Goal: Task Accomplishment & Management: Manage account settings

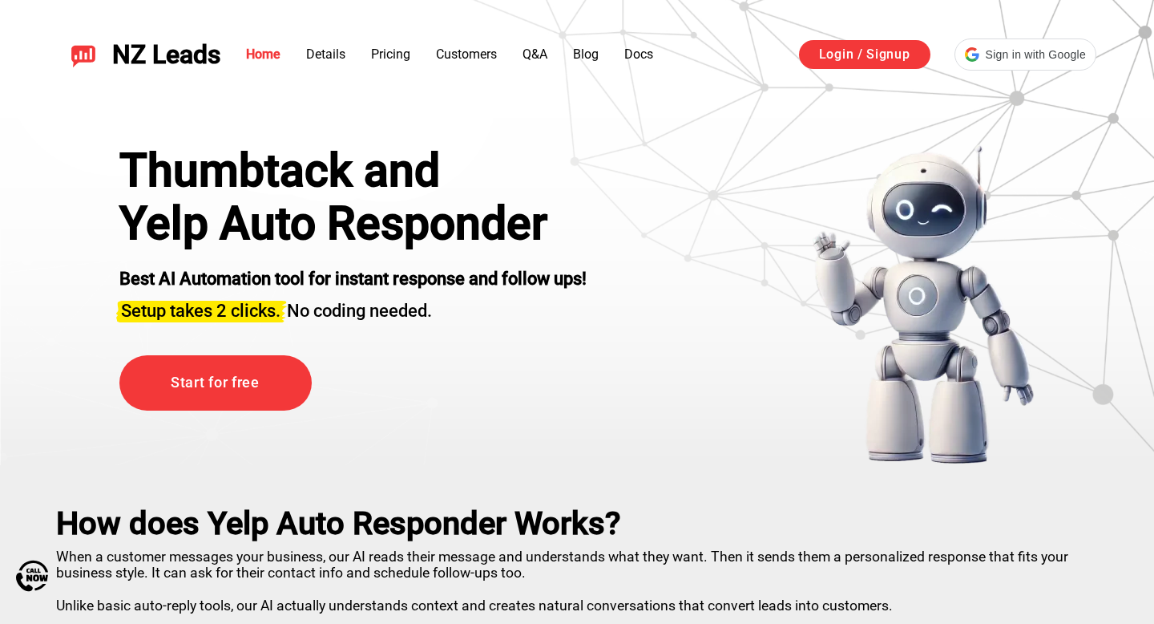
click at [981, 73] on div "NZ Leads Home Details Pricing Customers Q&A Blog Docs Login / Signup Sign in wi…" at bounding box center [577, 54] width 1116 height 71
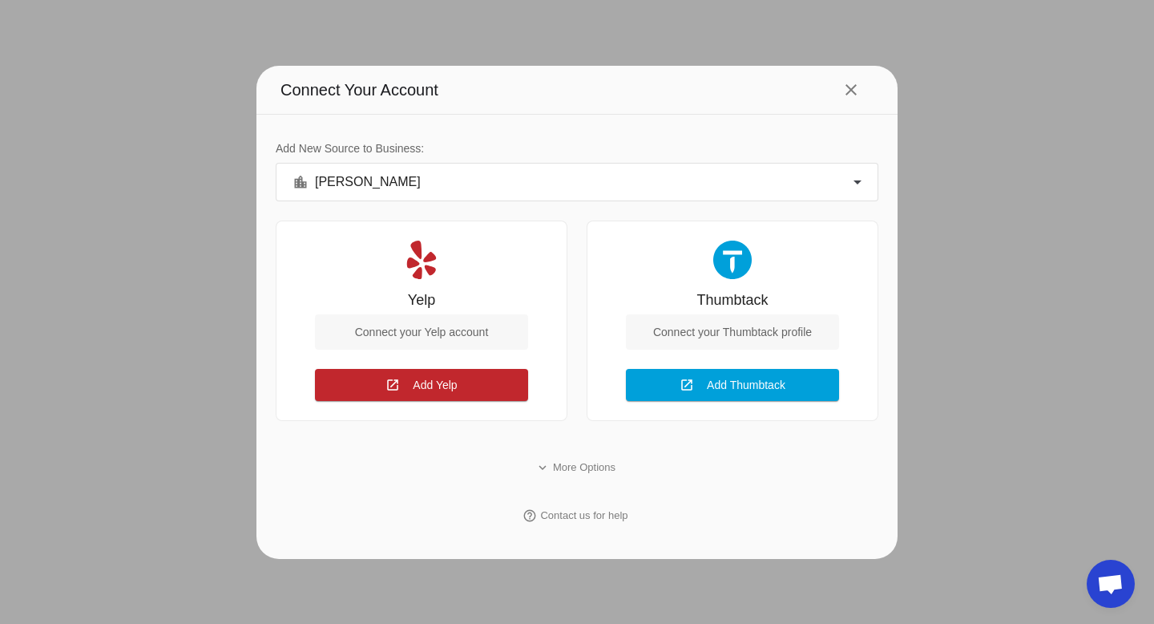
click at [438, 329] on div "Connect your Yelp account" at bounding box center [421, 331] width 213 height 35
click at [438, 378] on span "Add Yelp" at bounding box center [435, 384] width 44 height 13
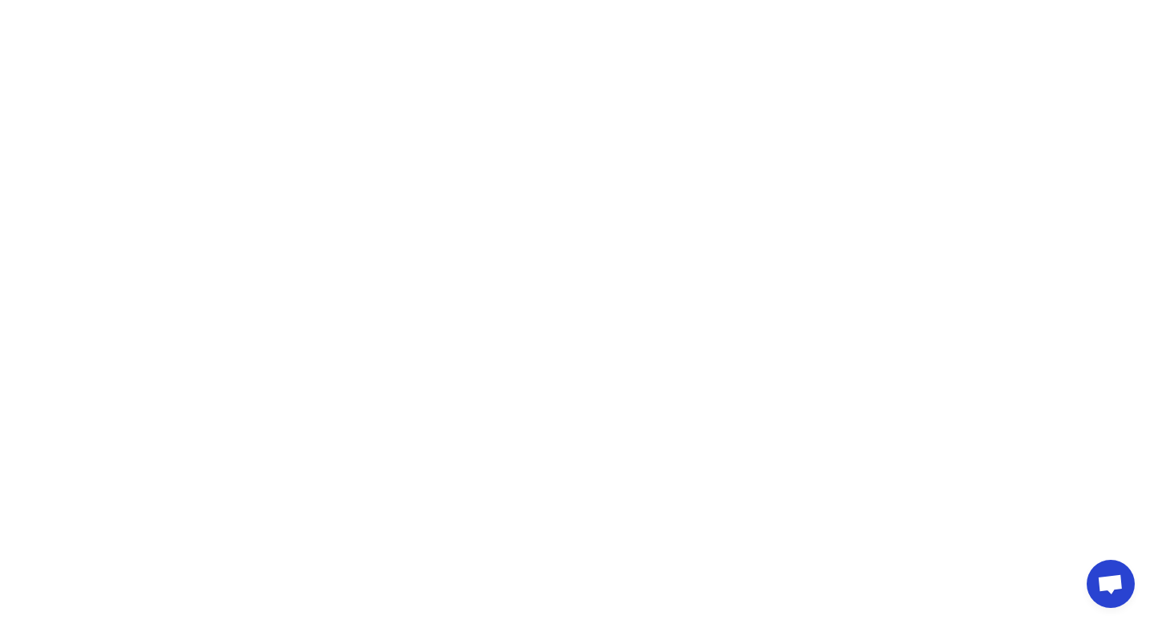
scroll to position [756, 0]
type input "oa"
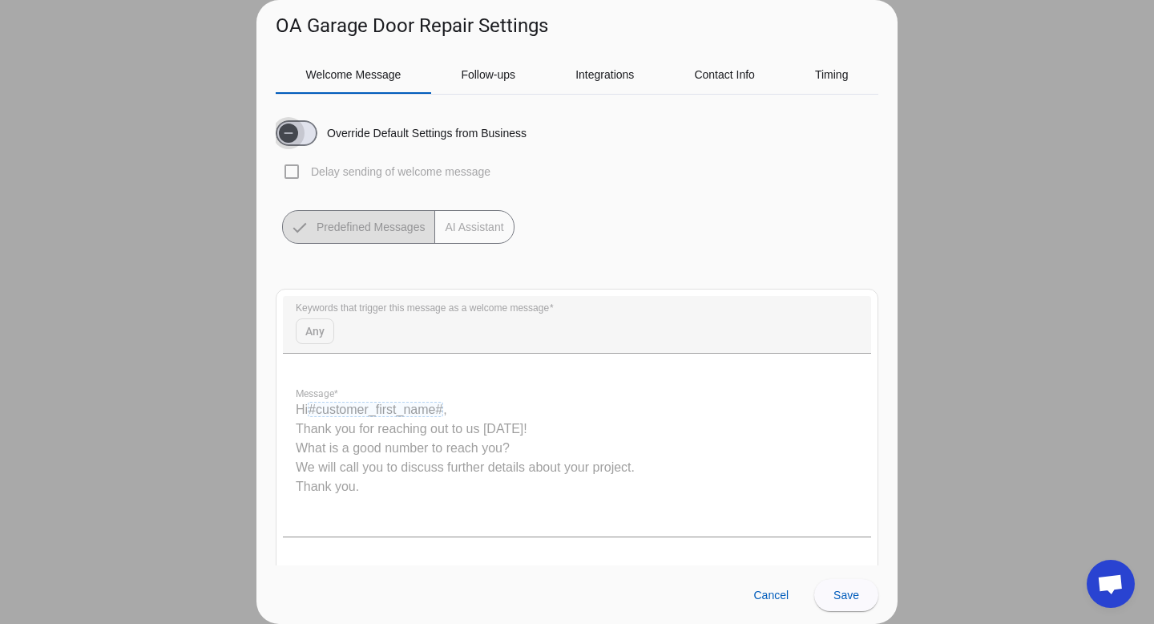
click at [310, 132] on span "button" at bounding box center [297, 133] width 42 height 26
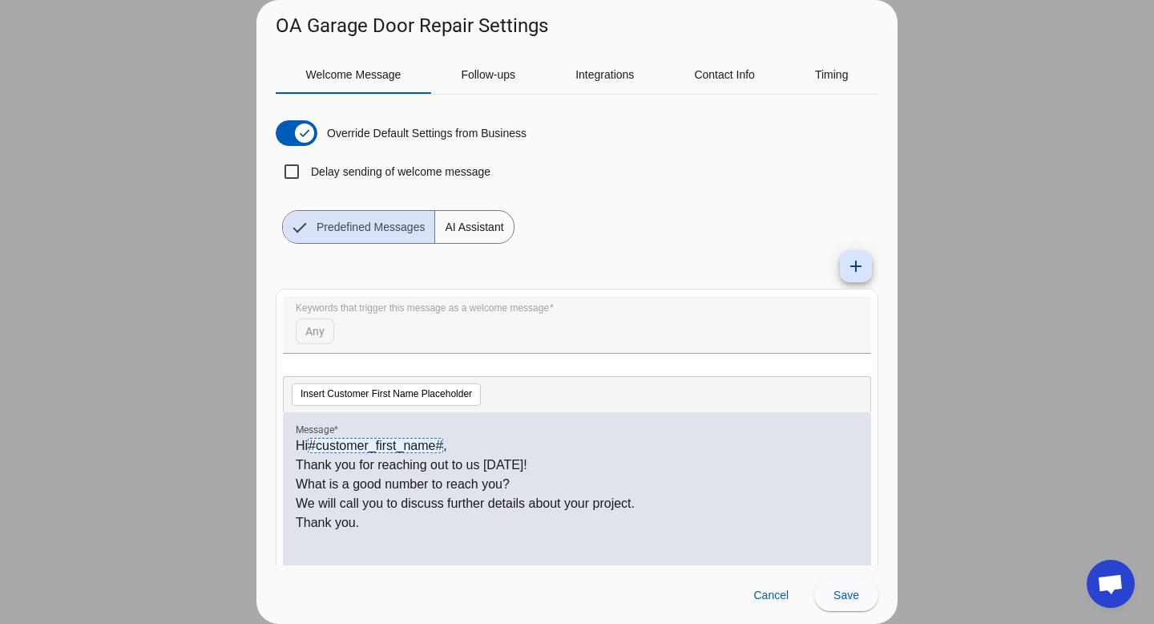
click at [473, 226] on span "AI Assistant" at bounding box center [474, 227] width 78 height 32
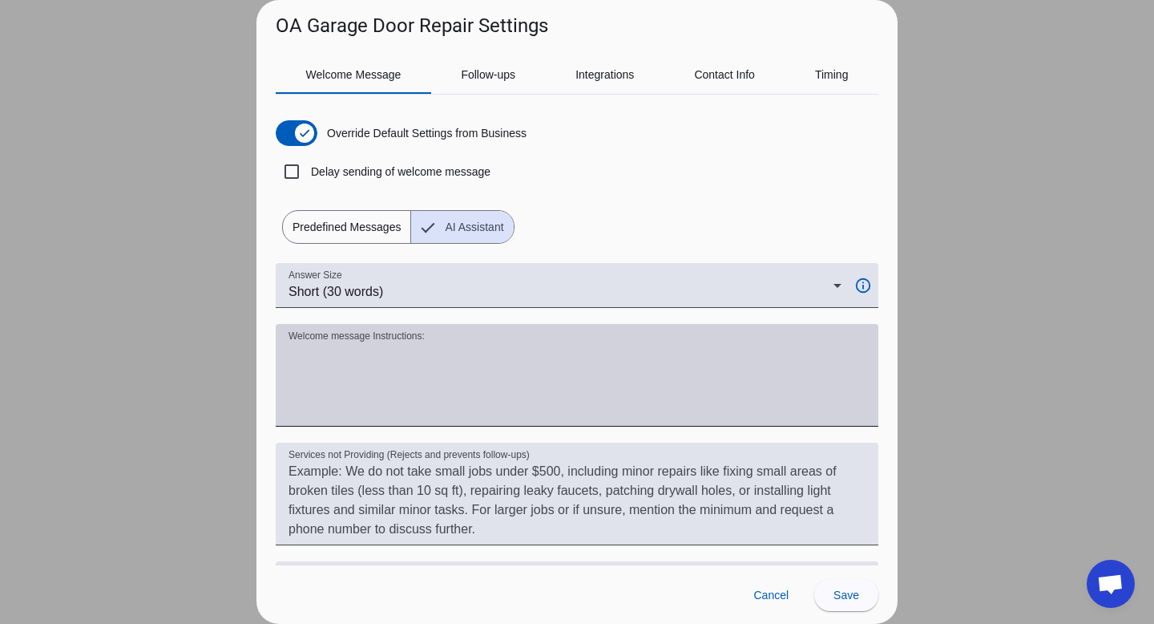
click at [438, 362] on textarea "Welcome message Instructions:" at bounding box center [577, 381] width 577 height 77
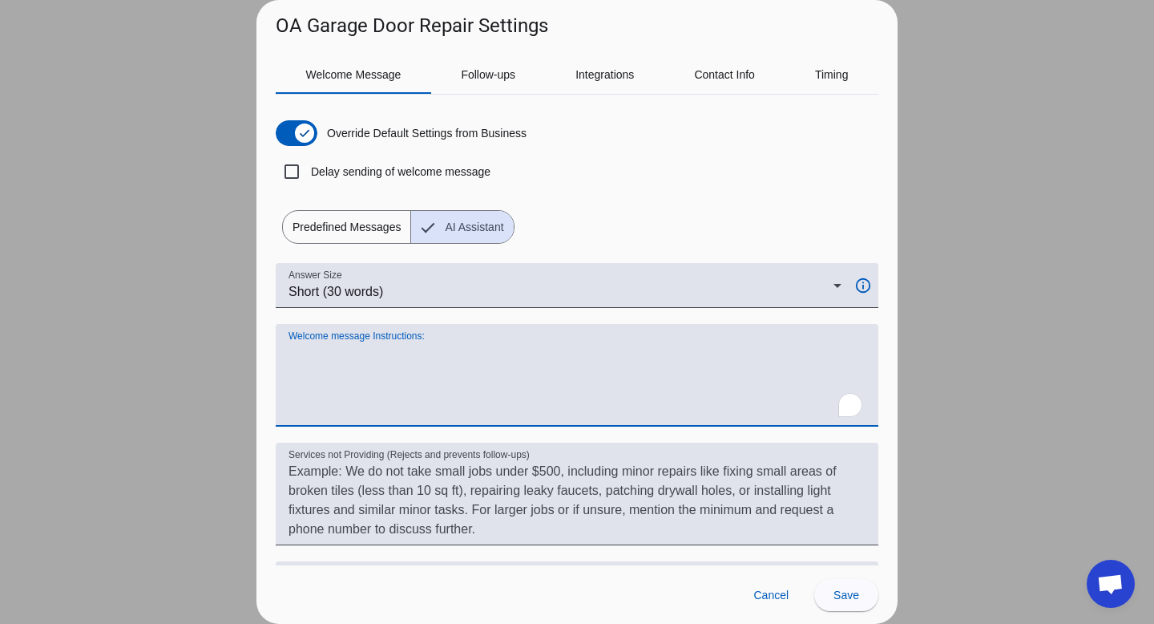
type textarea "h"
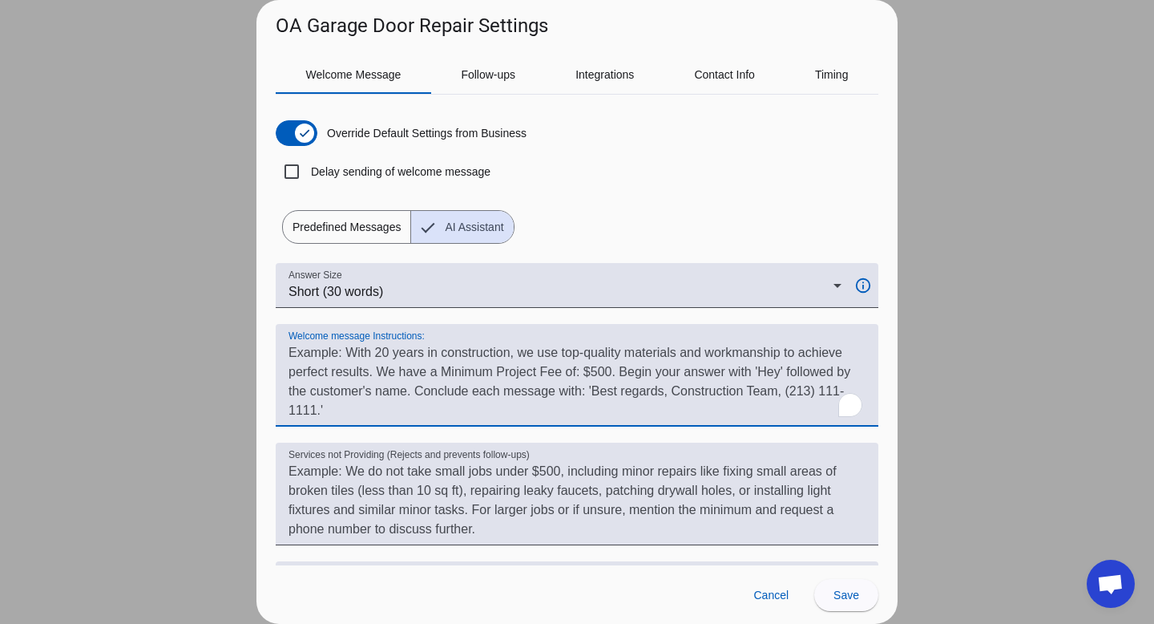
click at [360, 384] on textarea "Welcome message Instructions:" at bounding box center [577, 381] width 577 height 77
paste textarea "When a new message arrives from Yelp, reply with a friendly greeting using the …"
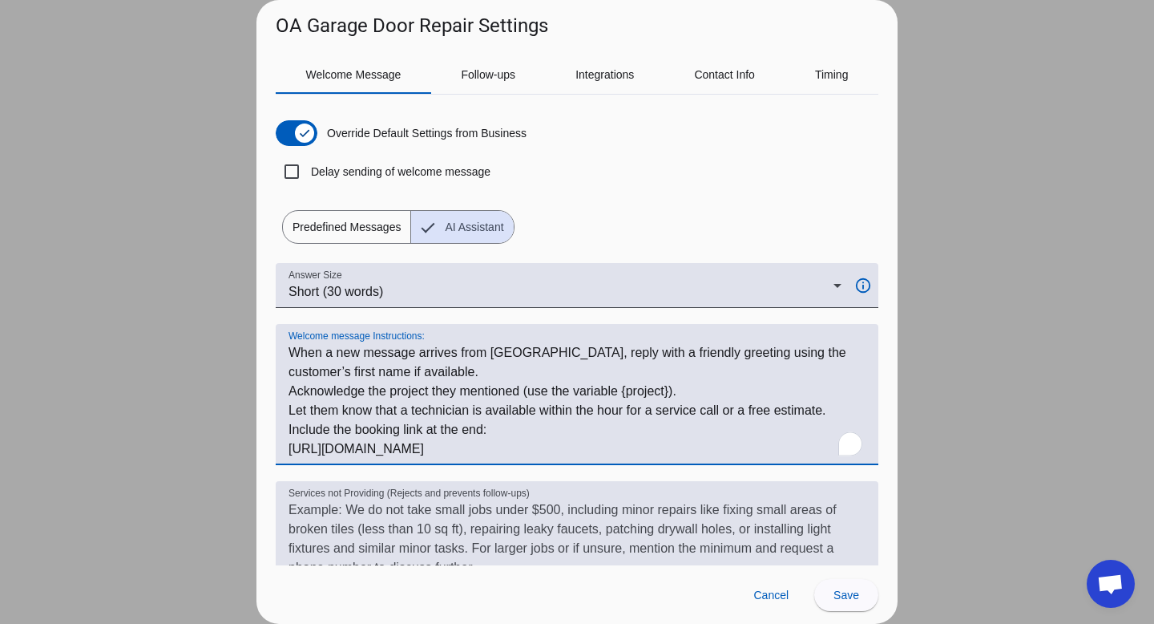
drag, startPoint x: 527, startPoint y: 355, endPoint x: 244, endPoint y: 355, distance: 283.7
click at [244, 355] on div "OA Garage Door Repair Settings Welcome Message Follow-ups Integrations Contact …" at bounding box center [577, 312] width 1154 height 624
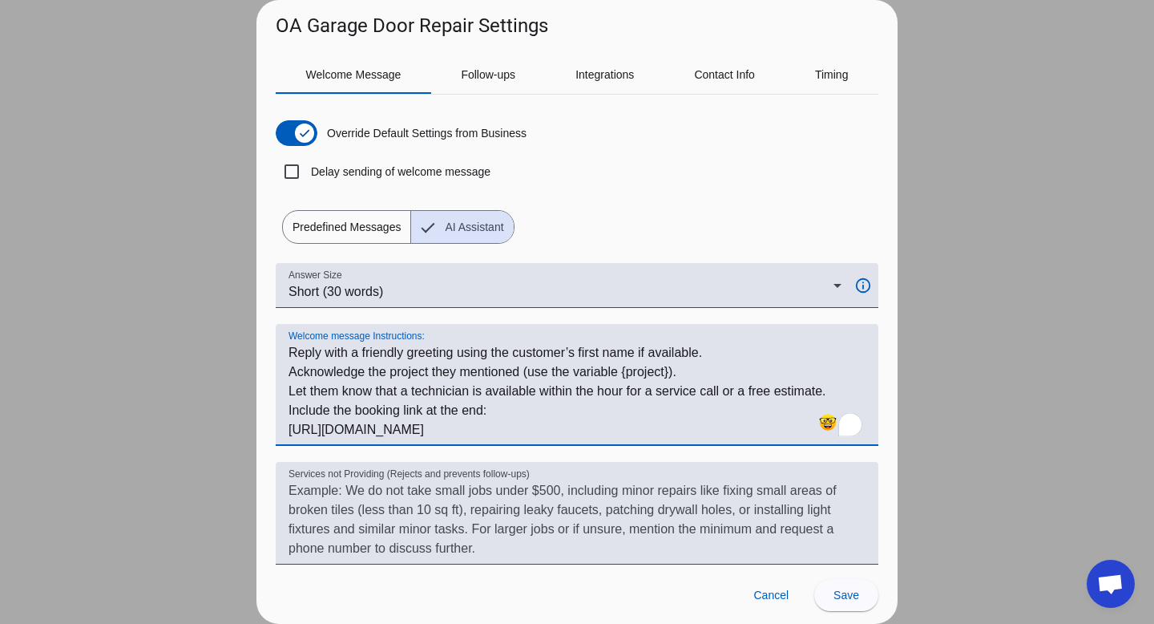
drag, startPoint x: 644, startPoint y: 354, endPoint x: 704, endPoint y: 354, distance: 60.1
click at [704, 354] on textarea "Welcome message Instructions:" at bounding box center [577, 391] width 577 height 96
drag, startPoint x: 527, startPoint y: 372, endPoint x: 697, endPoint y: 371, distance: 169.1
click at [697, 371] on textarea "Welcome message Instructions:" at bounding box center [577, 391] width 577 height 96
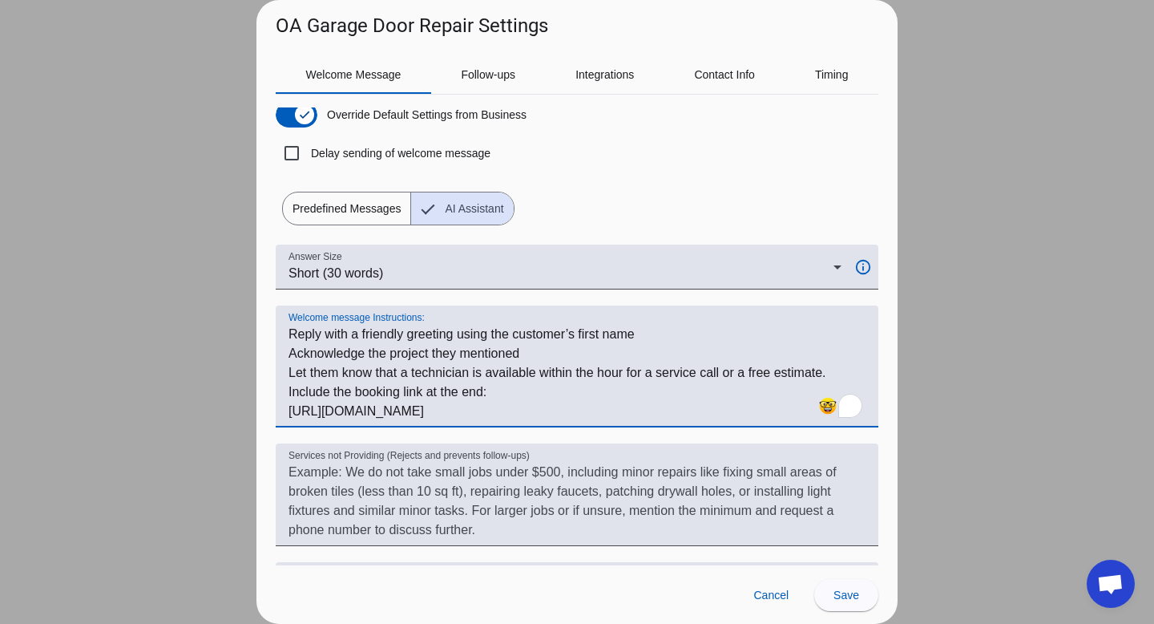
scroll to position [195, 0]
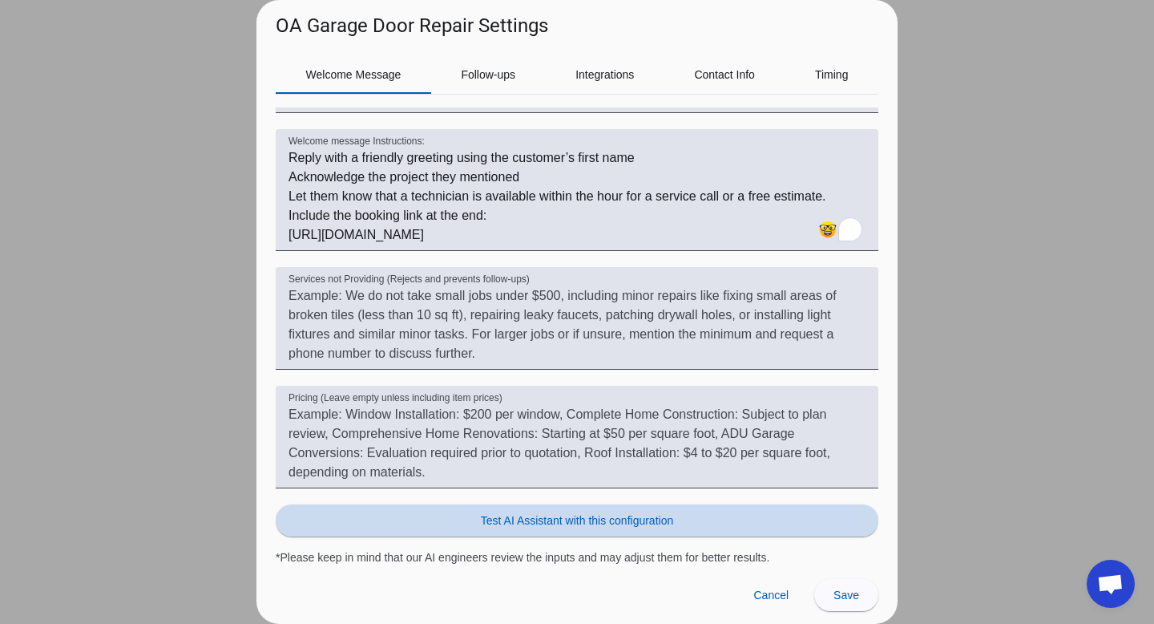
click at [562, 522] on span "Test AI Assistant with this configuration" at bounding box center [577, 520] width 192 height 16
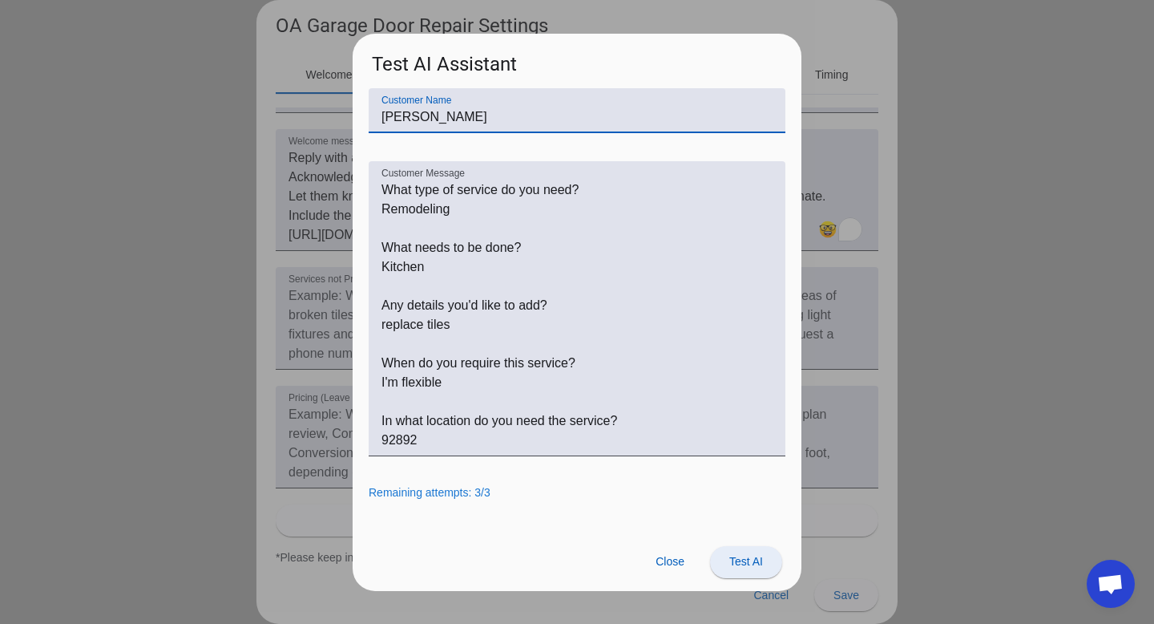
click at [753, 555] on span "Test AI" at bounding box center [746, 561] width 34 height 13
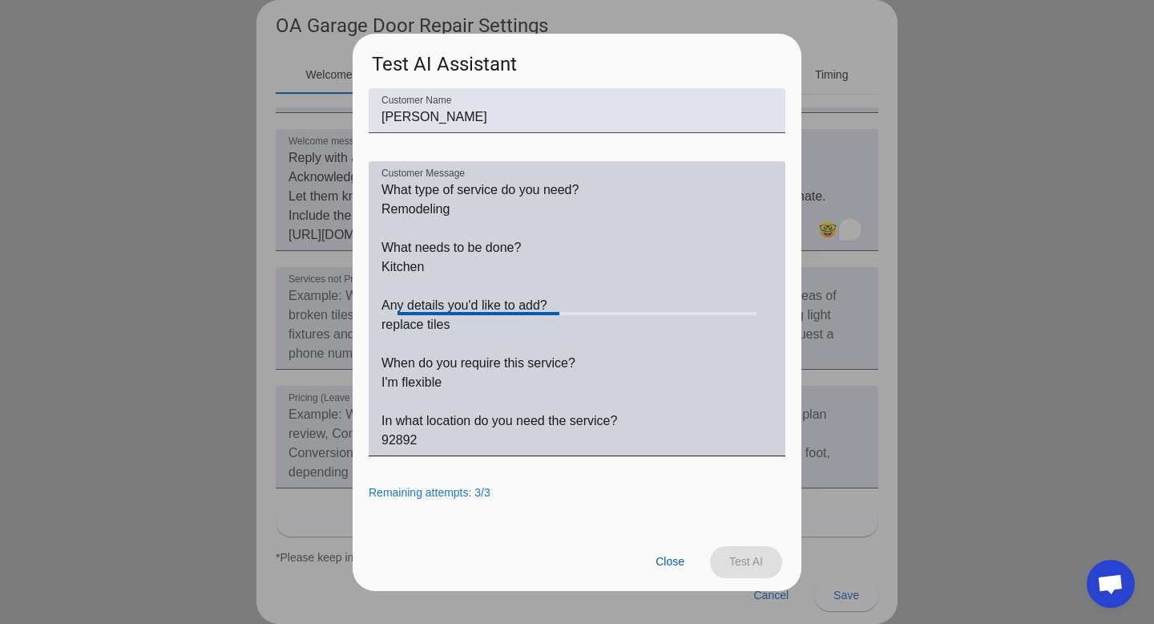
scroll to position [47, 0]
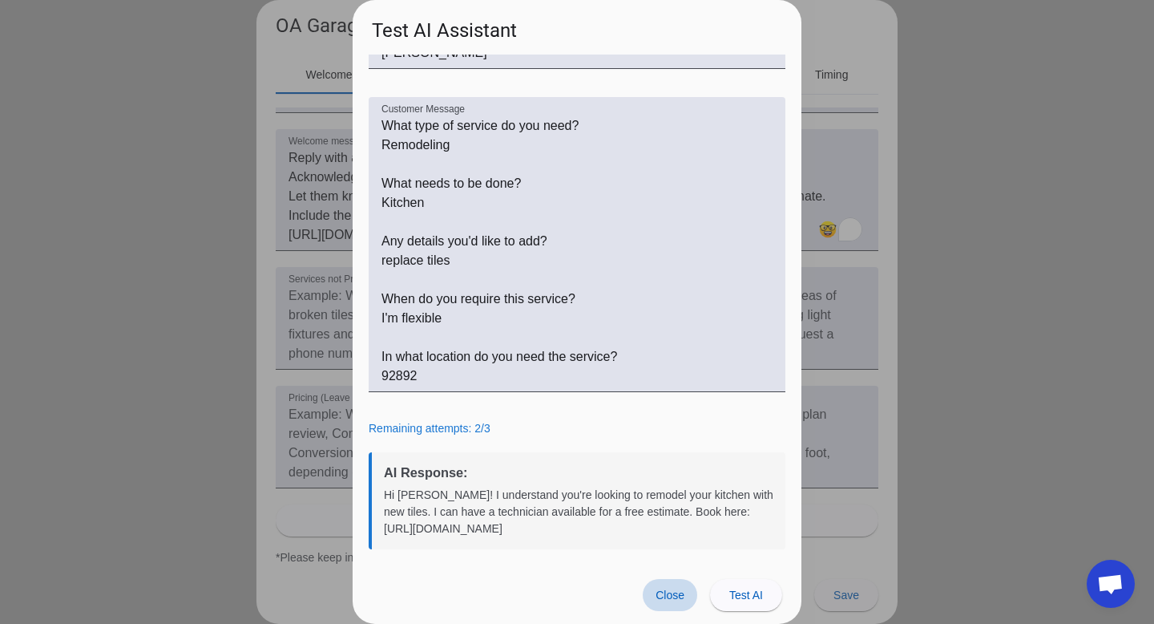
click at [673, 592] on span "Close" at bounding box center [670, 594] width 29 height 13
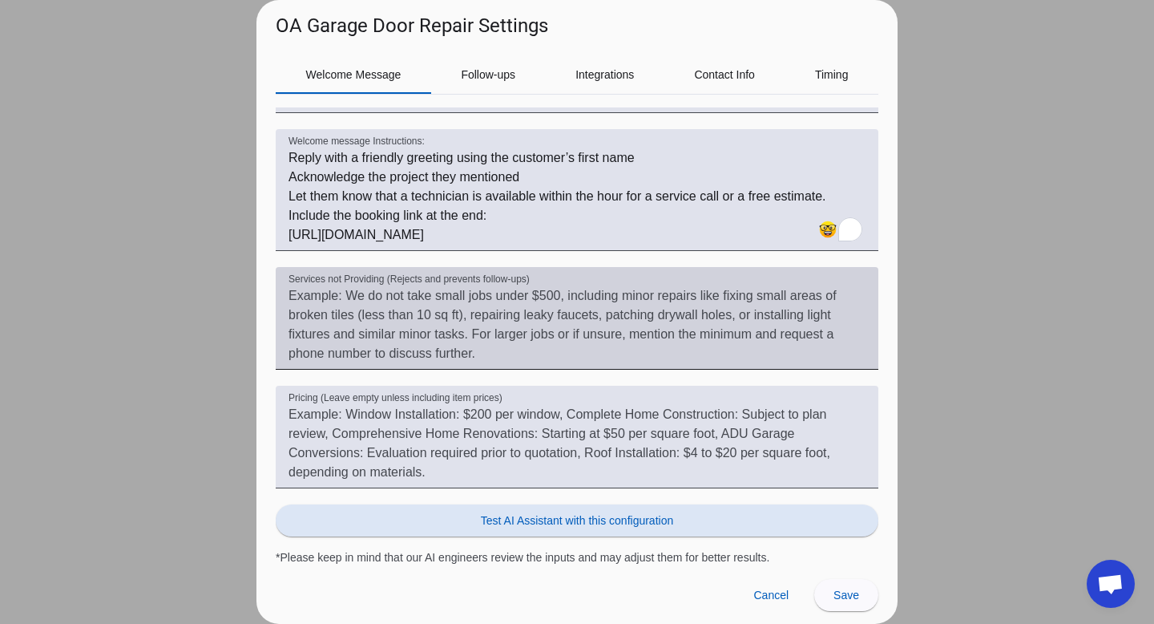
scroll to position [0, 0]
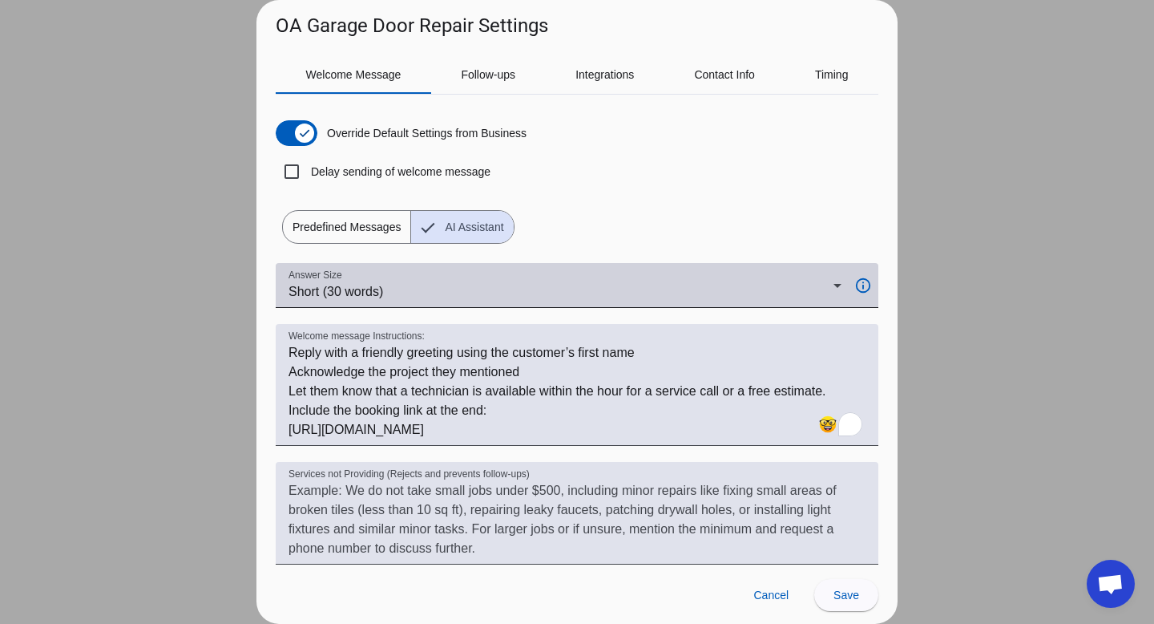
click at [387, 305] on div "Answer Size Short (30 words)" at bounding box center [565, 285] width 553 height 45
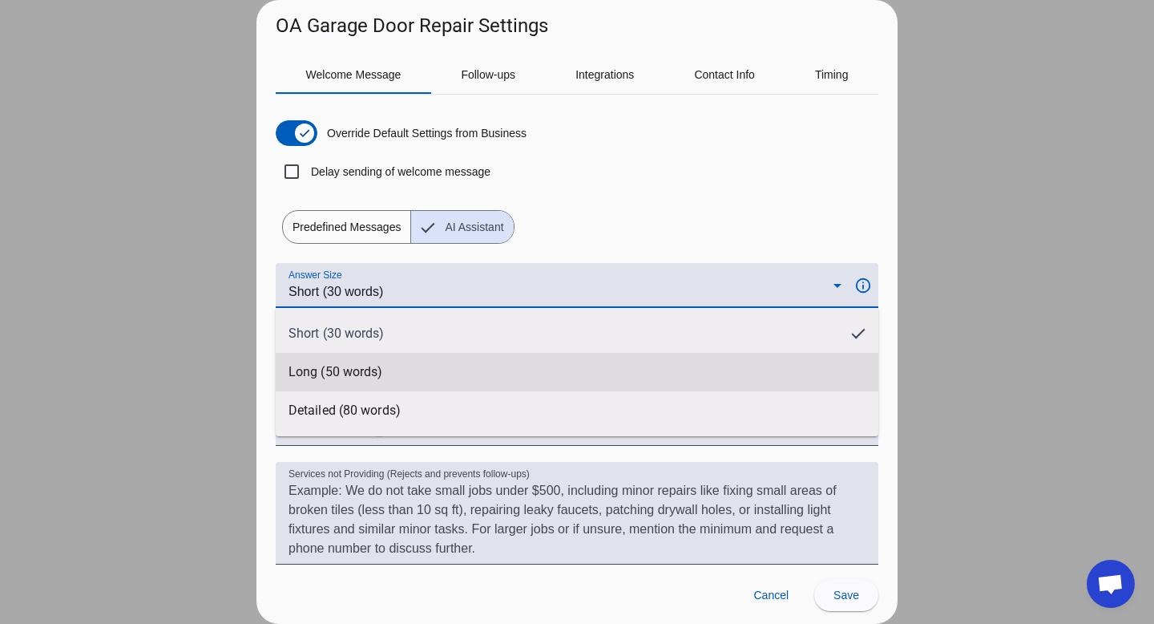
click at [356, 370] on span "Long (50 words)" at bounding box center [336, 372] width 94 height 16
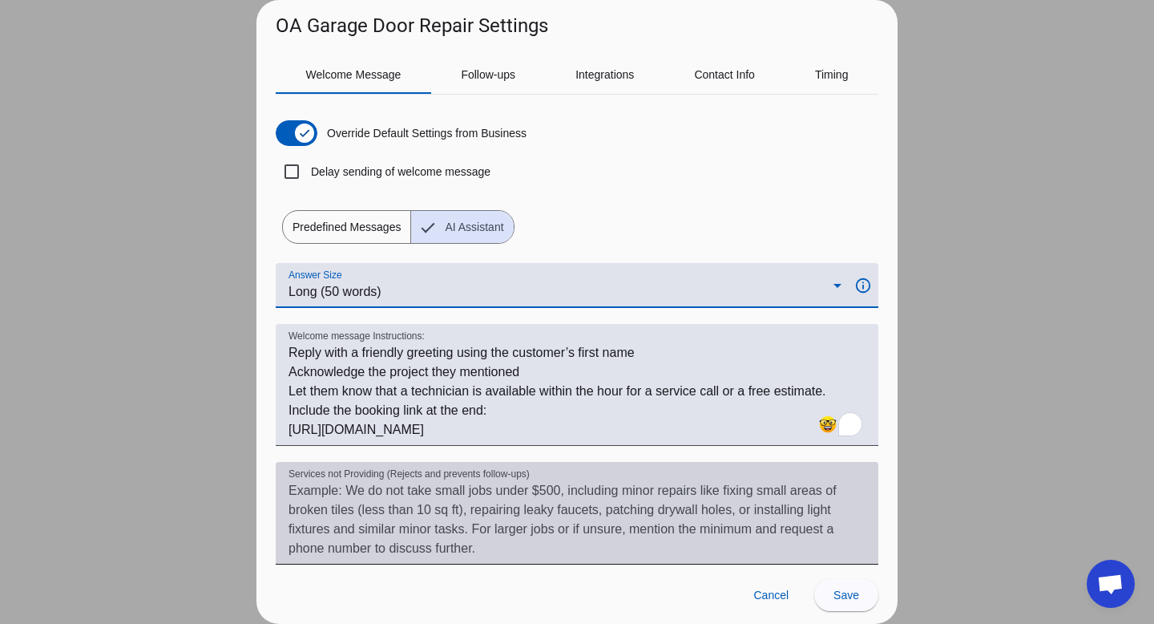
scroll to position [195, 0]
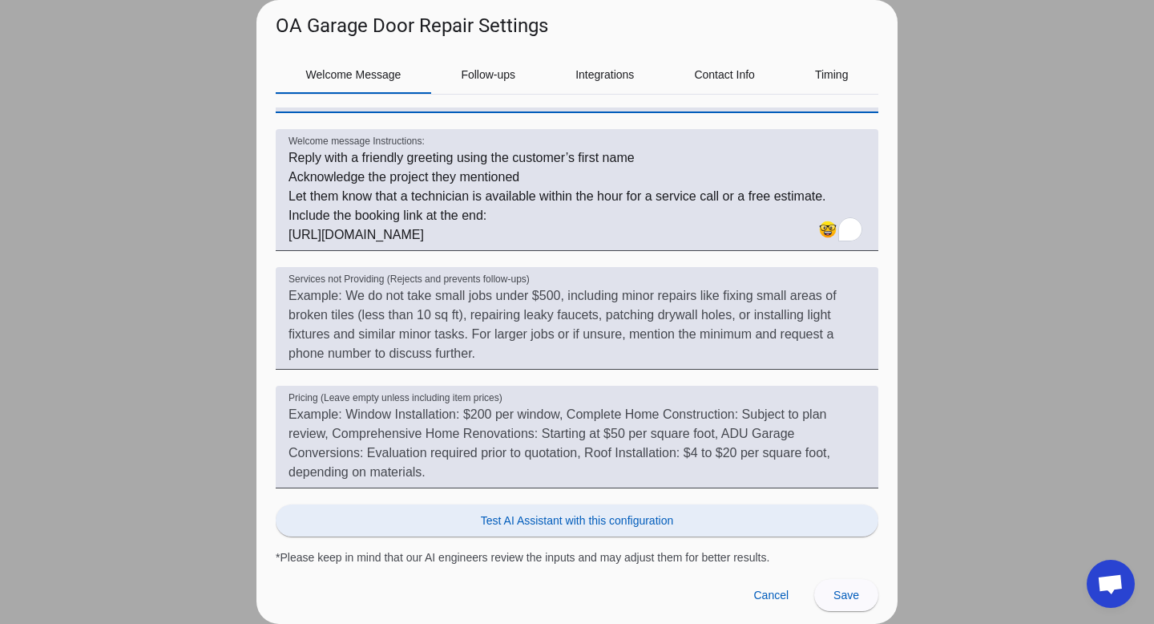
click at [592, 516] on span "Test AI Assistant with this configuration" at bounding box center [577, 520] width 192 height 16
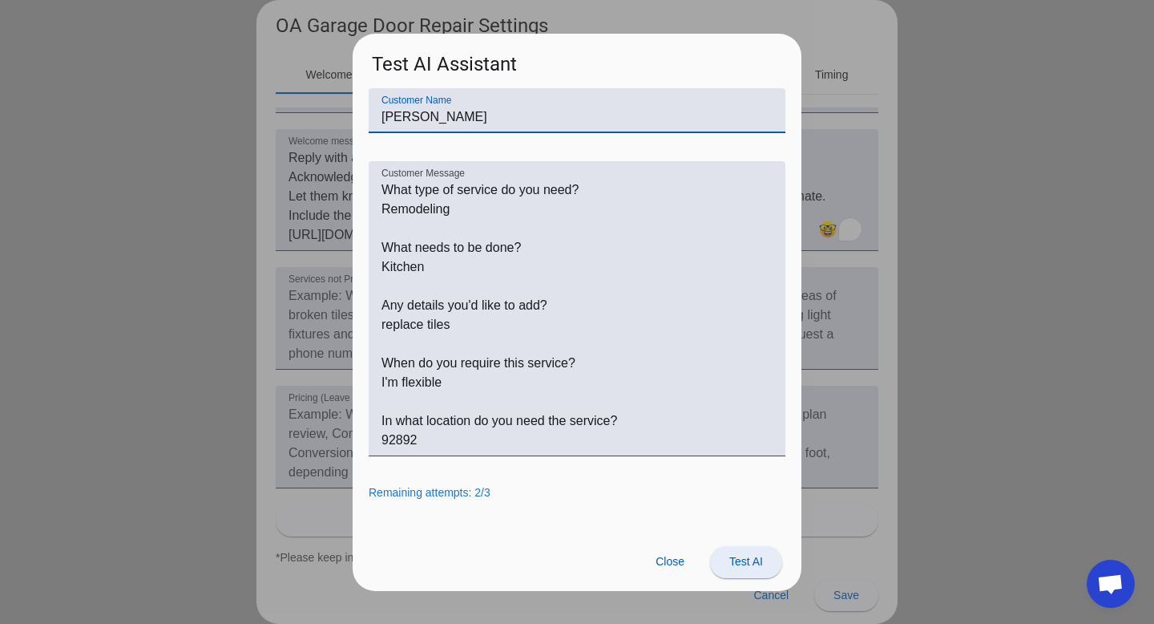
click at [742, 559] on span "Test AI" at bounding box center [746, 561] width 34 height 13
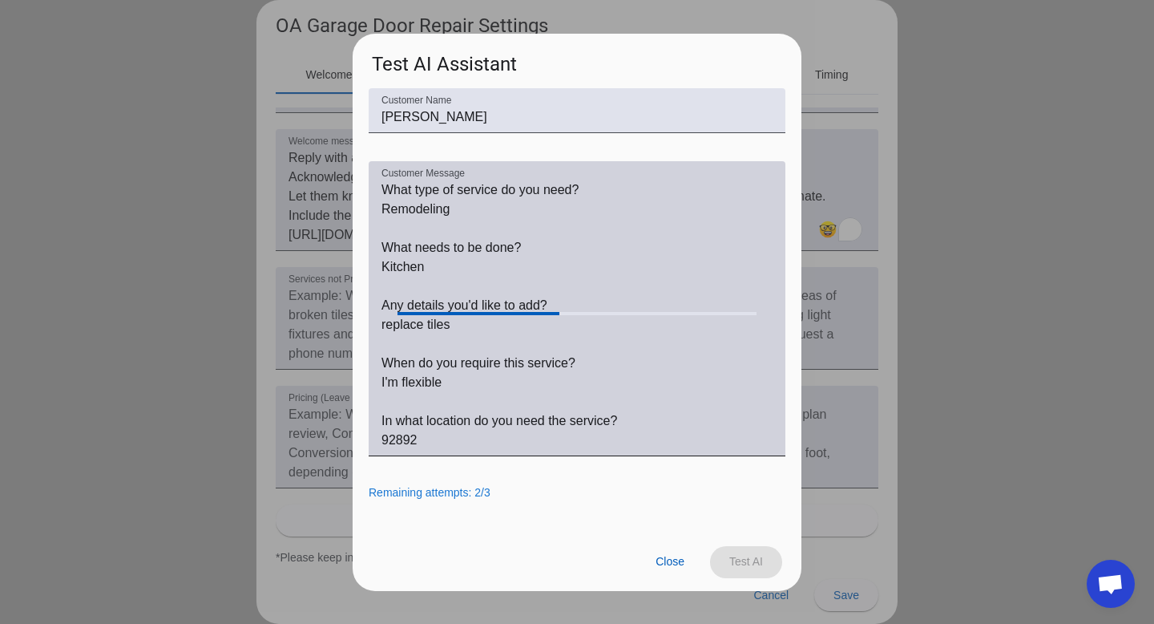
scroll to position [64, 0]
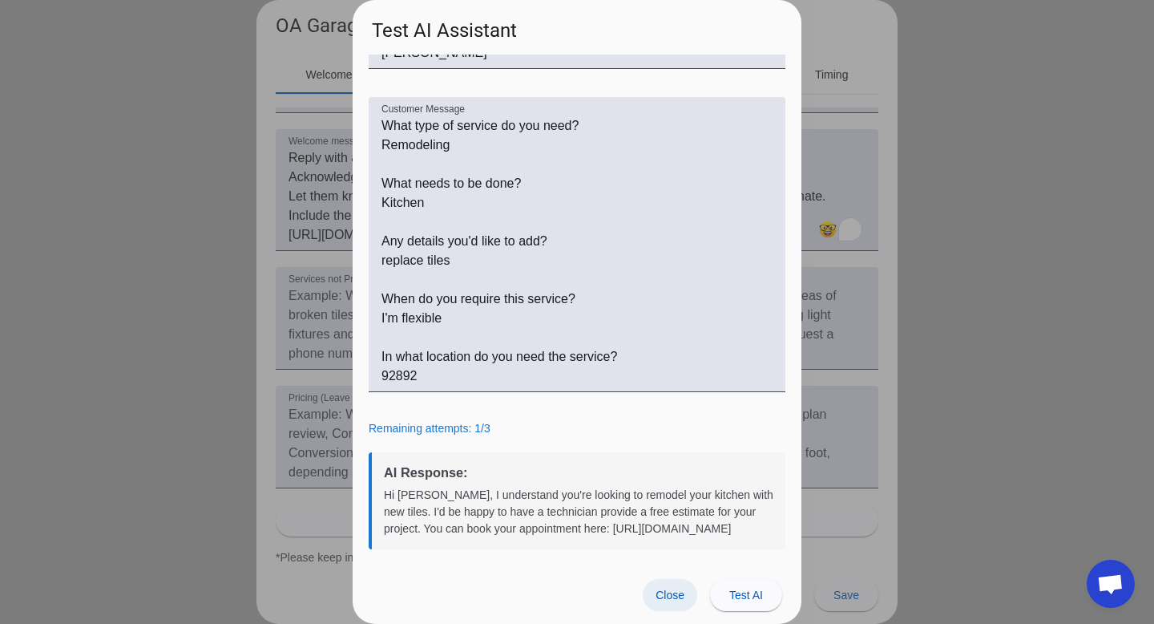
click at [682, 595] on span "Close" at bounding box center [670, 594] width 29 height 13
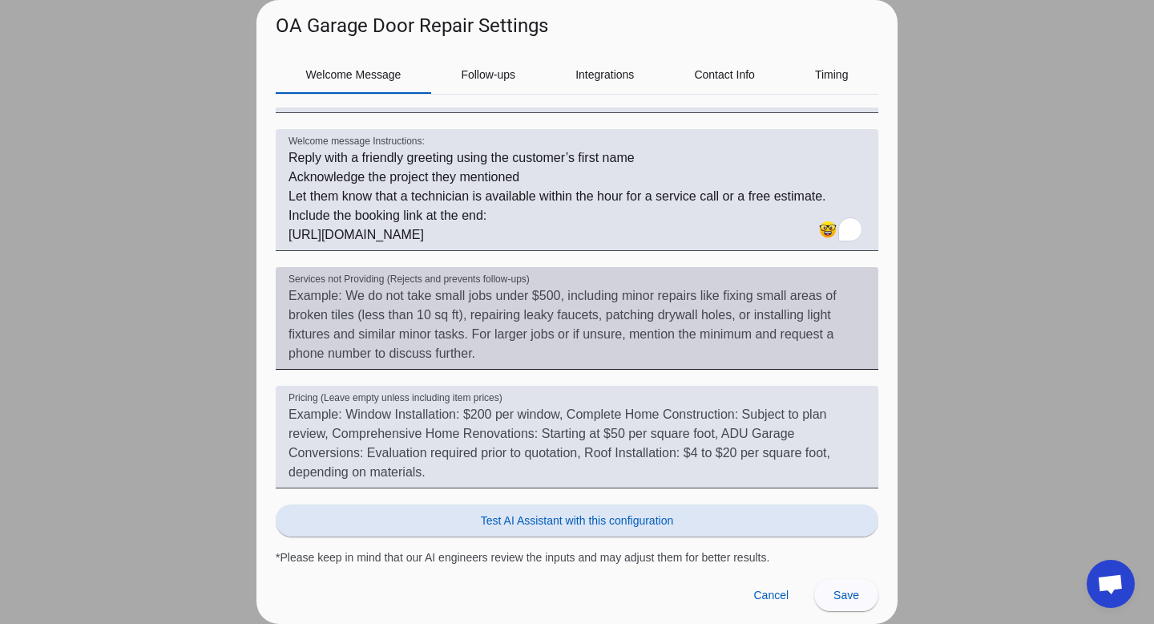
scroll to position [172, 0]
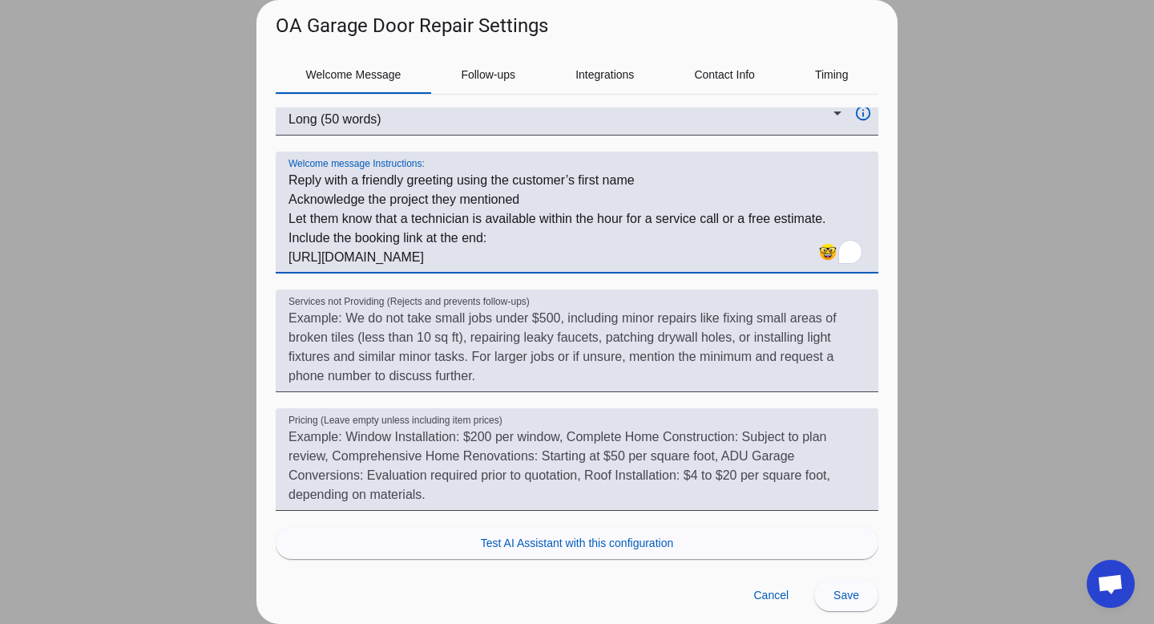
click at [723, 220] on textarea "Welcome message Instructions:" at bounding box center [577, 219] width 577 height 96
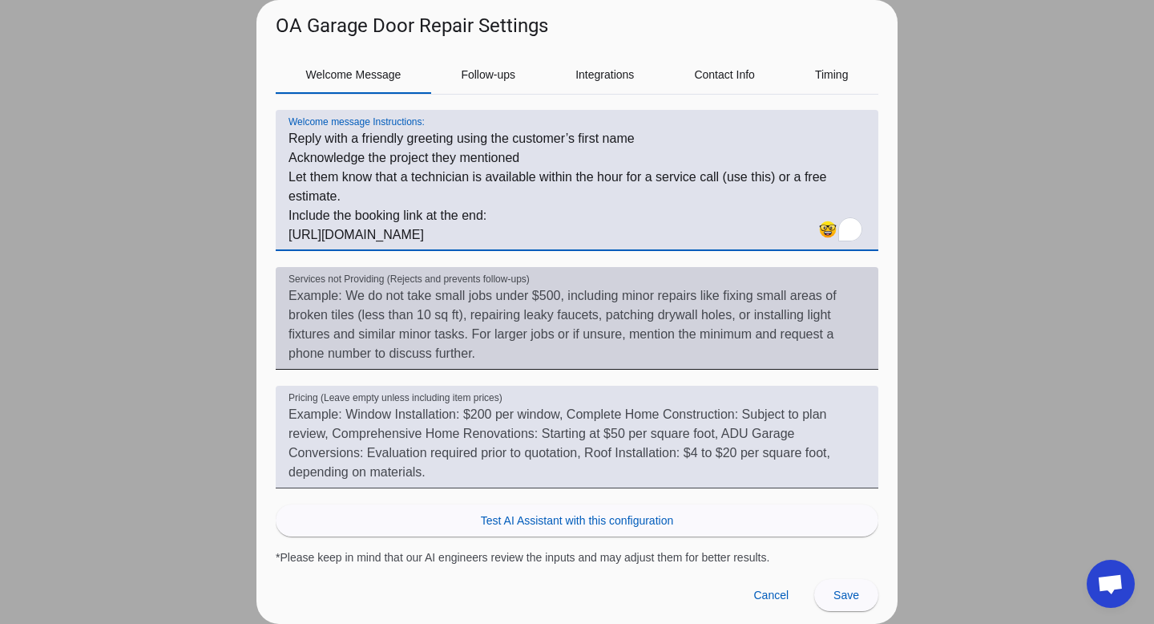
scroll to position [0, 0]
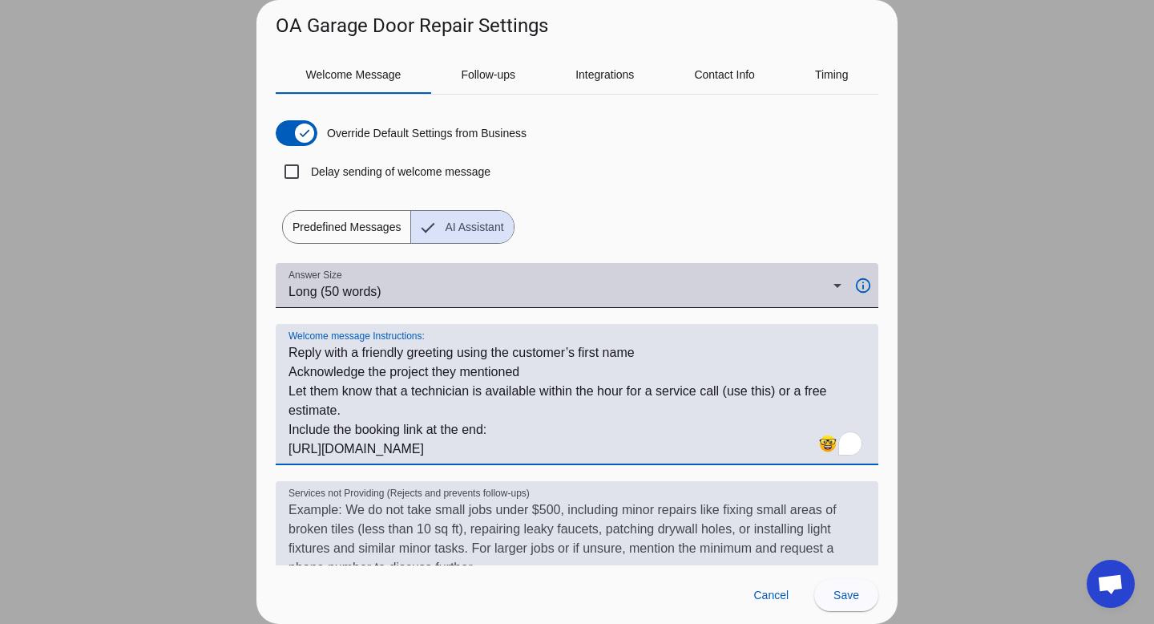
click at [442, 279] on div "Answer Size Long (50 words)" at bounding box center [565, 285] width 553 height 45
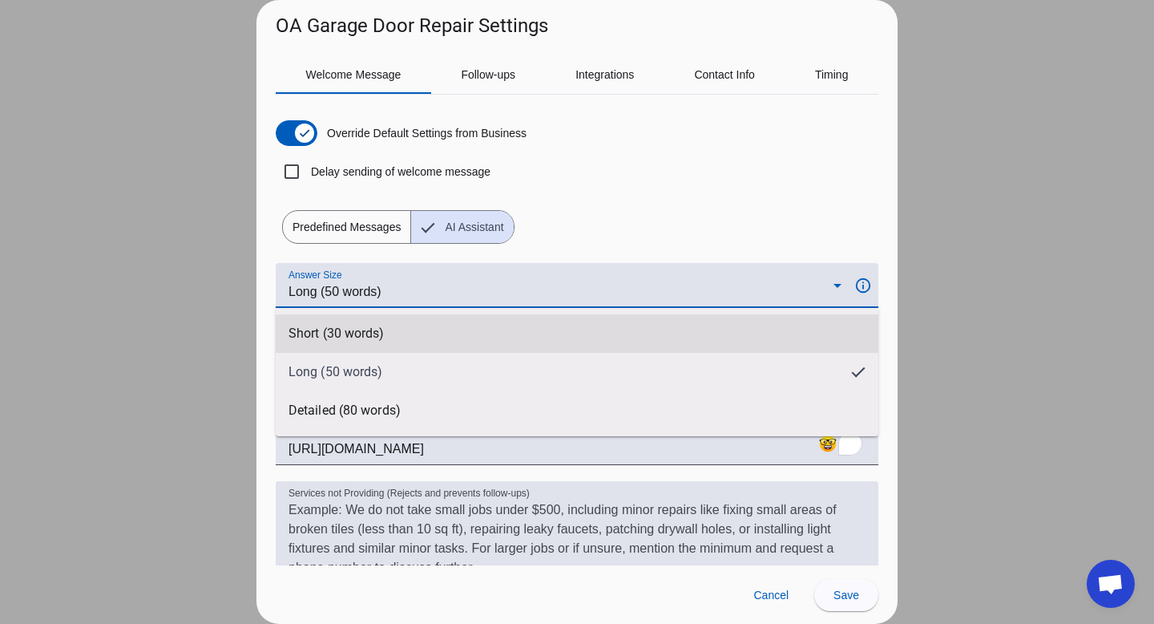
click at [375, 335] on span "Short (30 words)" at bounding box center [337, 333] width 96 height 16
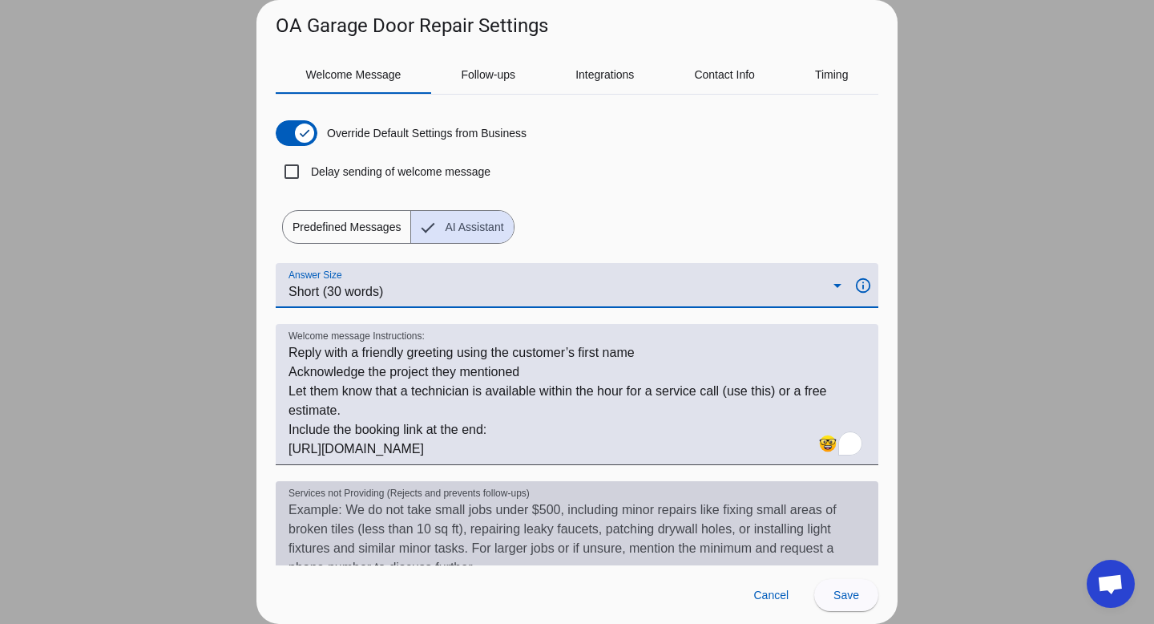
scroll to position [214, 0]
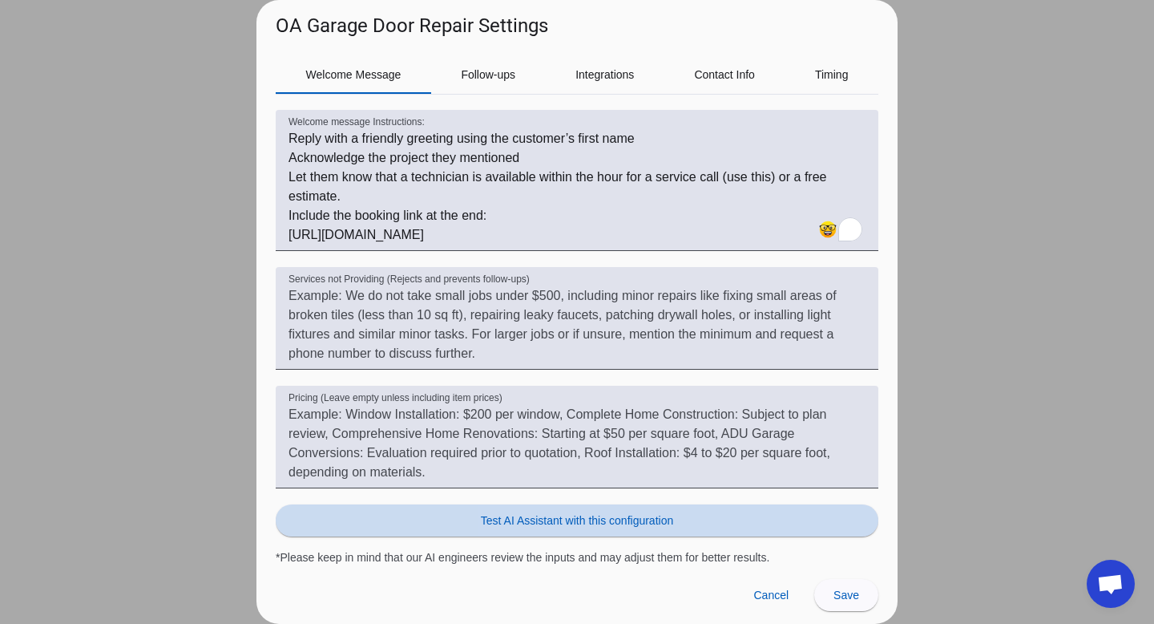
click at [623, 503] on span at bounding box center [577, 520] width 603 height 38
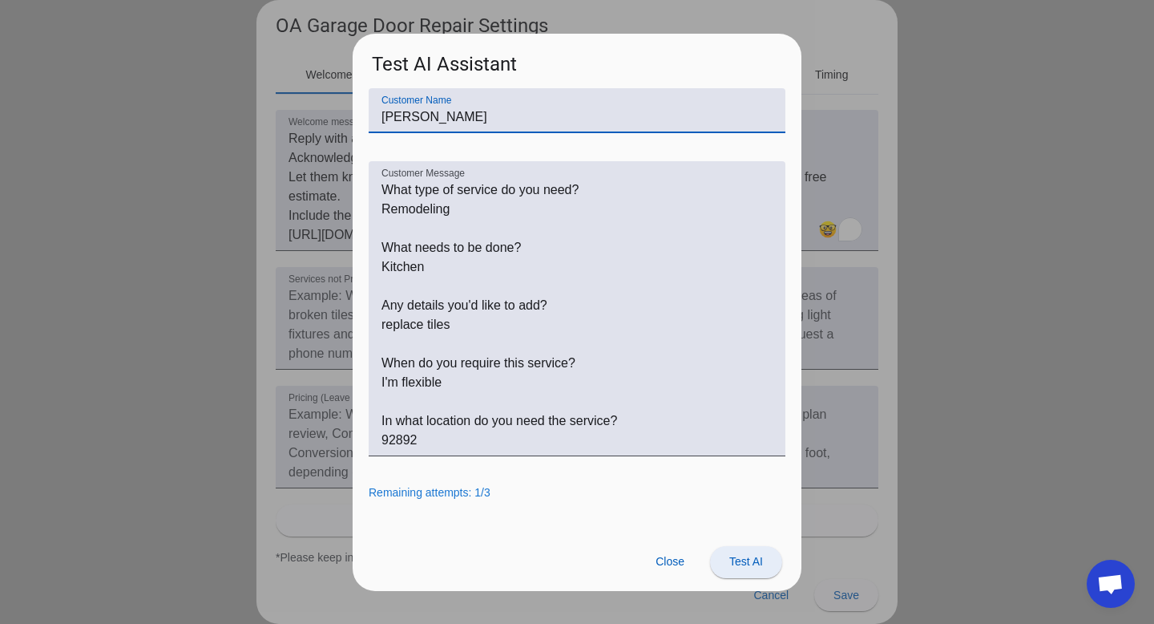
click at [752, 555] on span "Test AI" at bounding box center [746, 561] width 34 height 13
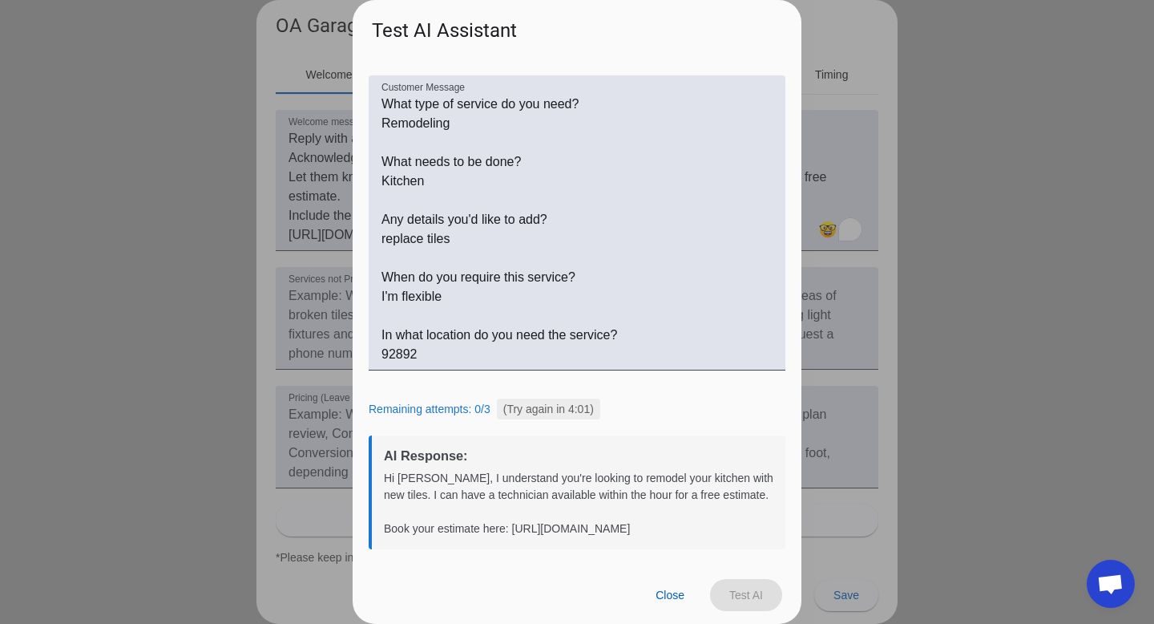
scroll to position [0, 0]
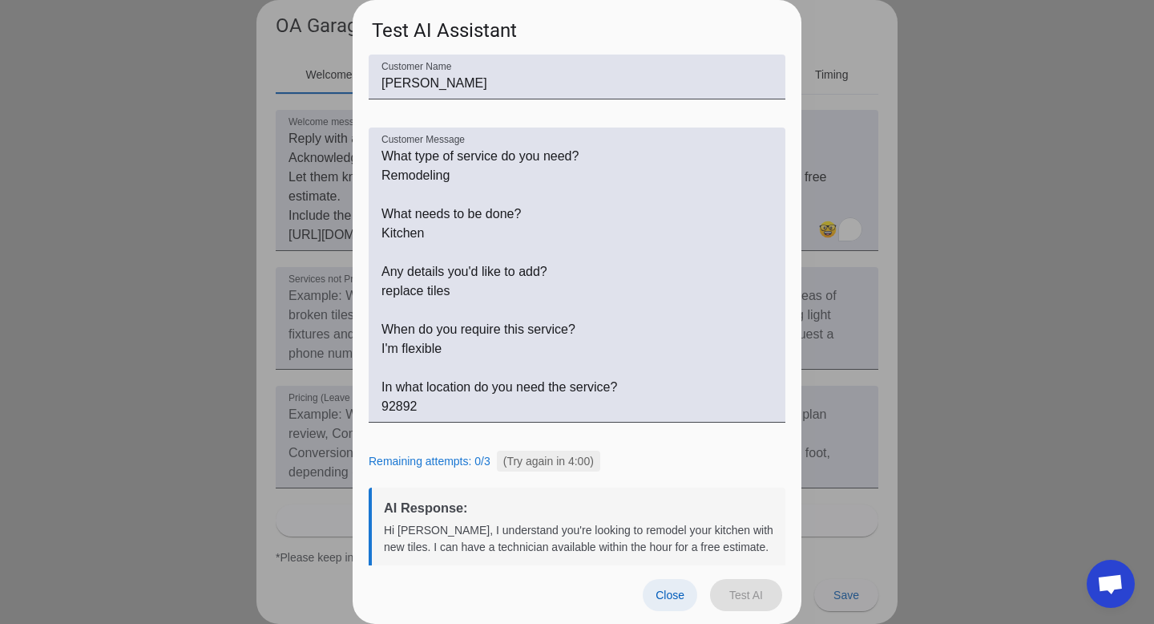
click at [669, 594] on span "Close" at bounding box center [670, 594] width 29 height 13
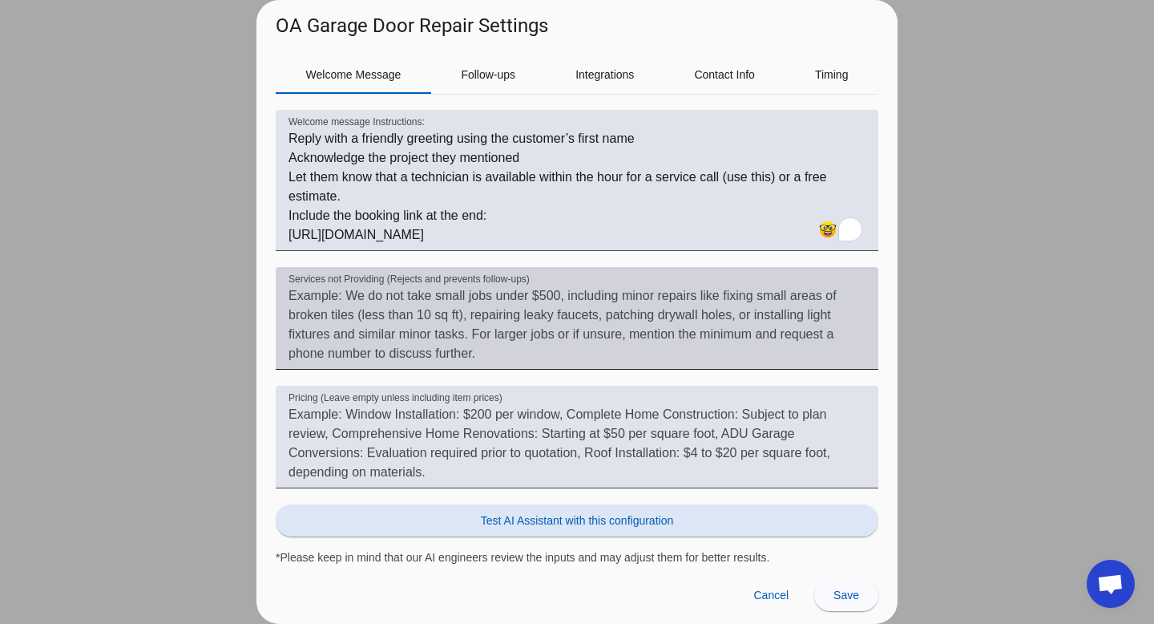
scroll to position [183, 0]
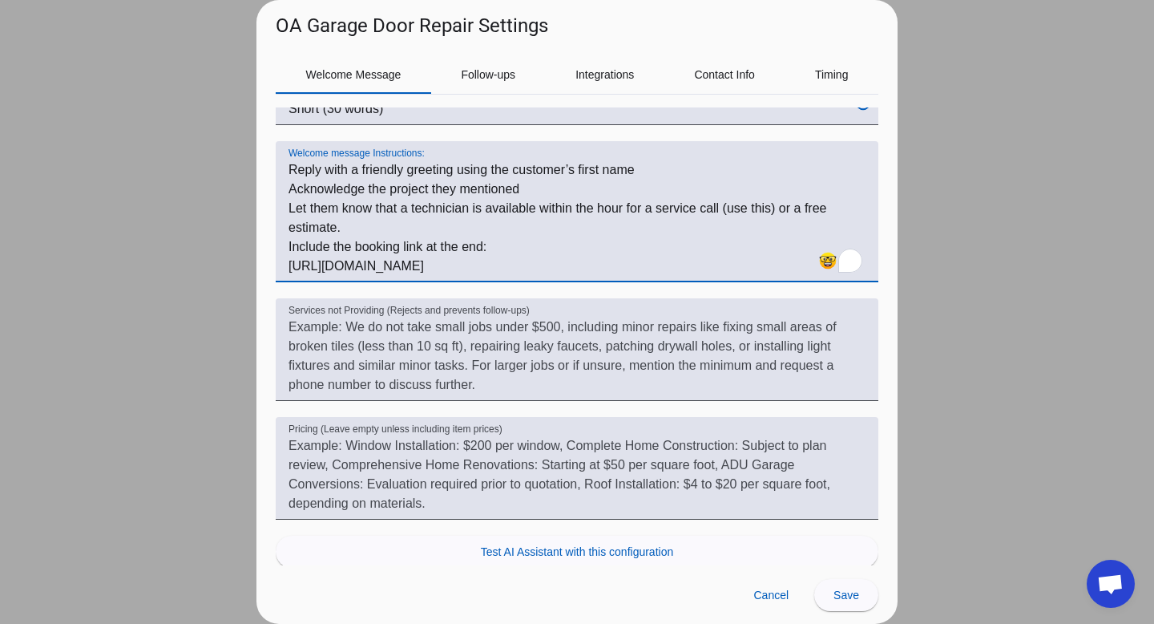
click at [466, 250] on textarea "Welcome message Instructions:" at bounding box center [577, 217] width 577 height 115
paste textarea "When a new message arrives from Yelp, reply using the exact format below. Use t…"
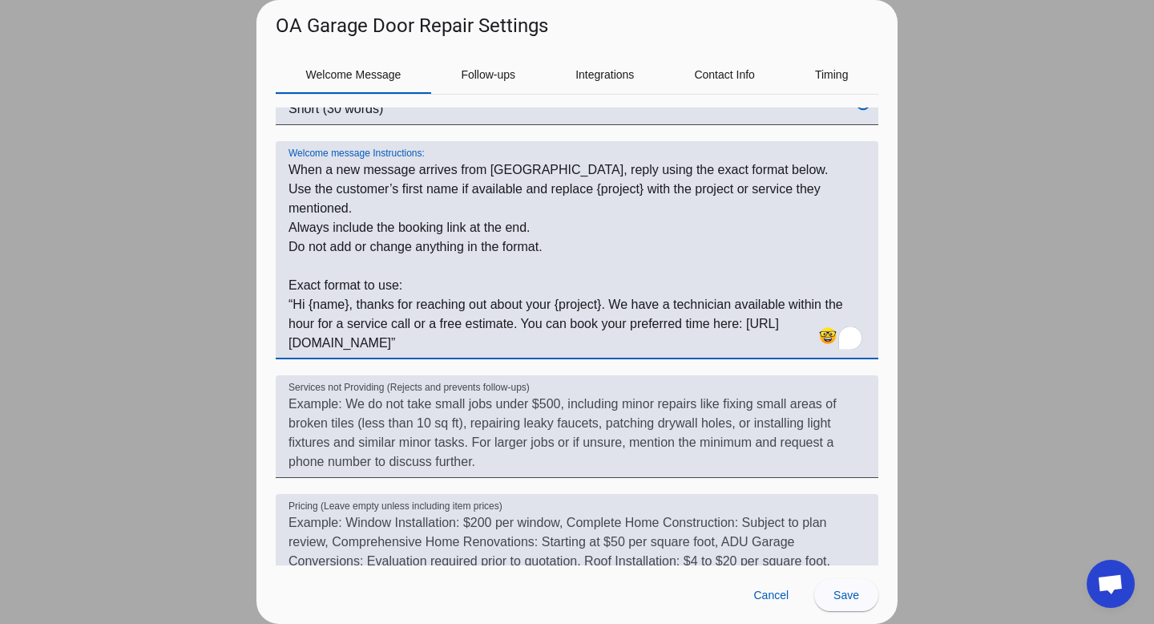
scroll to position [291, 0]
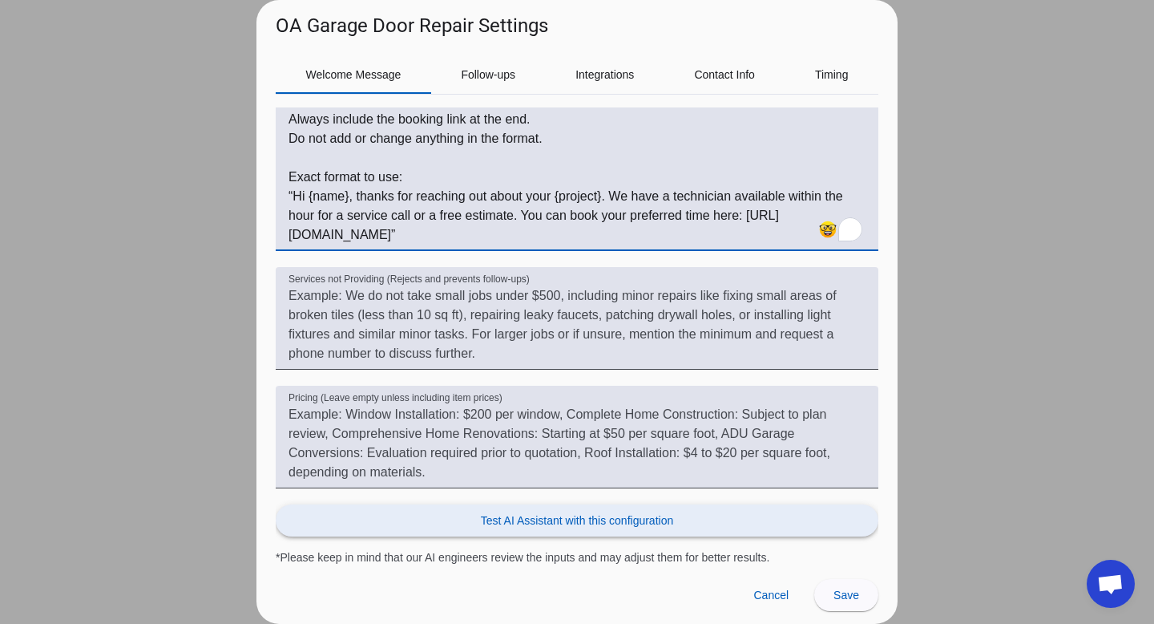
type textarea "When a new message arrives from Yelp, reply using the exact format below. Use t…"
click at [580, 522] on span "Test AI Assistant with this configuration" at bounding box center [577, 520] width 192 height 16
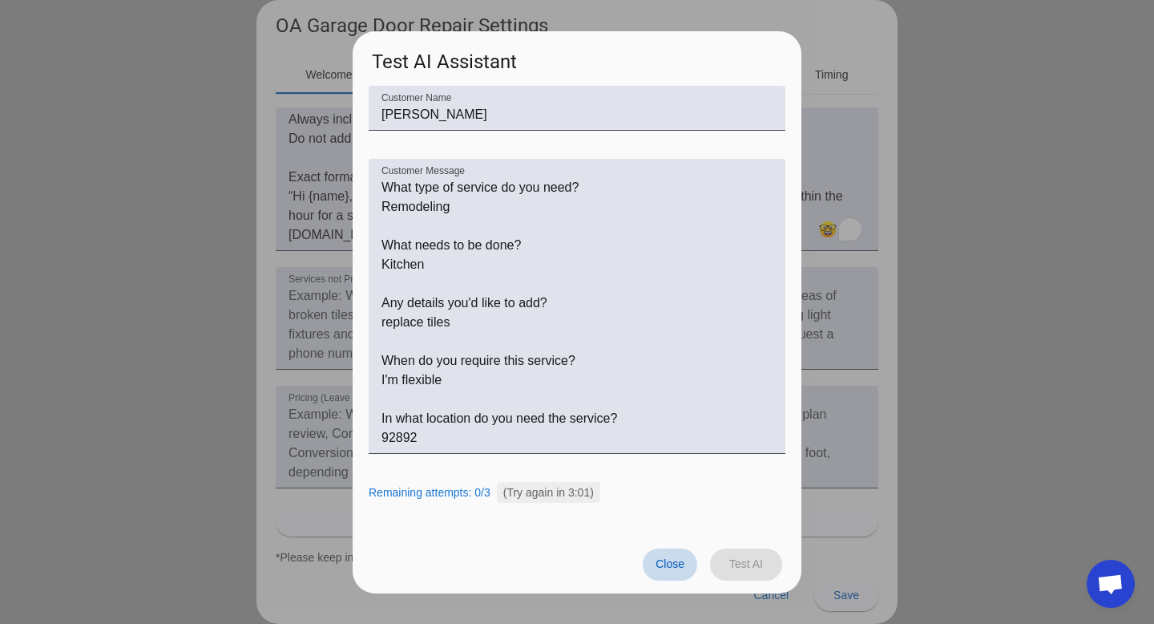
click at [659, 565] on span "Close" at bounding box center [670, 563] width 29 height 13
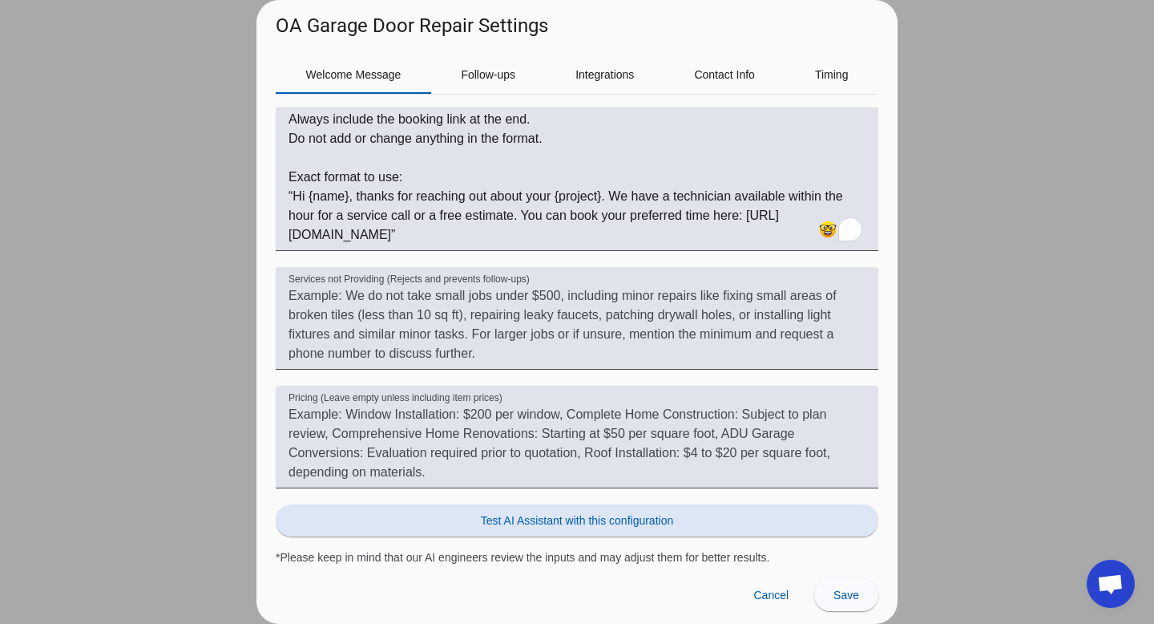
click at [626, 535] on span at bounding box center [577, 520] width 603 height 38
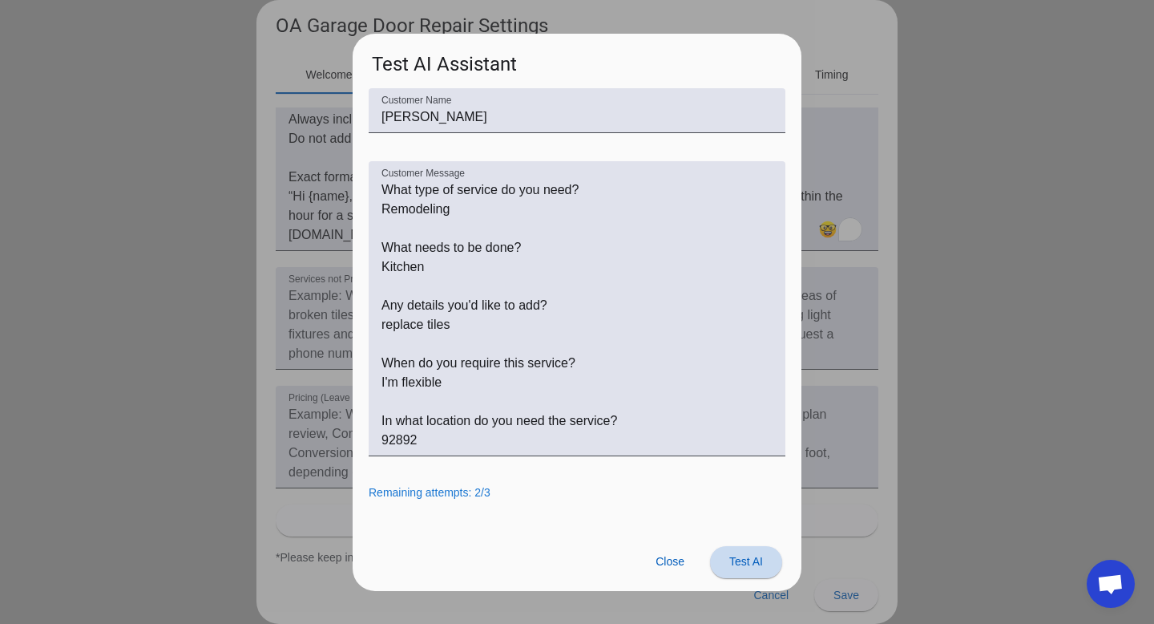
click at [751, 567] on span at bounding box center [746, 562] width 72 height 38
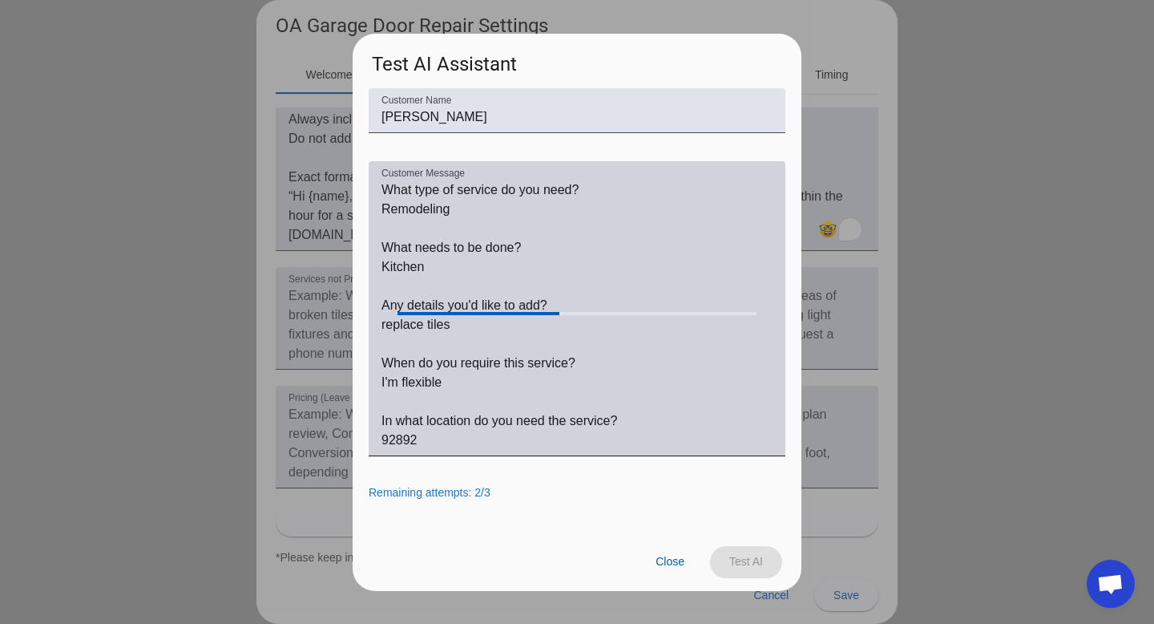
scroll to position [64, 0]
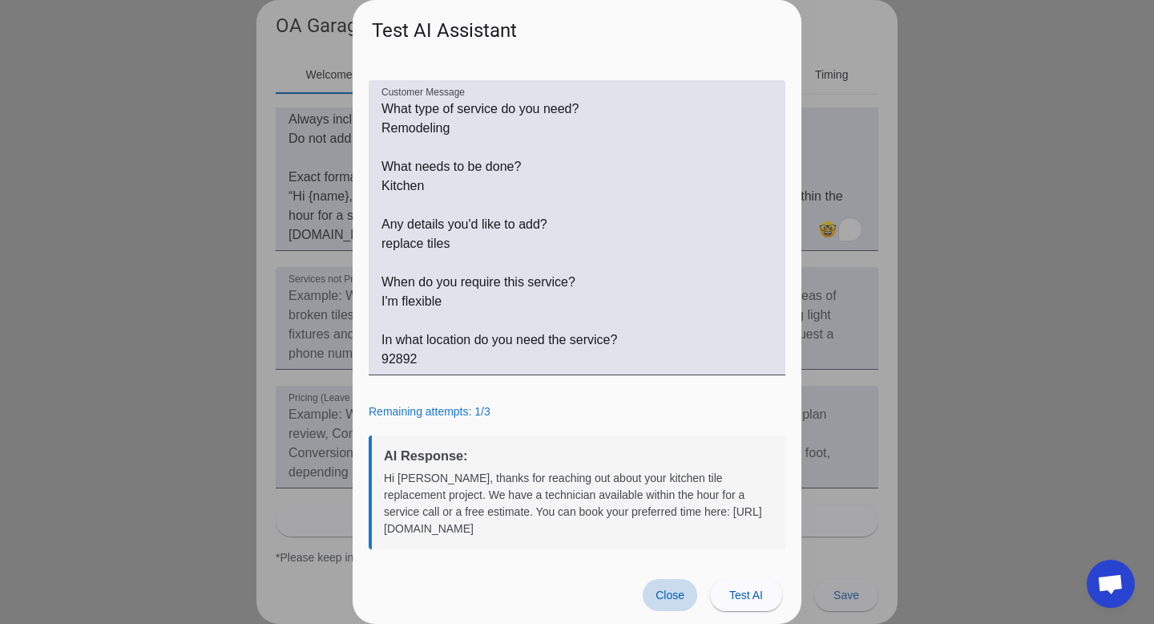
click at [668, 596] on span "Close" at bounding box center [670, 594] width 29 height 13
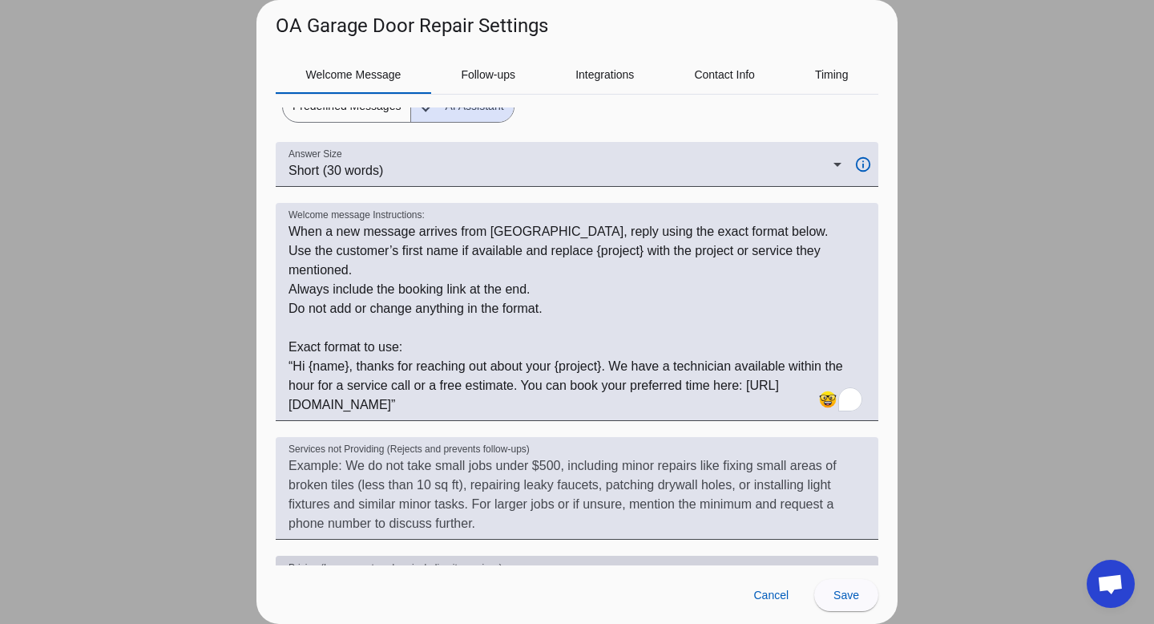
scroll to position [67, 0]
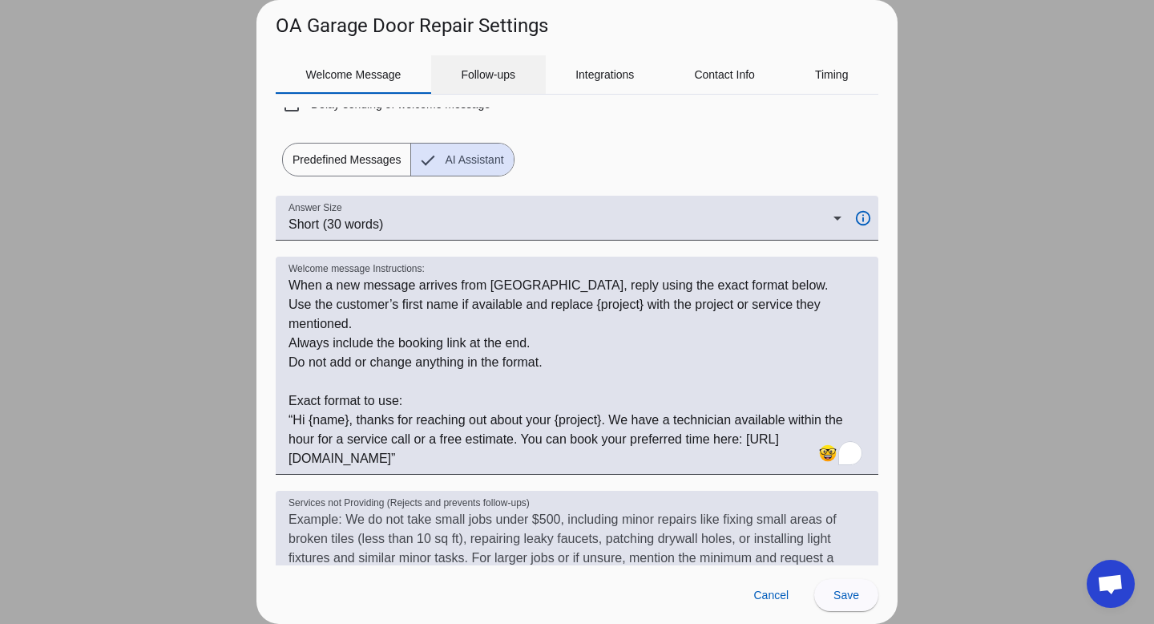
click at [515, 83] on span "Follow-ups" at bounding box center [488, 74] width 55 height 38
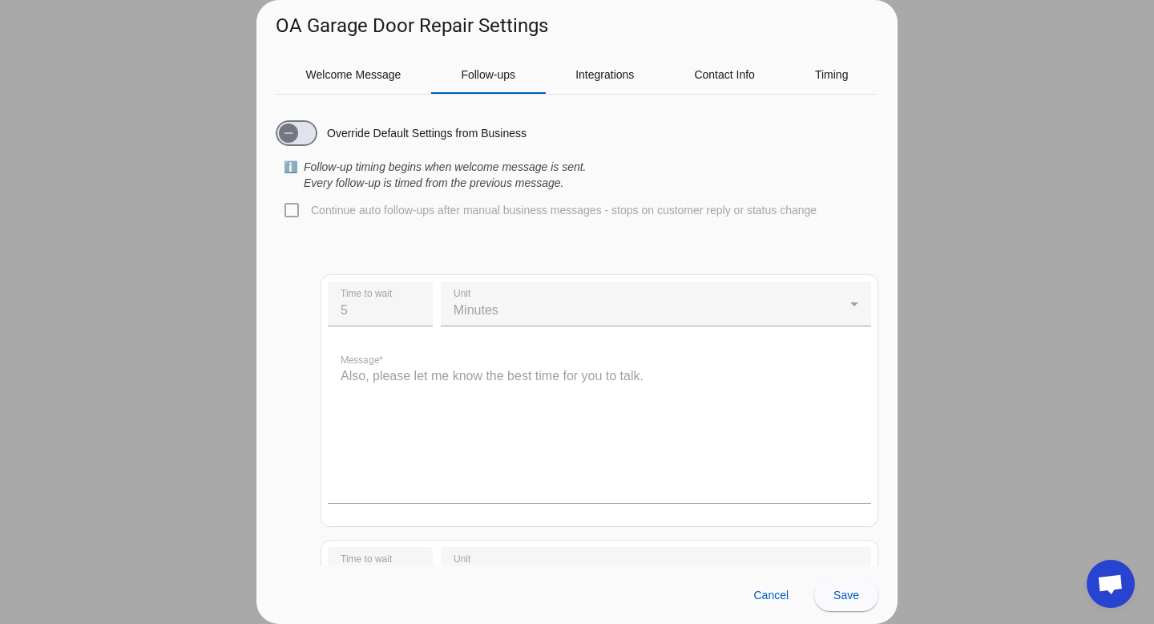
scroll to position [0, 0]
click at [313, 135] on span "button" at bounding box center [297, 133] width 42 height 26
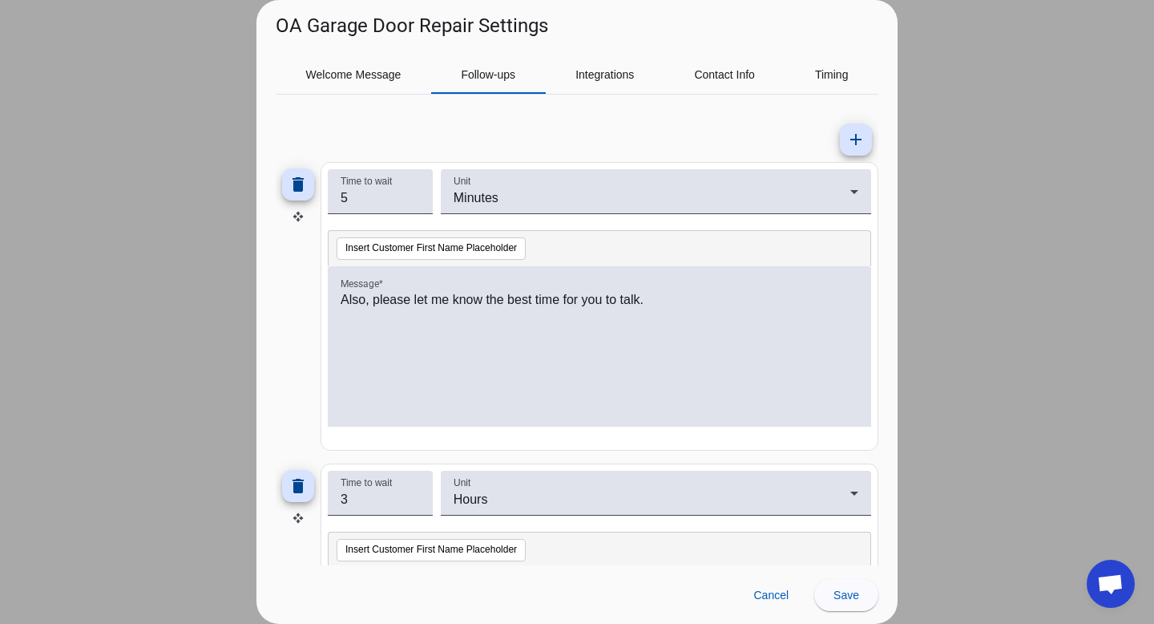
scroll to position [95, 0]
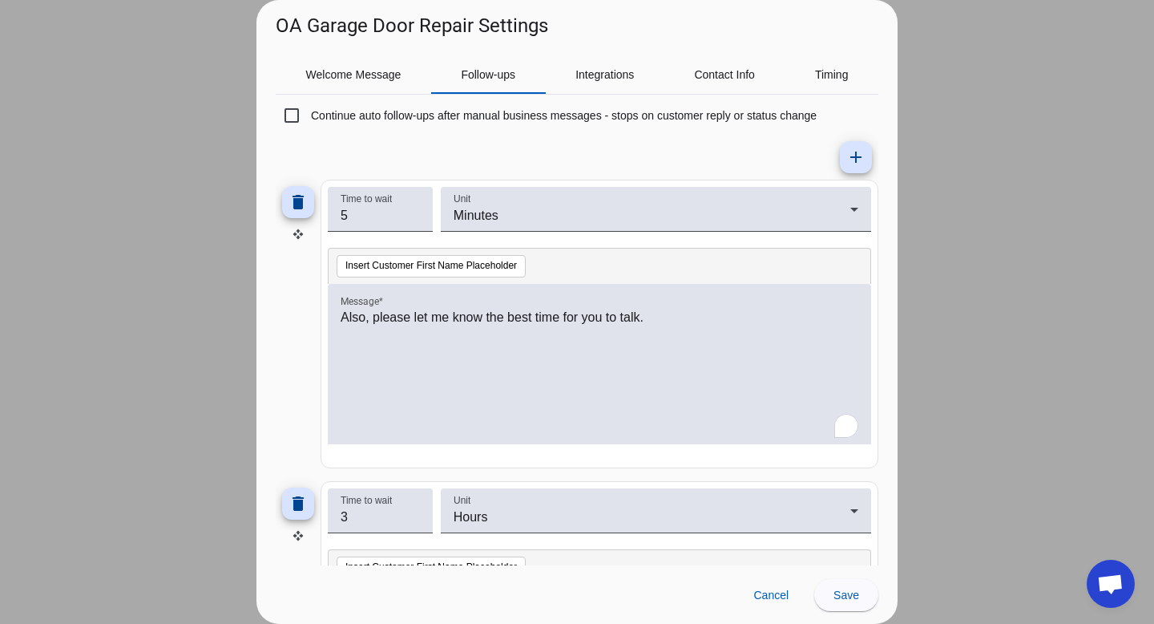
click at [555, 315] on p "Also, please let me know the best time for you to talk." at bounding box center [600, 317] width 518 height 19
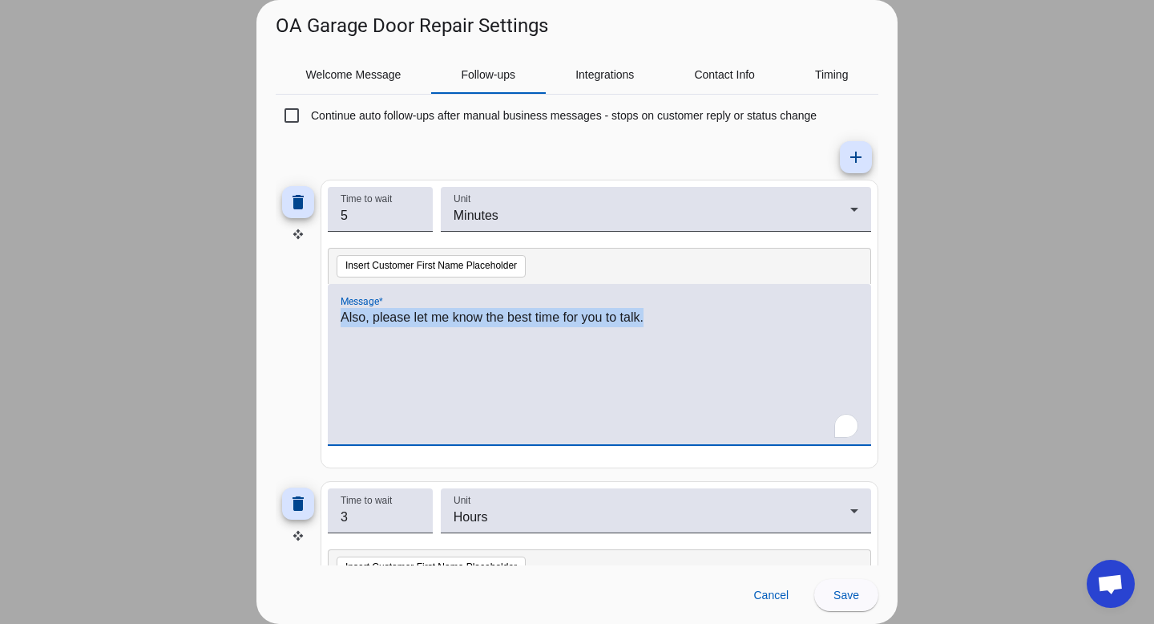
click at [555, 315] on p "Also, please let me know the best time for you to talk." at bounding box center [600, 317] width 518 height 19
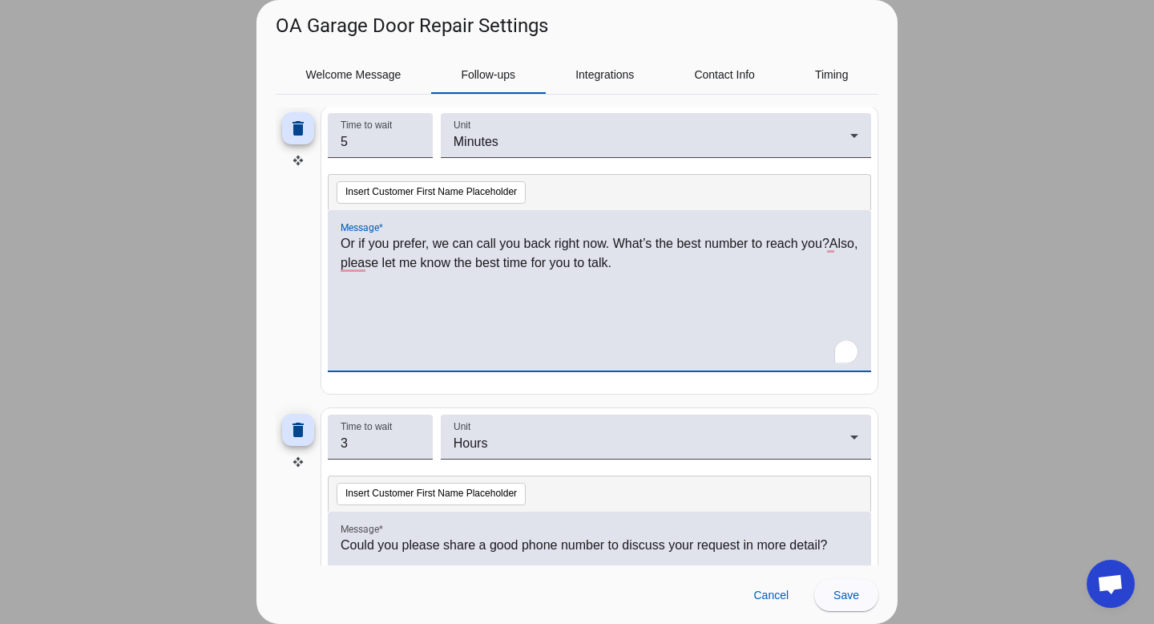
scroll to position [164, 0]
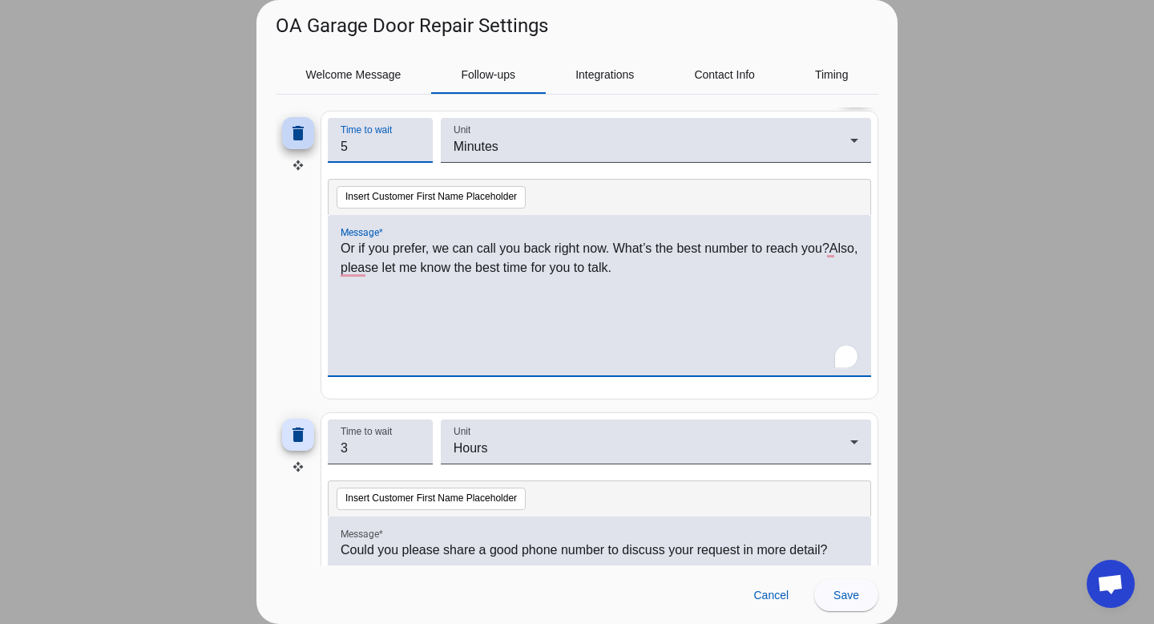
drag, startPoint x: 397, startPoint y: 147, endPoint x: 302, endPoint y: 148, distance: 94.6
click at [302, 148] on div "delete Time to wait 5 Unit Minutes Insert Customer First Name Placeholder Messa…" at bounding box center [577, 255] width 603 height 289
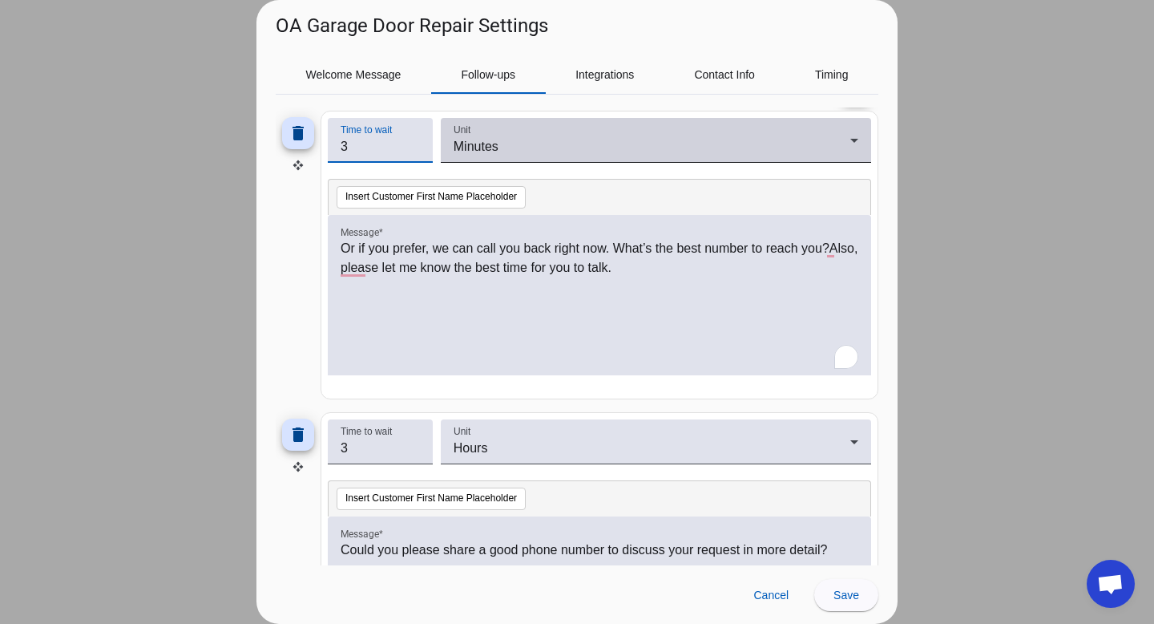
type input "3"
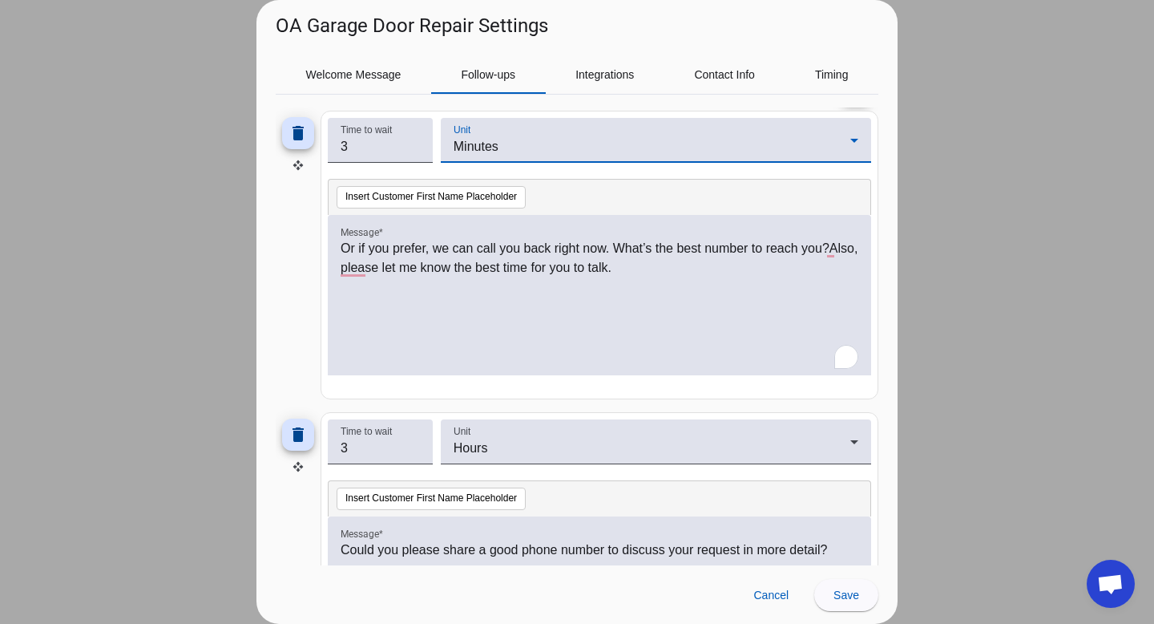
click at [490, 154] on div "Minutes" at bounding box center [652, 146] width 397 height 19
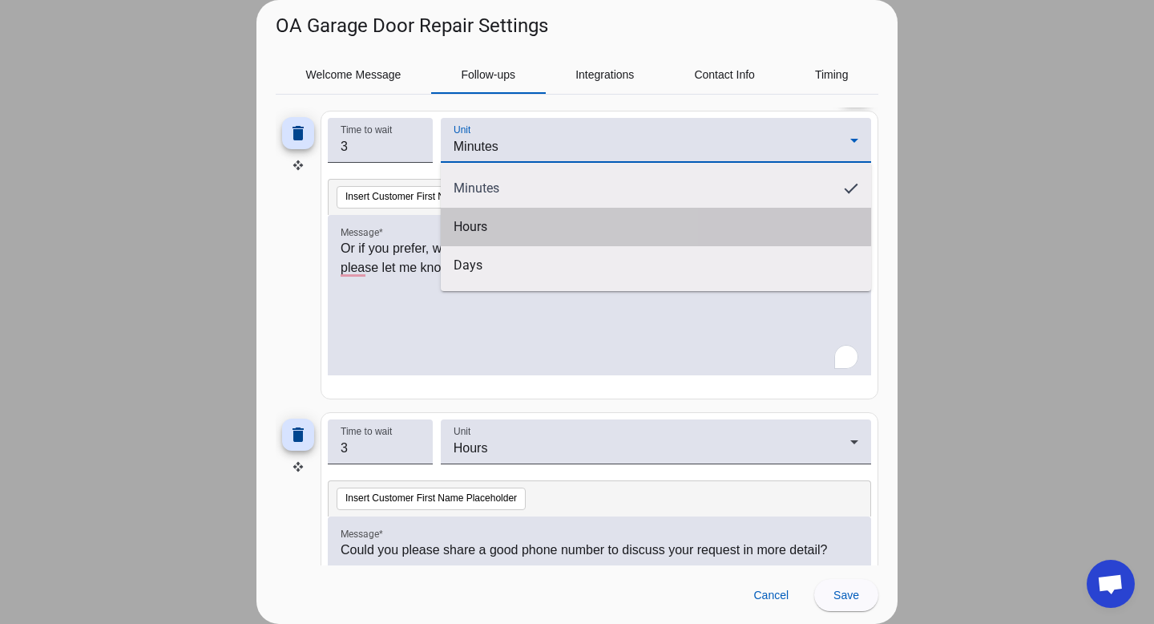
click at [479, 220] on span "Hours" at bounding box center [471, 227] width 34 height 16
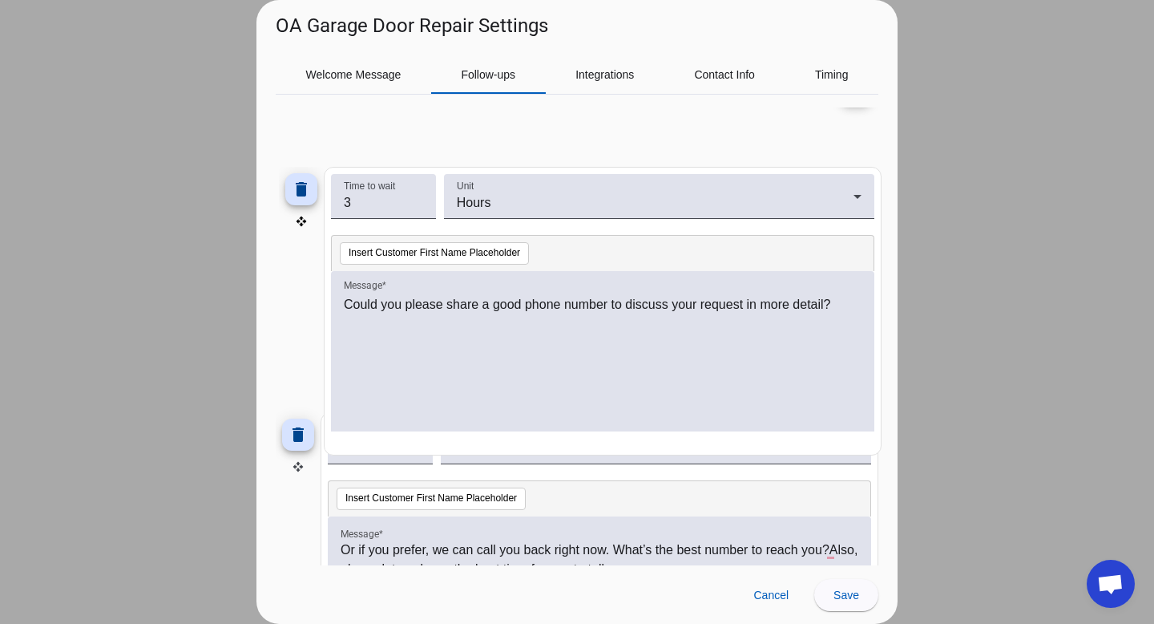
drag, startPoint x: 304, startPoint y: 468, endPoint x: 307, endPoint y: 223, distance: 245.3
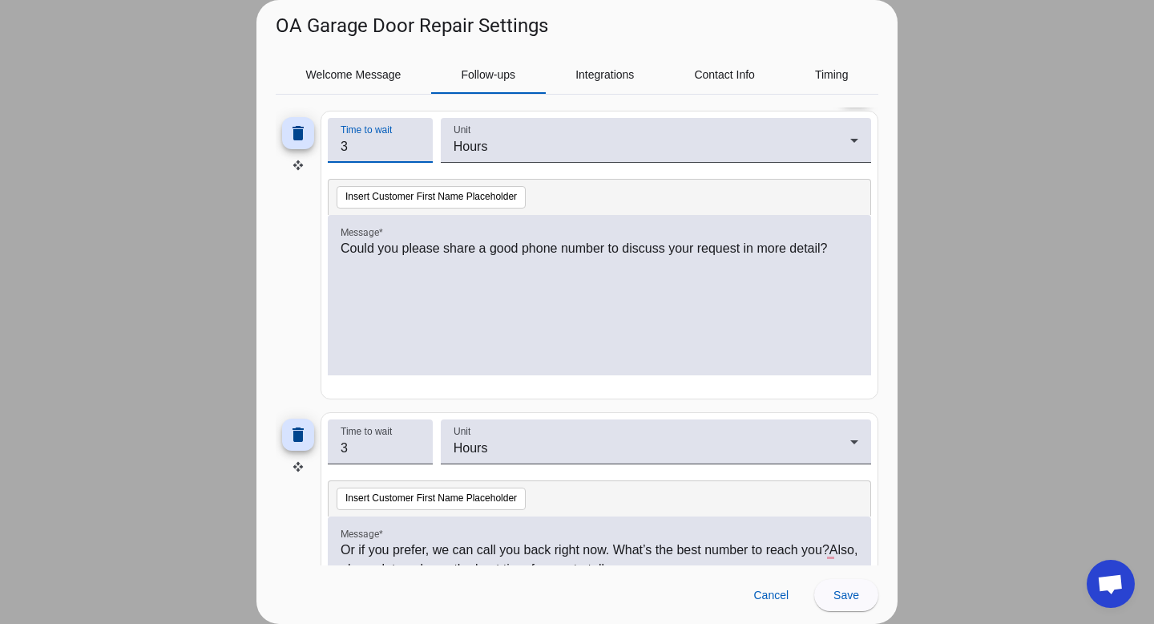
drag, startPoint x: 382, startPoint y: 137, endPoint x: 264, endPoint y: 153, distance: 119.7
click at [269, 152] on div "Welcome Message Follow-ups Integrations Contact Info Timing Override Default Se…" at bounding box center [576, 302] width 641 height 526
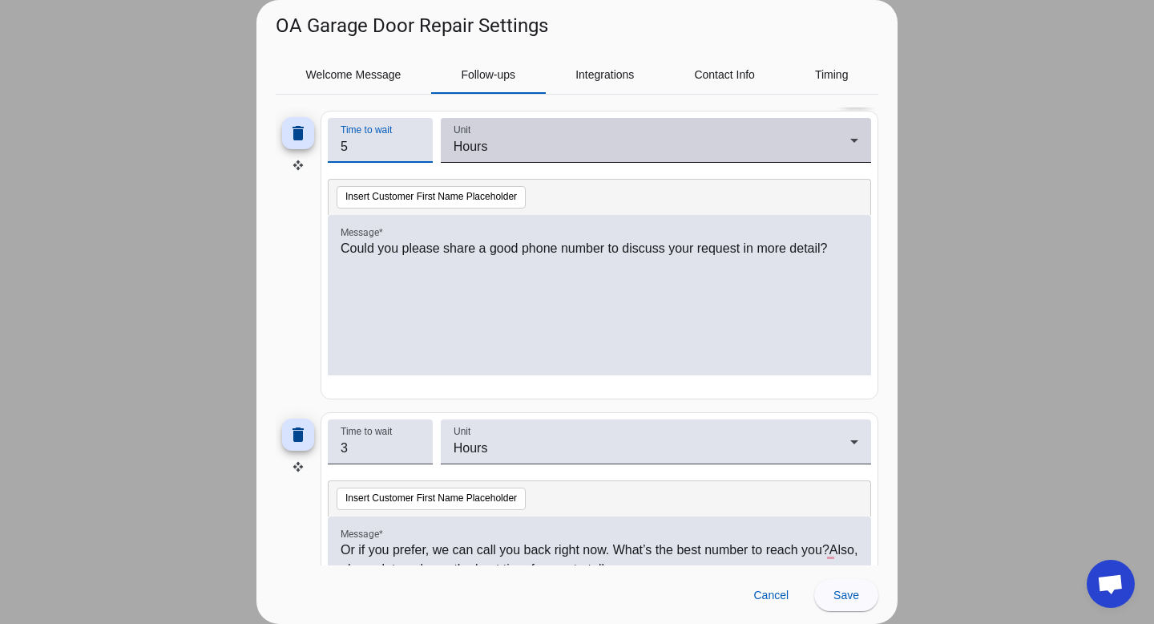
type input "5"
click at [482, 132] on div "Unit Hours" at bounding box center [656, 140] width 405 height 45
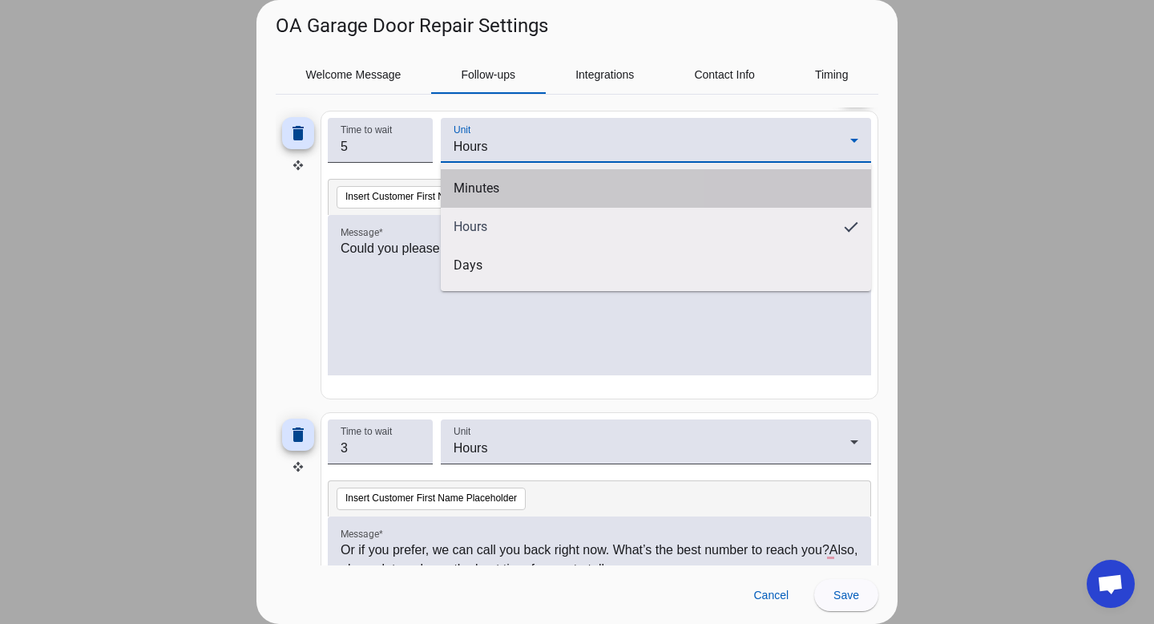
click at [483, 192] on span "Minutes" at bounding box center [477, 188] width 46 height 16
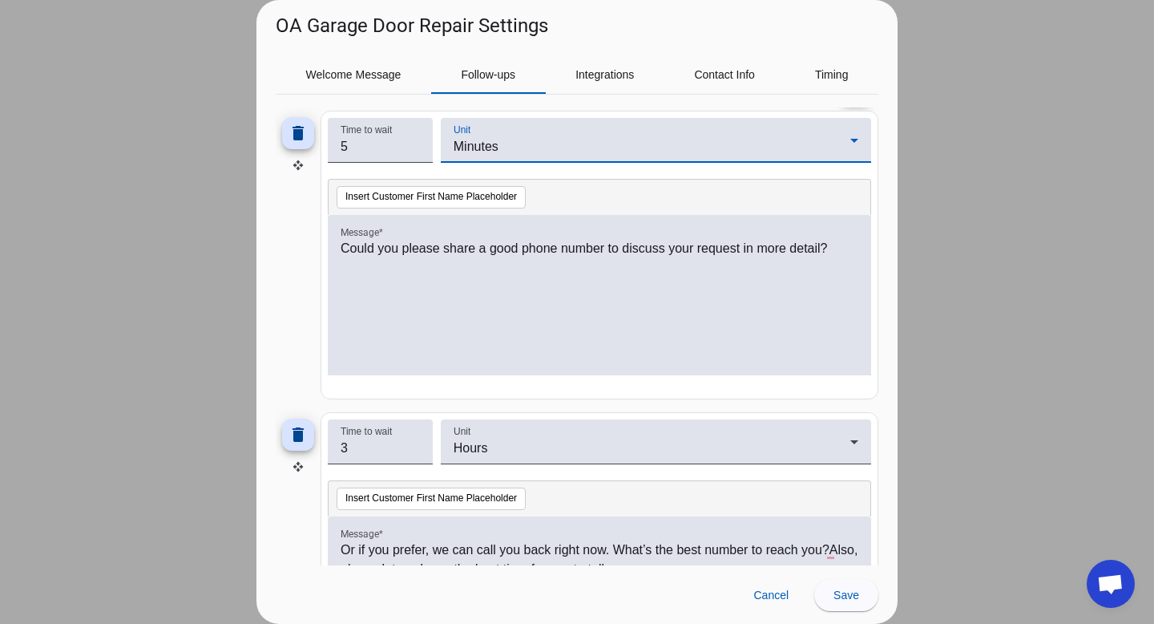
click at [471, 245] on p "Could you please share a good phone number to discuss your request in more deta…" at bounding box center [600, 248] width 518 height 19
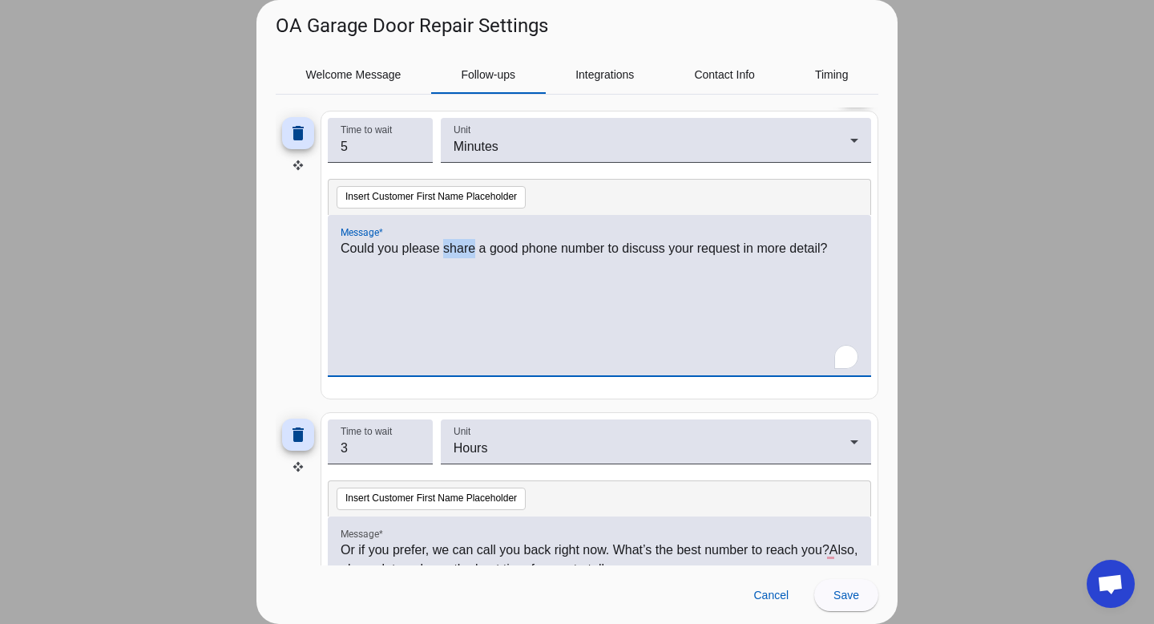
click at [471, 245] on p "Could you please share a good phone number to discuss your request in more deta…" at bounding box center [600, 248] width 518 height 19
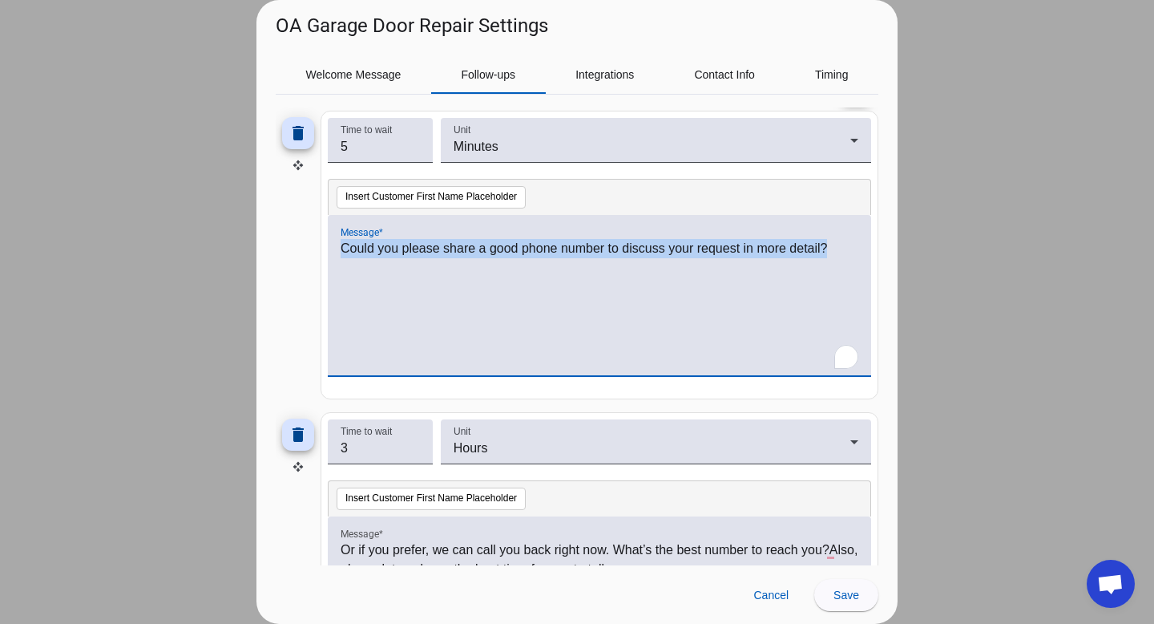
click at [471, 245] on p "Could you please share a good phone number to discuss your request in more deta…" at bounding box center [600, 248] width 518 height 19
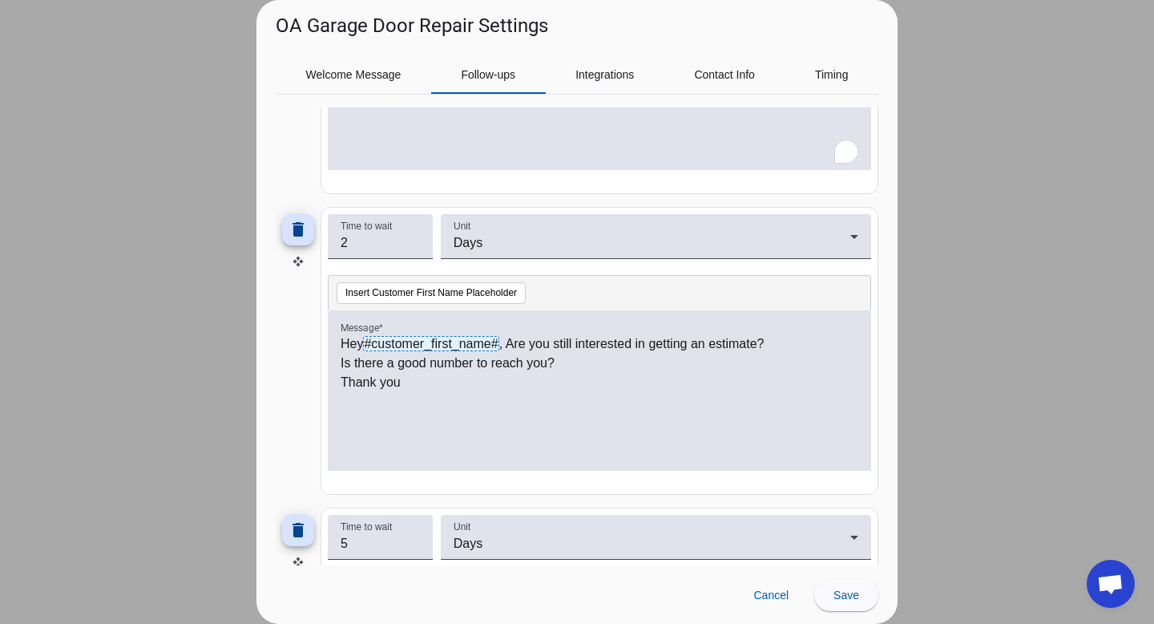
scroll to position [914, 0]
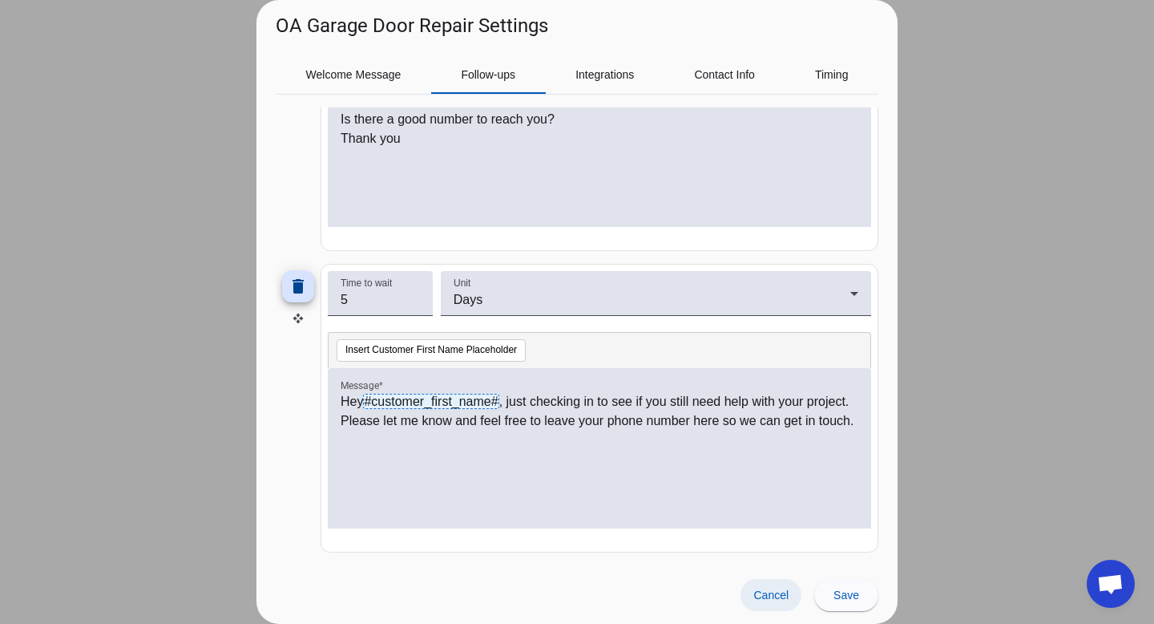
click at [769, 593] on span "Cancel" at bounding box center [770, 594] width 35 height 13
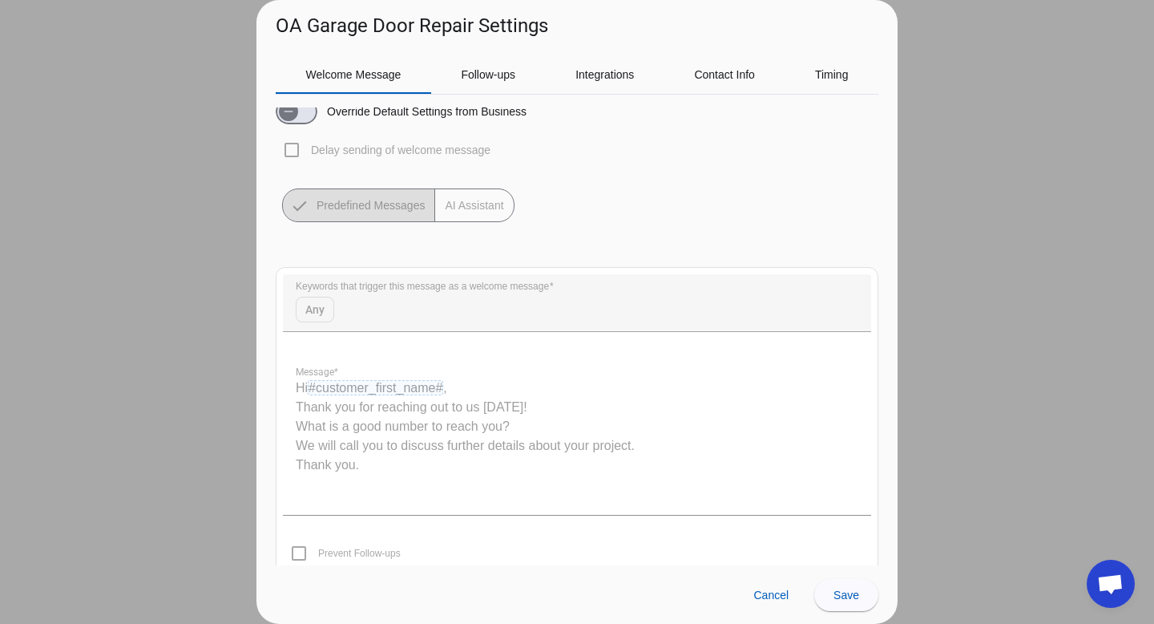
scroll to position [0, 0]
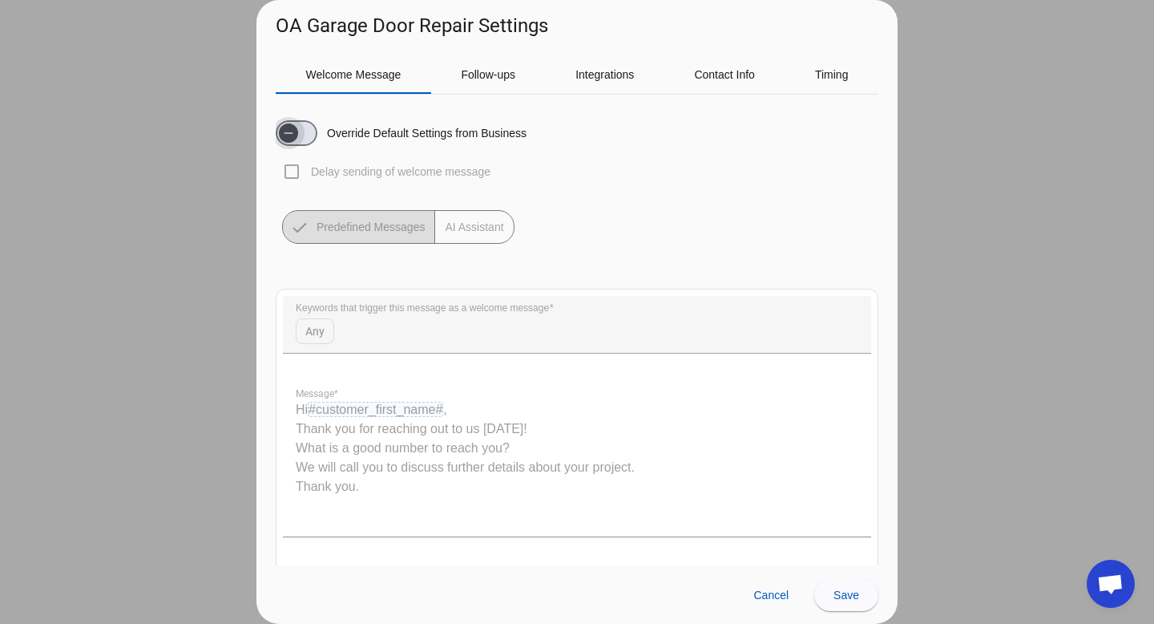
click at [311, 135] on span "button" at bounding box center [297, 133] width 42 height 26
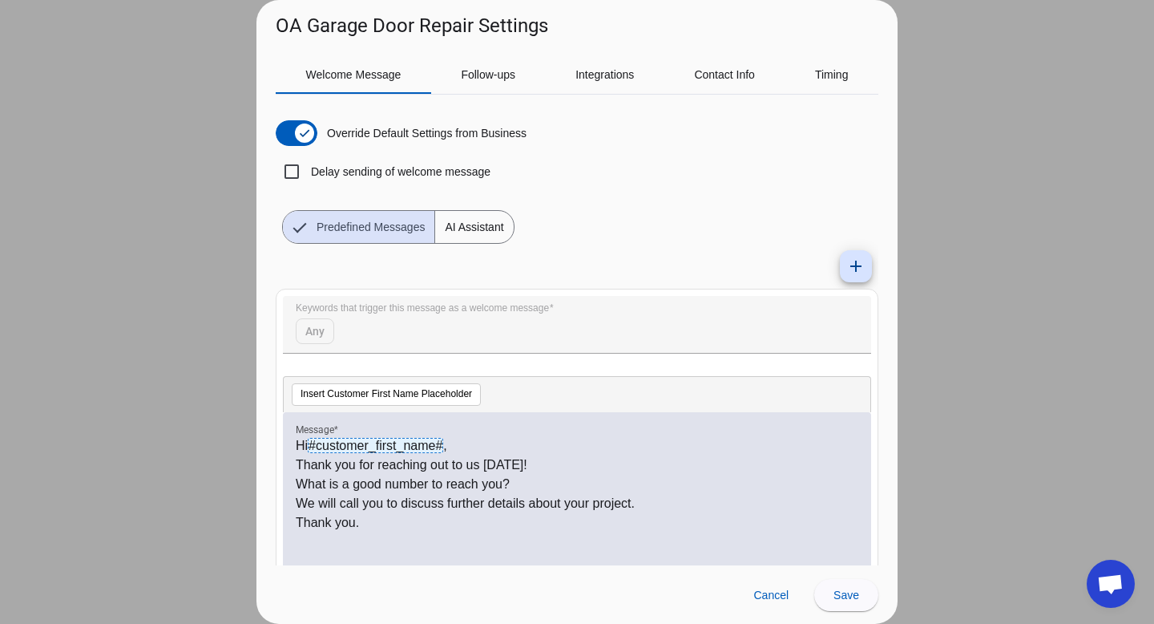
click at [498, 235] on span "AI Assistant" at bounding box center [474, 227] width 78 height 32
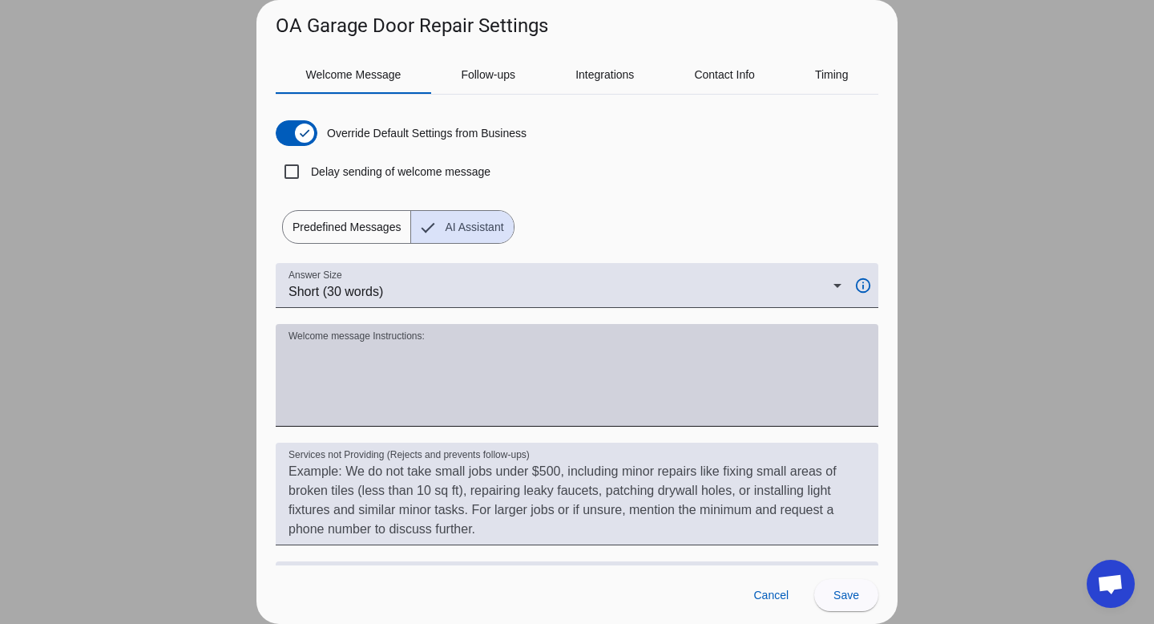
click at [430, 373] on textarea "Welcome message Instructions:" at bounding box center [577, 381] width 577 height 77
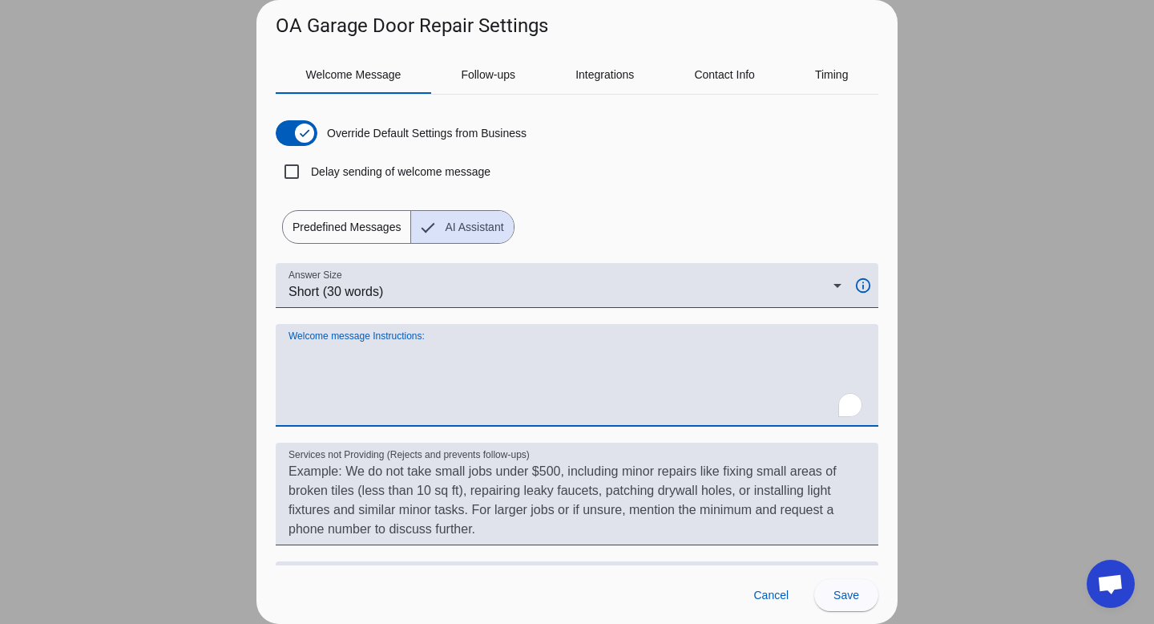
paste textarea "When a new message arrives from Yelp, reply with a friendly greeting using the …"
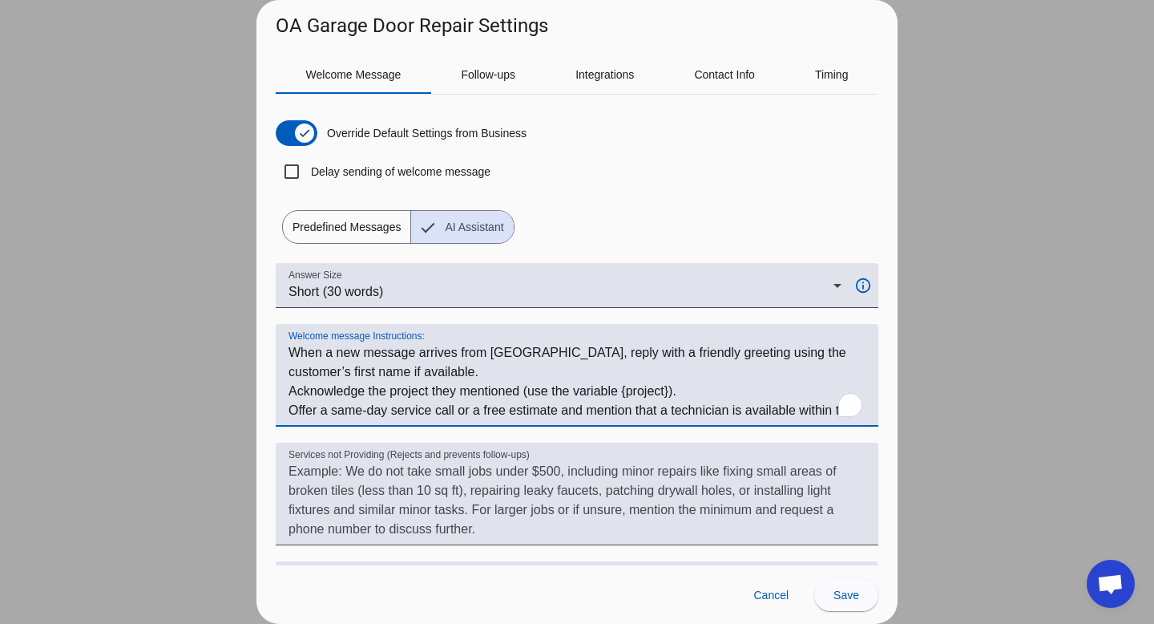
scroll to position [26, 0]
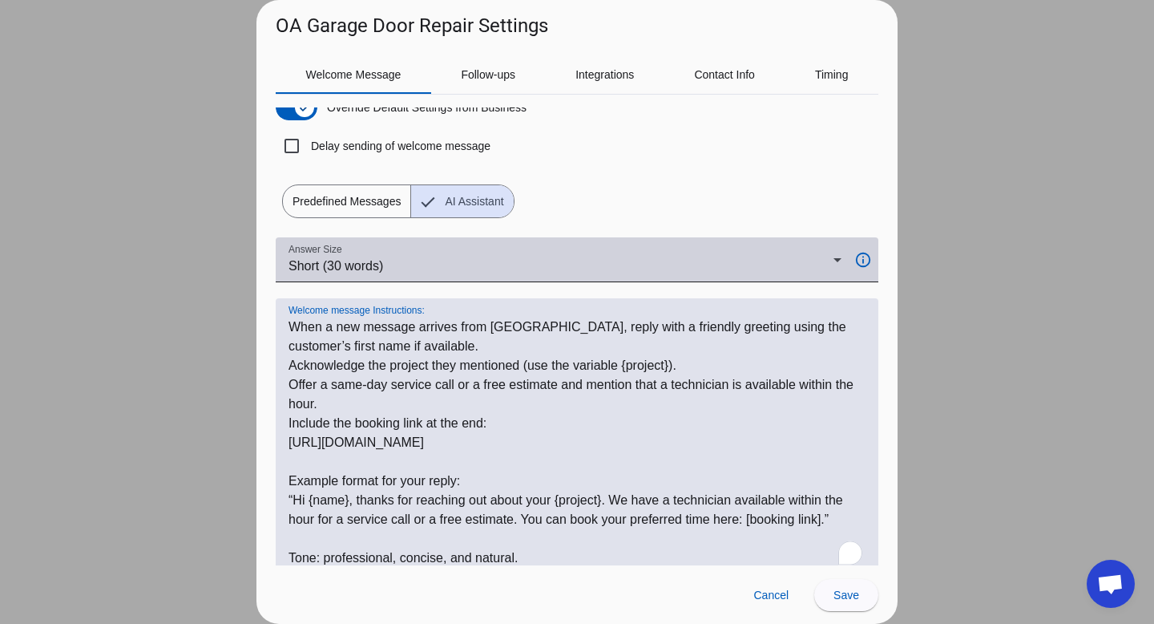
click at [438, 268] on div "Short (30 words)" at bounding box center [561, 265] width 545 height 19
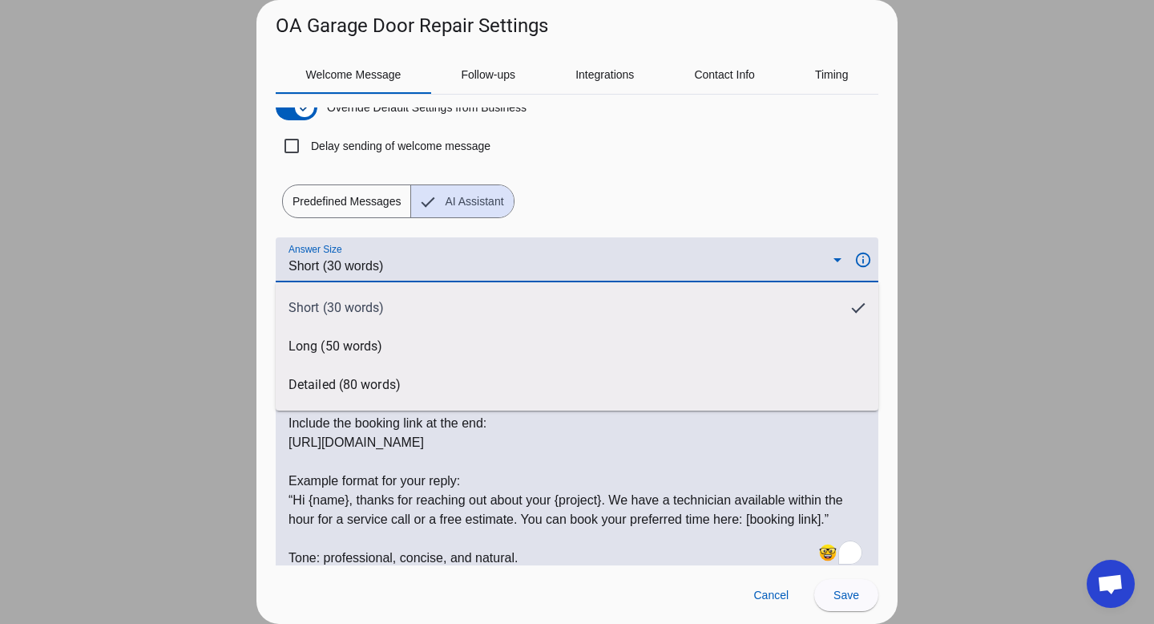
click at [438, 268] on div at bounding box center [577, 312] width 1154 height 624
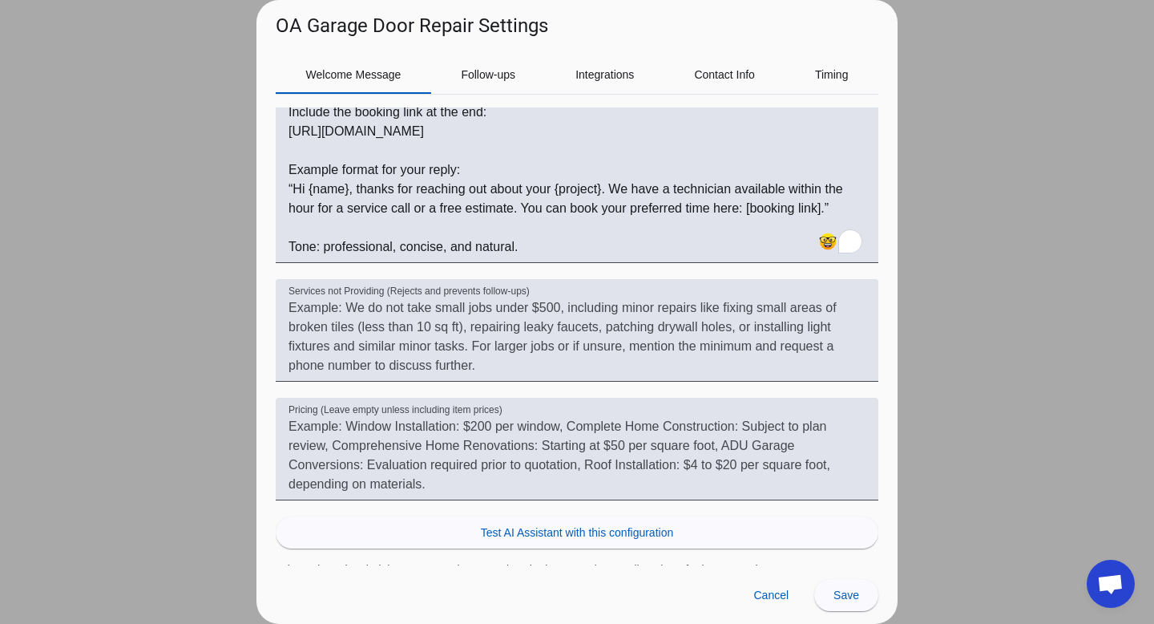
scroll to position [349, 0]
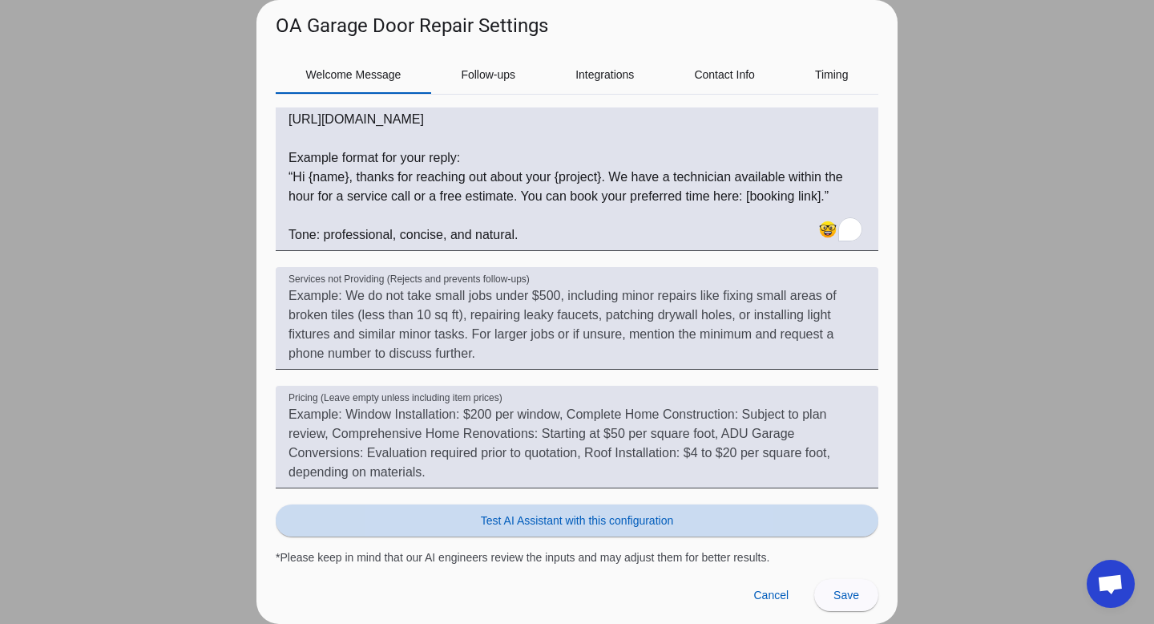
click at [520, 507] on span at bounding box center [577, 520] width 603 height 38
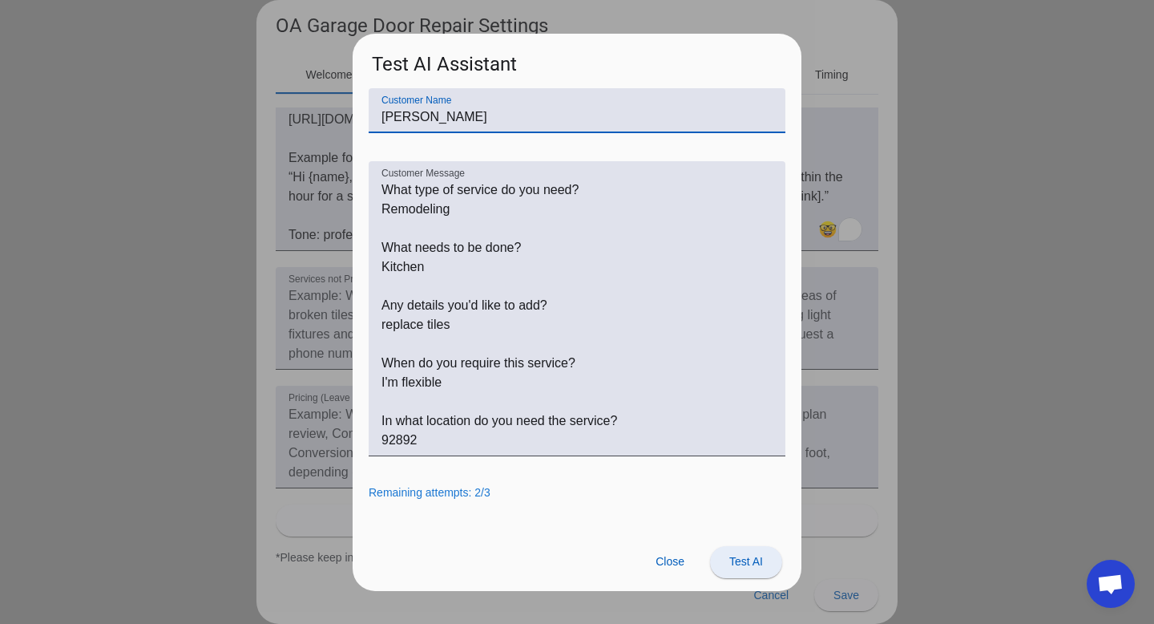
click at [741, 567] on span "Test AI" at bounding box center [746, 561] width 34 height 13
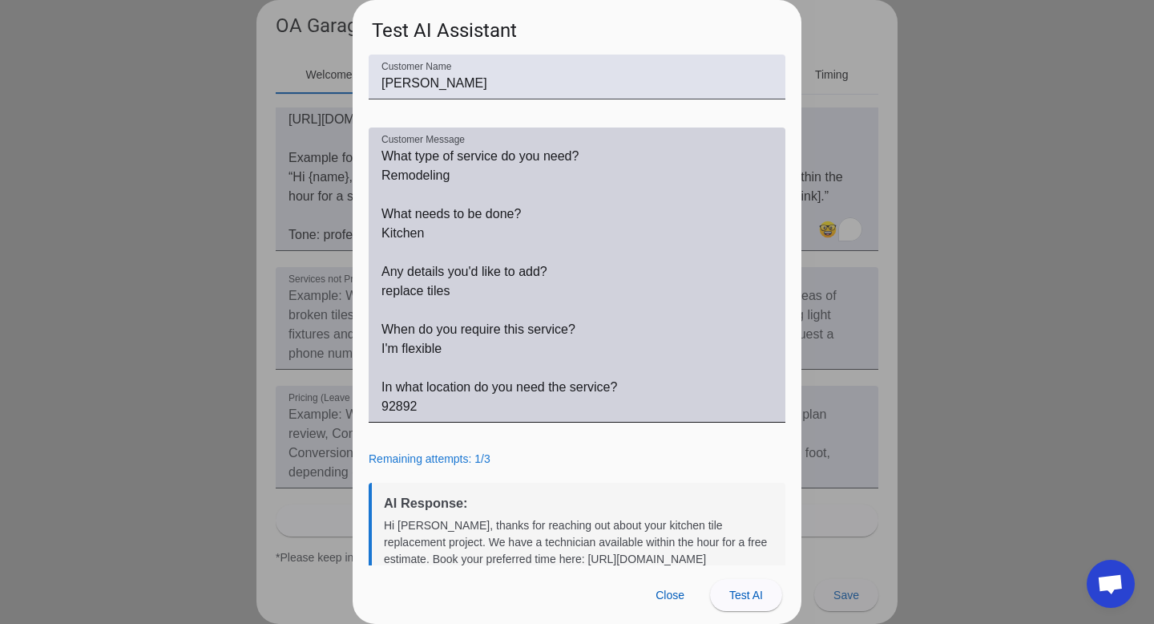
scroll to position [47, 0]
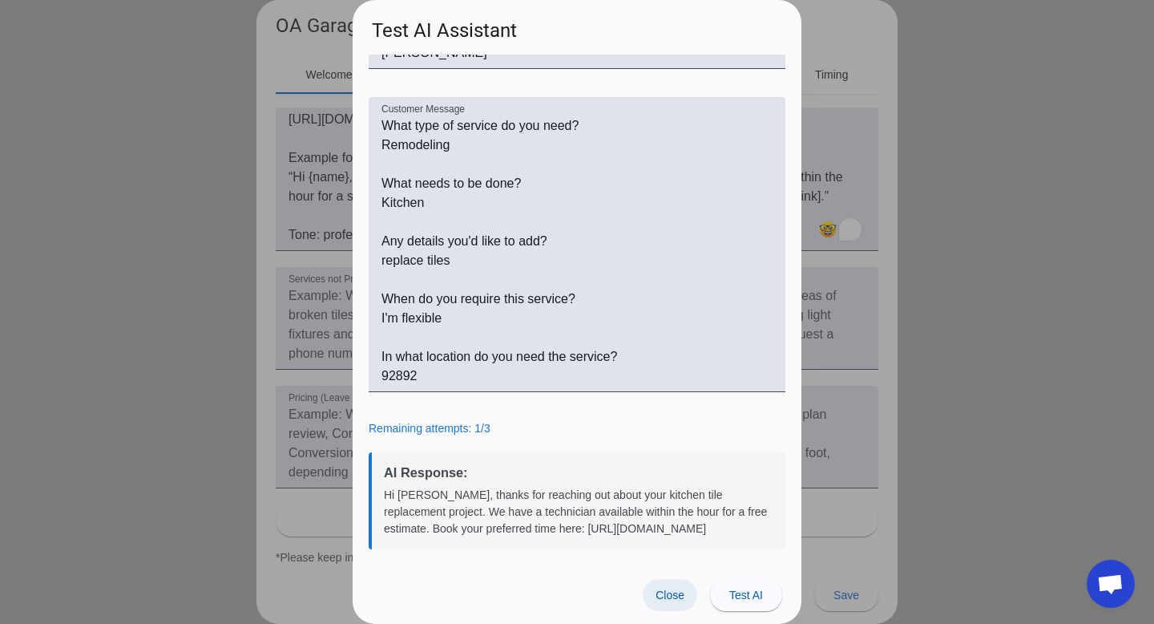
click at [672, 603] on span at bounding box center [670, 595] width 55 height 32
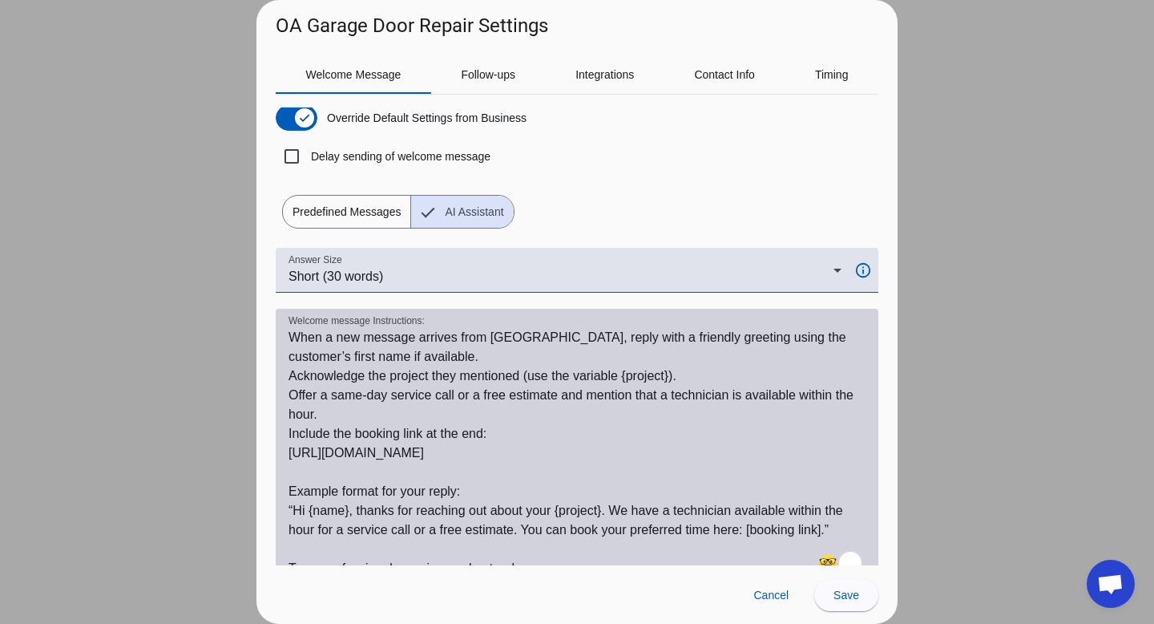
scroll to position [0, 0]
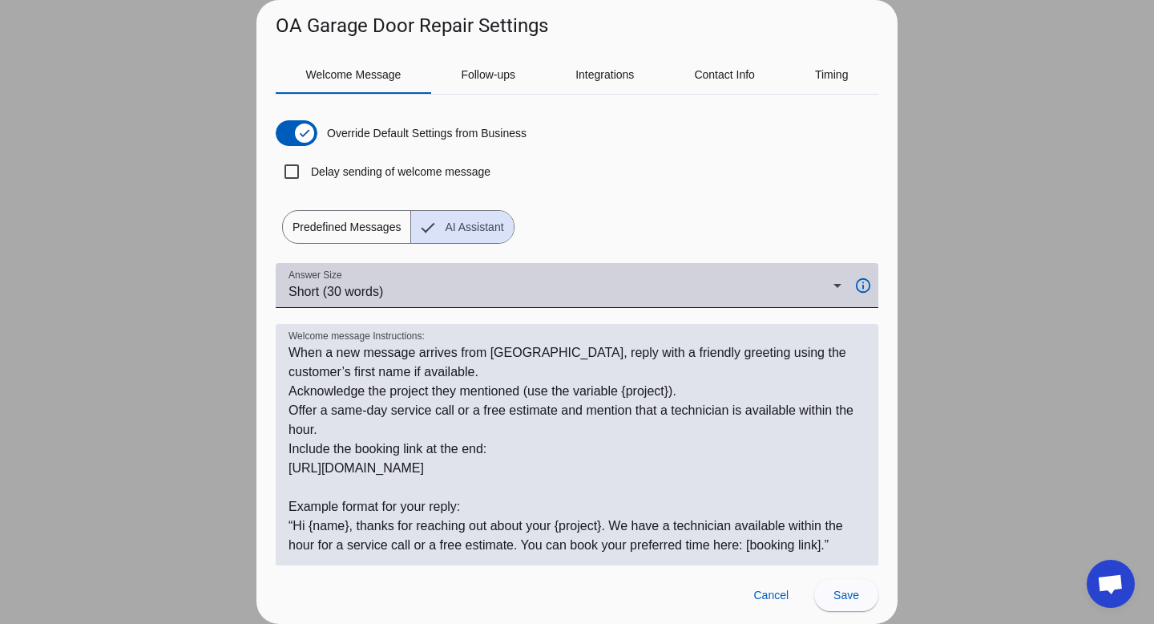
click at [366, 293] on span "Short (30 words)" at bounding box center [336, 292] width 95 height 14
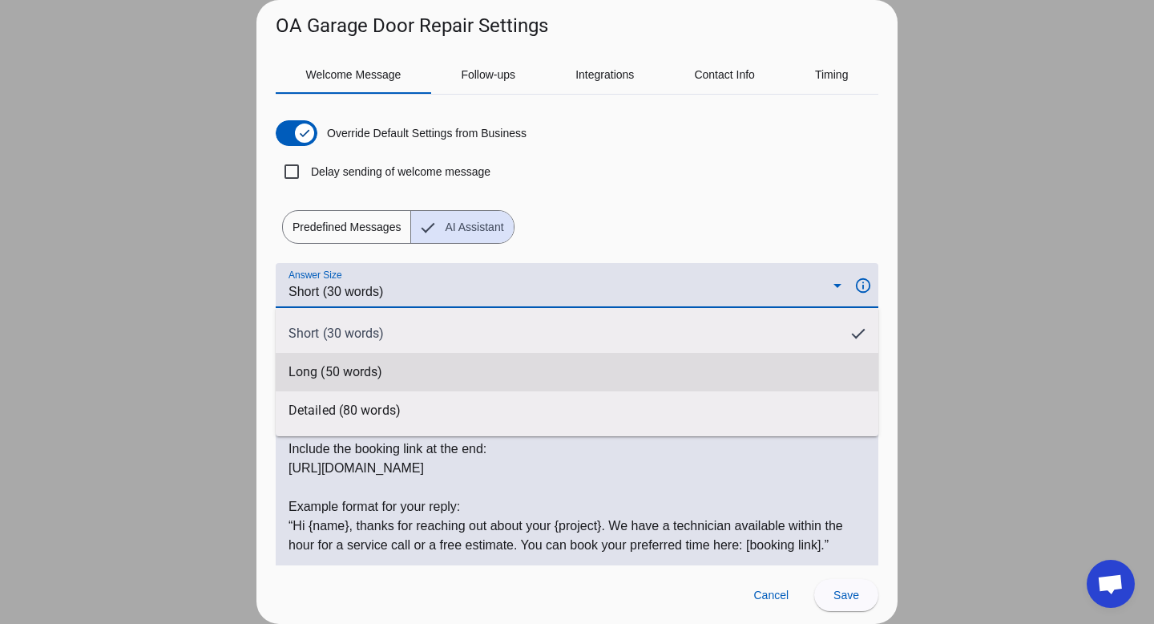
click at [341, 376] on span "Long (50 words)" at bounding box center [336, 372] width 94 height 16
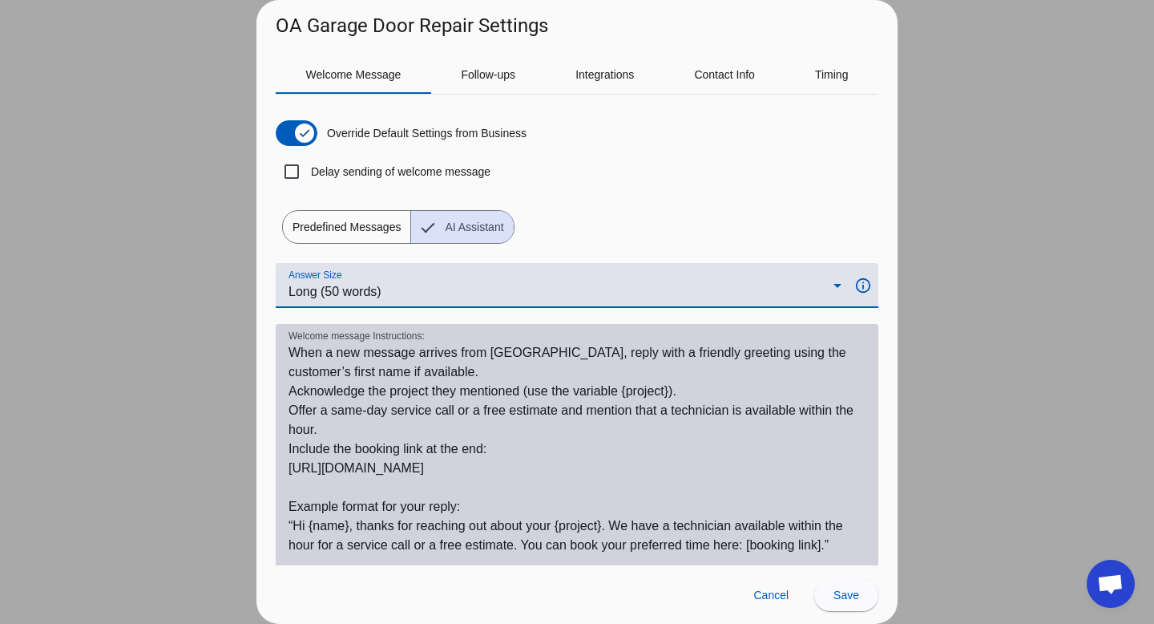
scroll to position [349, 0]
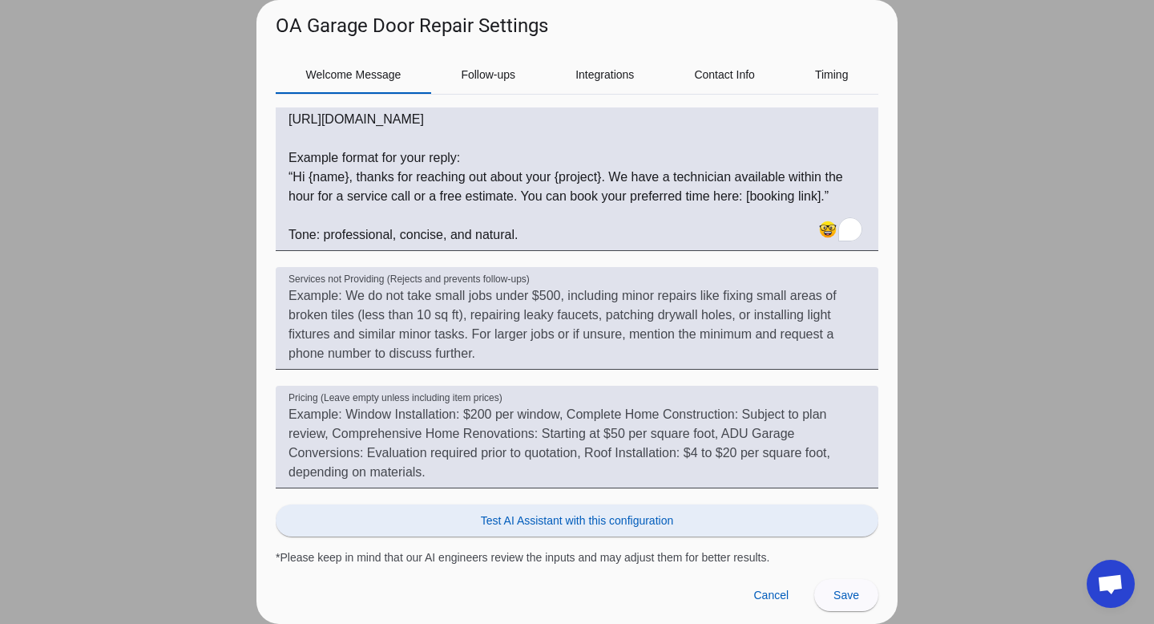
click at [644, 530] on span at bounding box center [577, 520] width 603 height 38
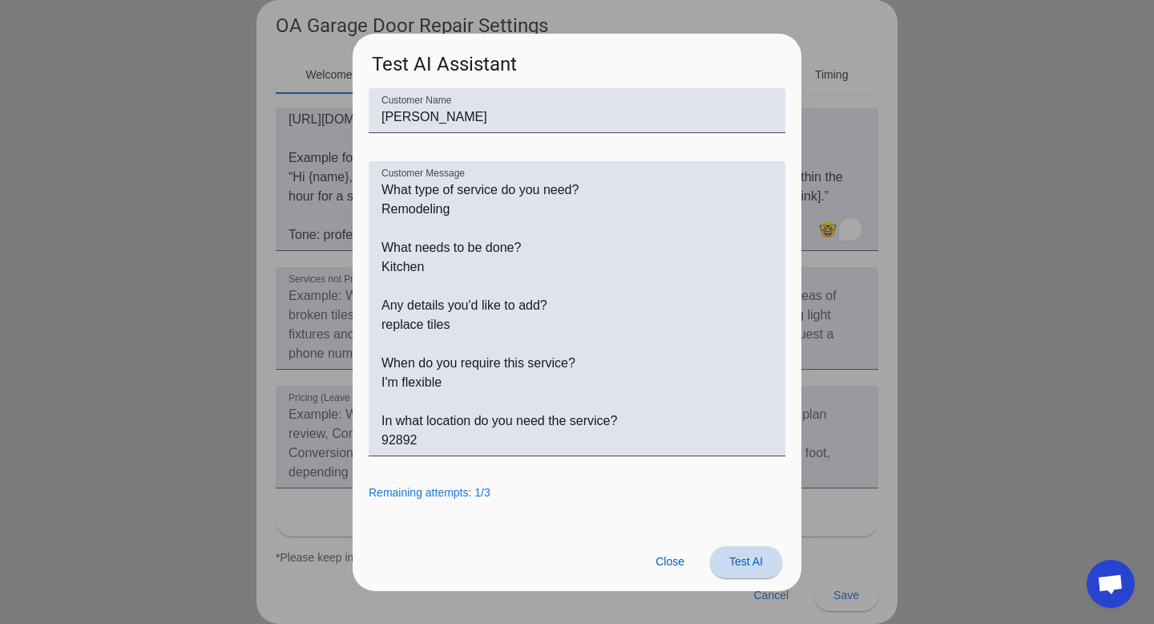
click at [751, 547] on span at bounding box center [746, 562] width 72 height 38
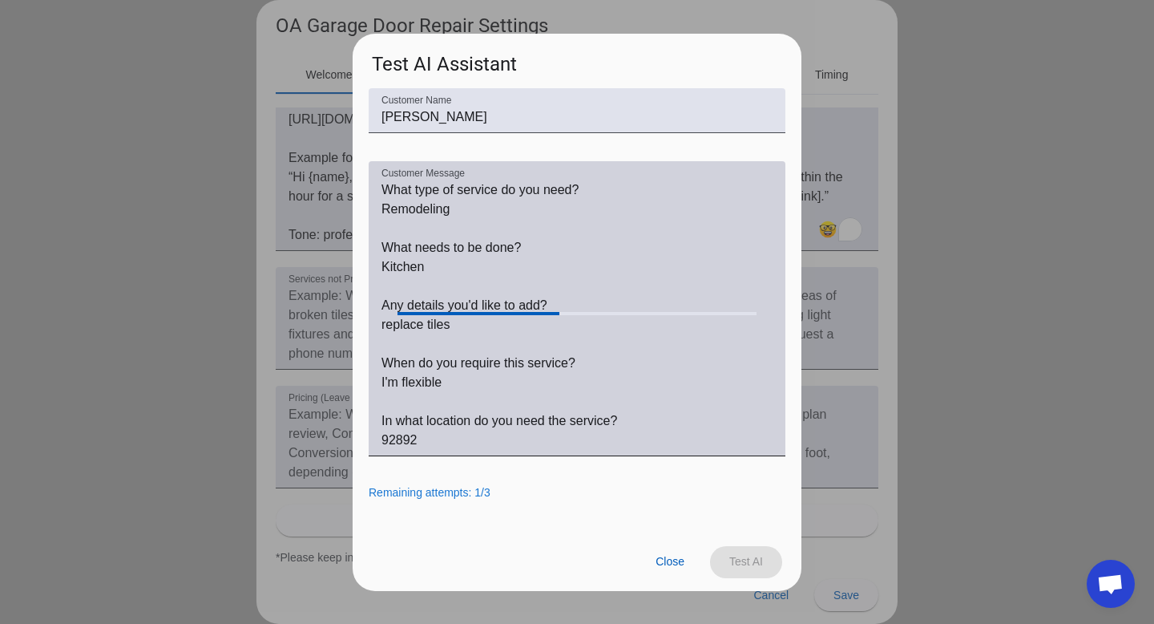
scroll to position [64, 0]
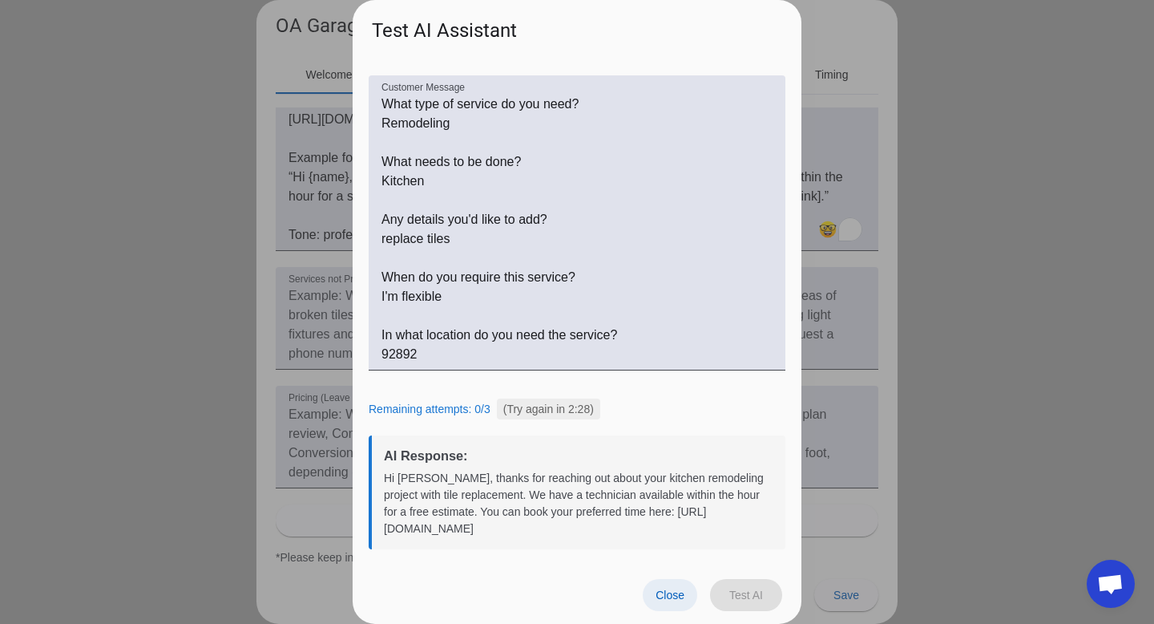
click at [659, 596] on span "Close" at bounding box center [670, 594] width 29 height 13
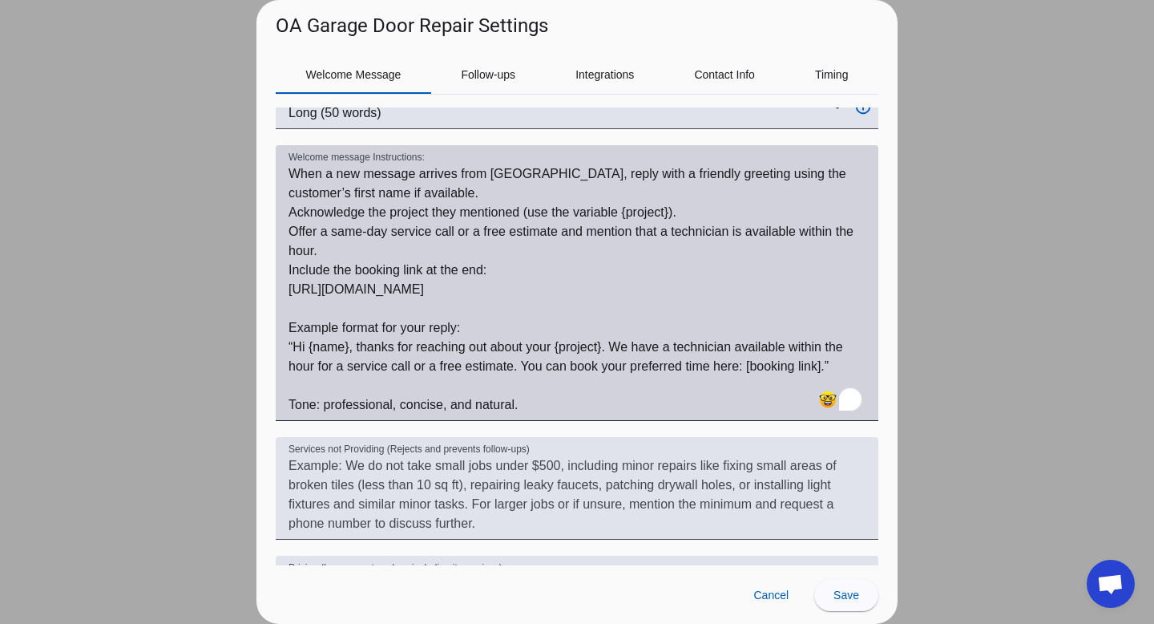
scroll to position [181, 0]
click at [451, 309] on textarea "Welcome message Instructions:" at bounding box center [577, 287] width 577 height 250
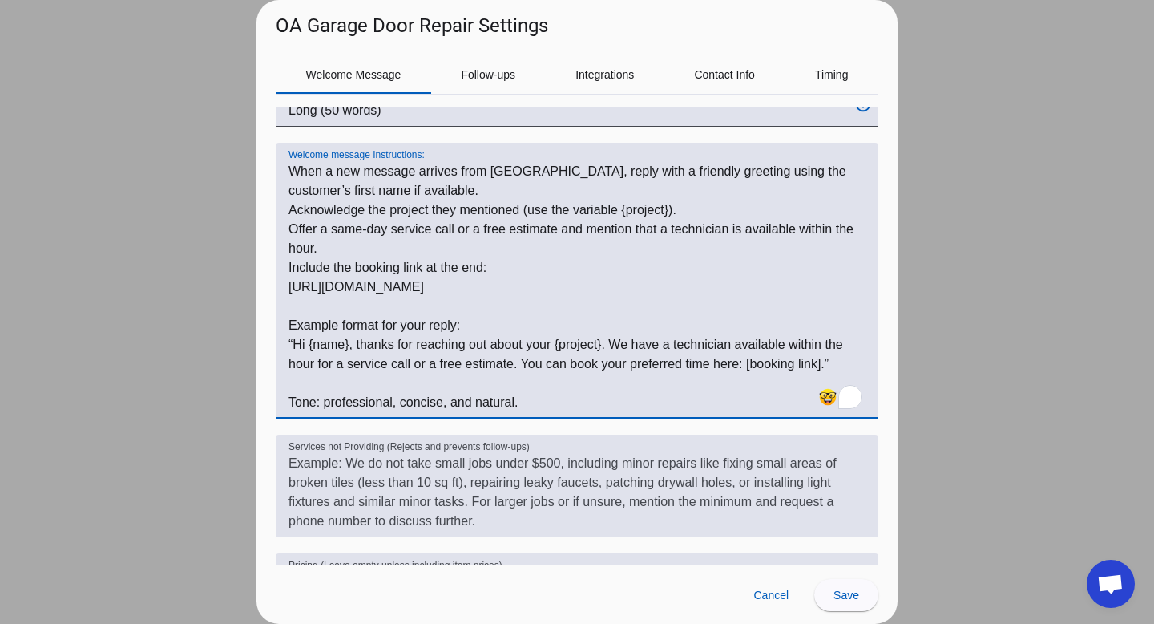
paste textarea "Prompt: When a new message arrives from Yelp, reply using the exact format belo…"
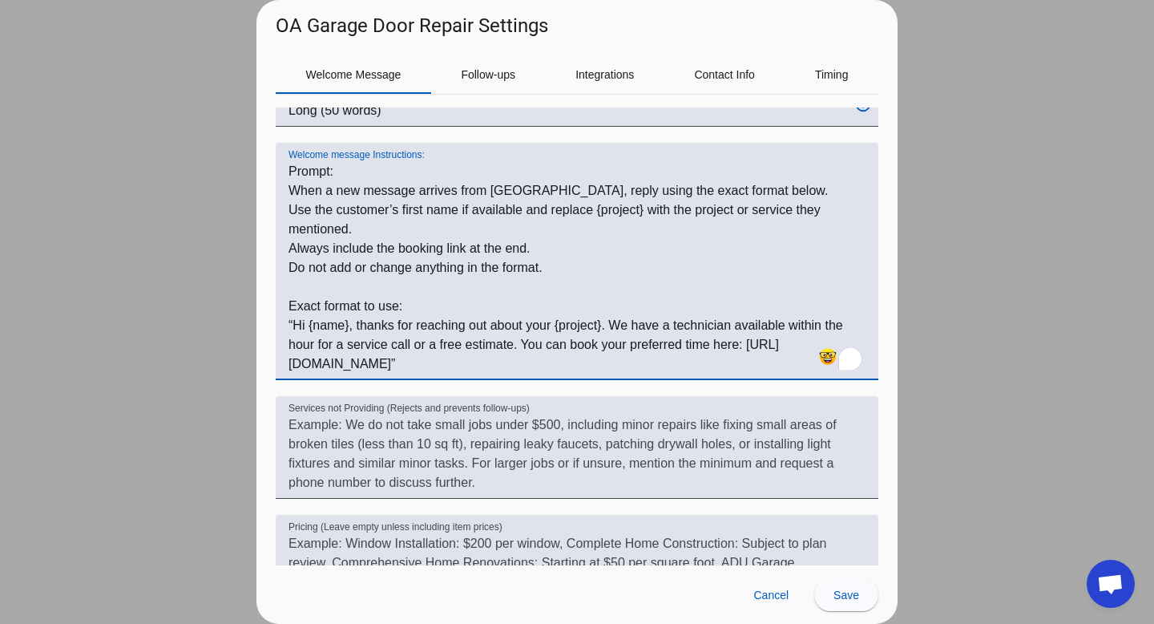
scroll to position [310, 0]
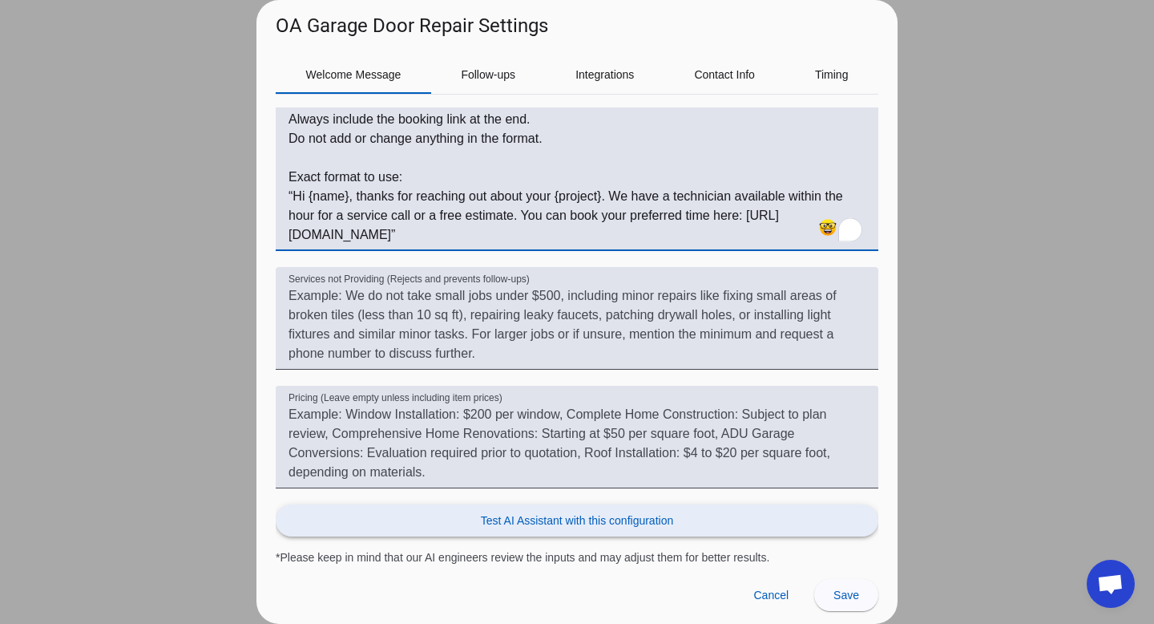
type textarea "Prompt: When a new message arrives from Yelp, reply using the exact format belo…"
click at [670, 523] on span "Test AI Assistant with this configuration" at bounding box center [577, 520] width 192 height 16
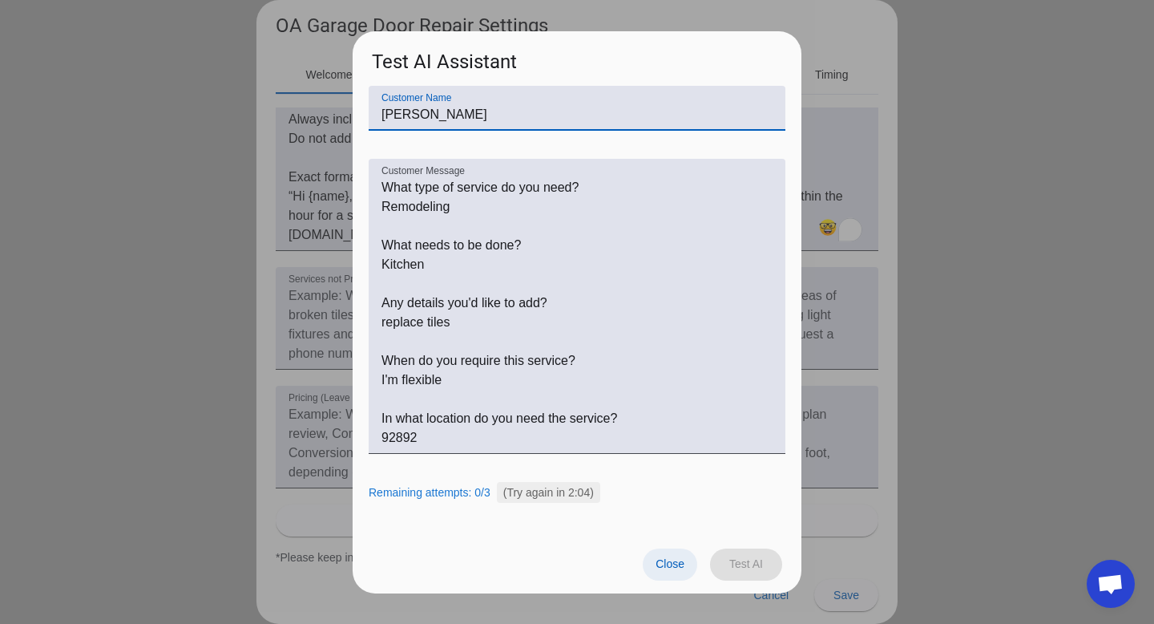
click at [673, 559] on span "Close" at bounding box center [670, 563] width 29 height 13
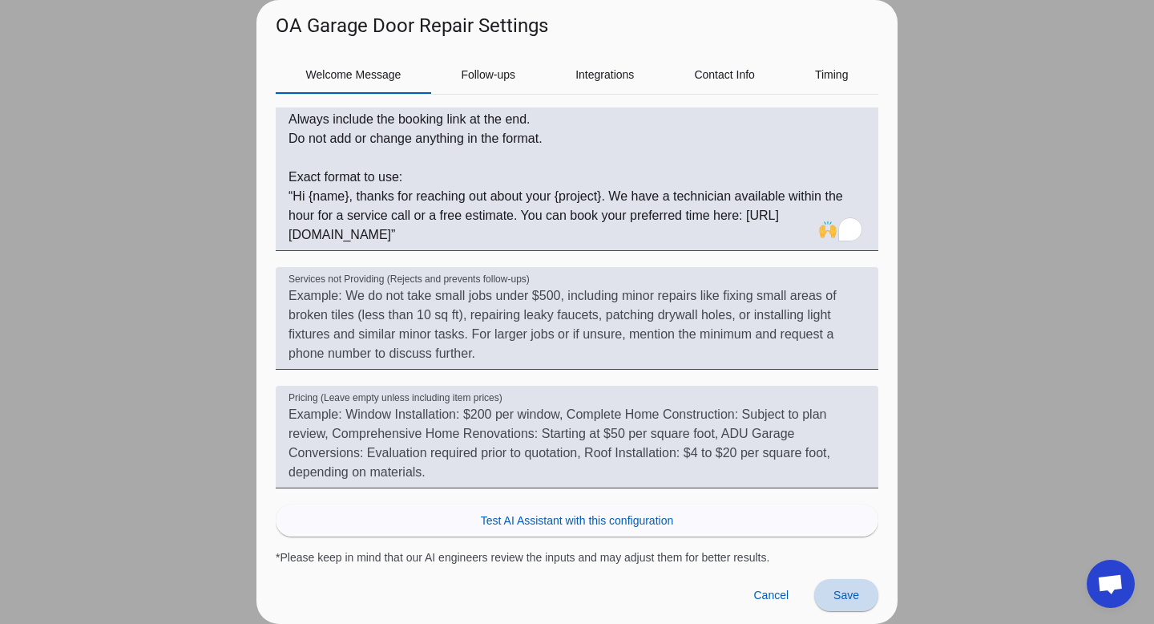
click at [854, 590] on span "Save" at bounding box center [847, 594] width 26 height 13
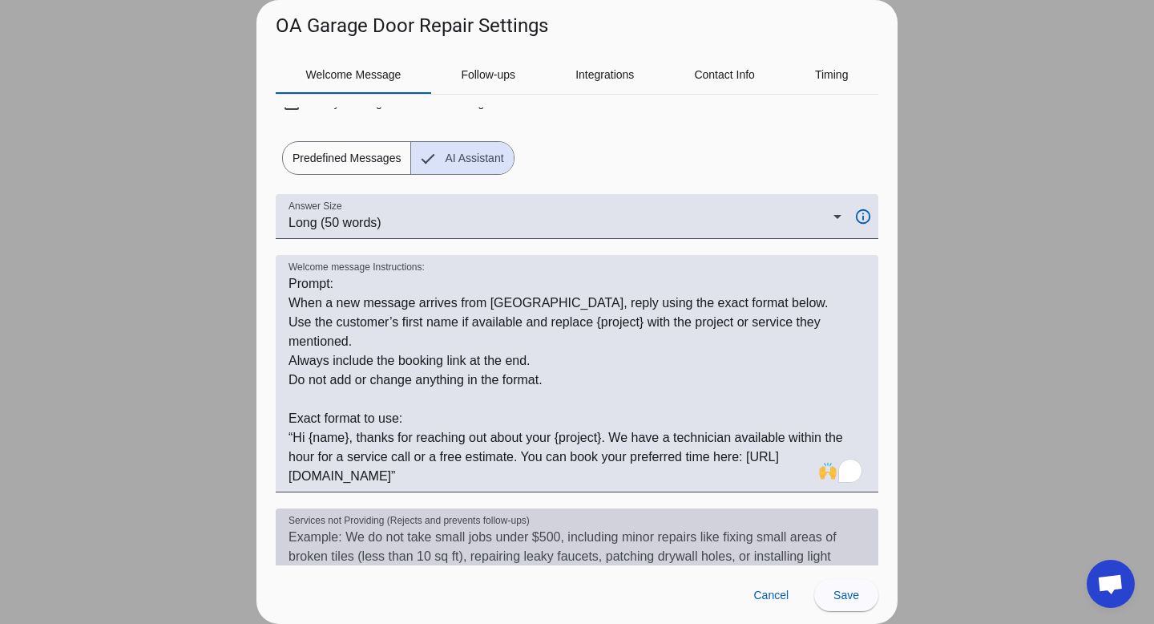
scroll to position [0, 0]
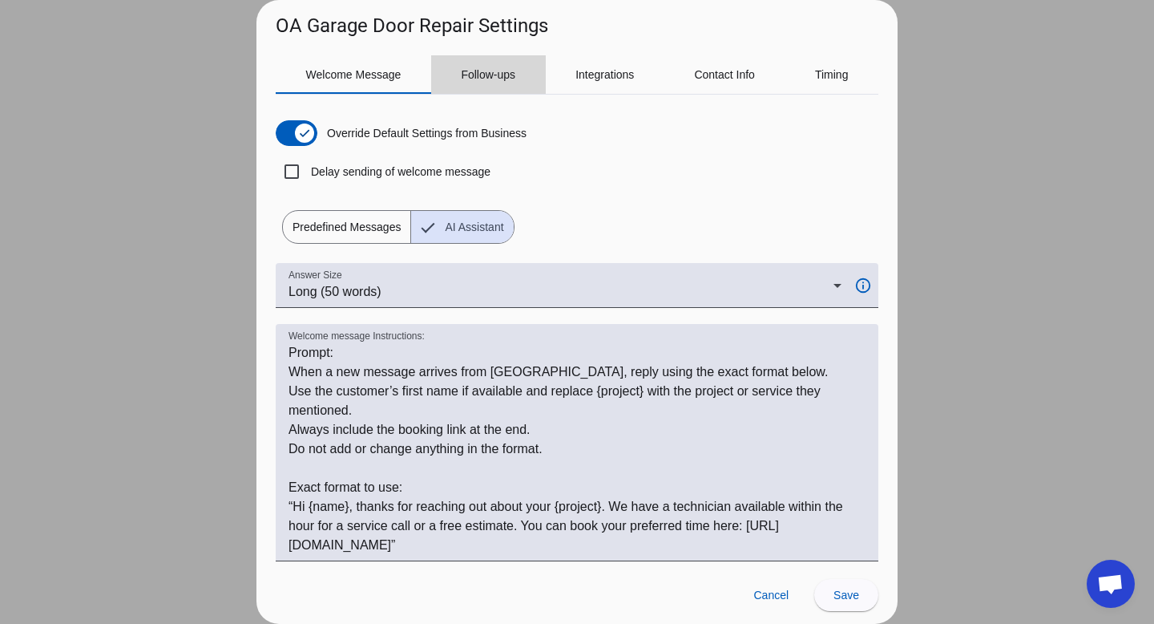
click at [484, 86] on span "Follow-ups" at bounding box center [488, 74] width 55 height 38
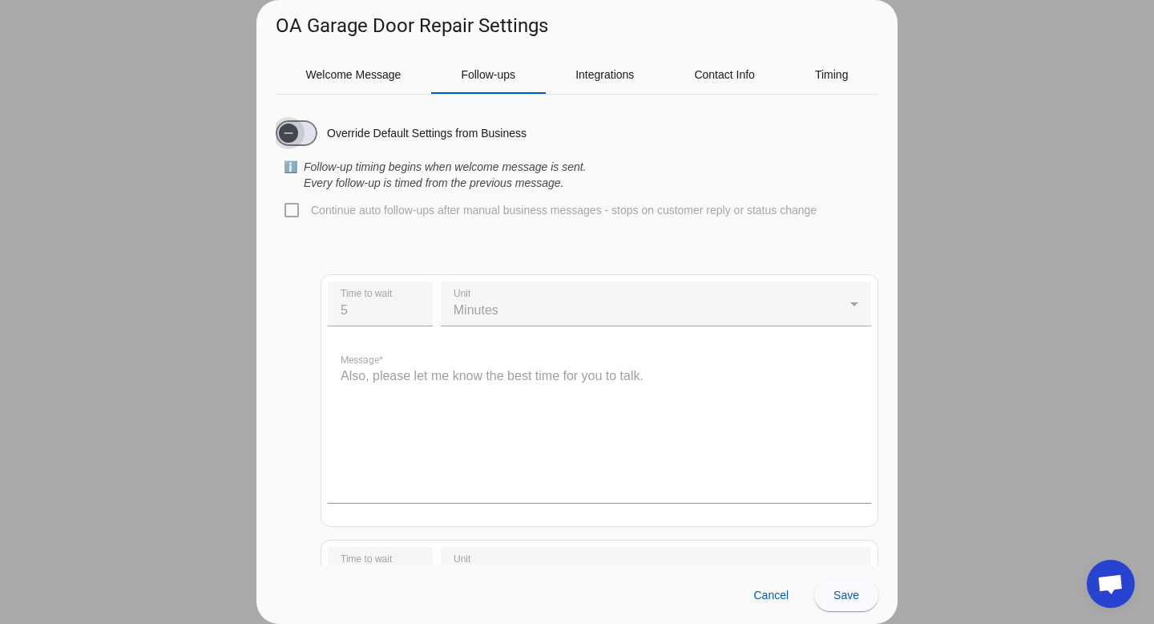
click at [305, 134] on span "button" at bounding box center [297, 133] width 42 height 26
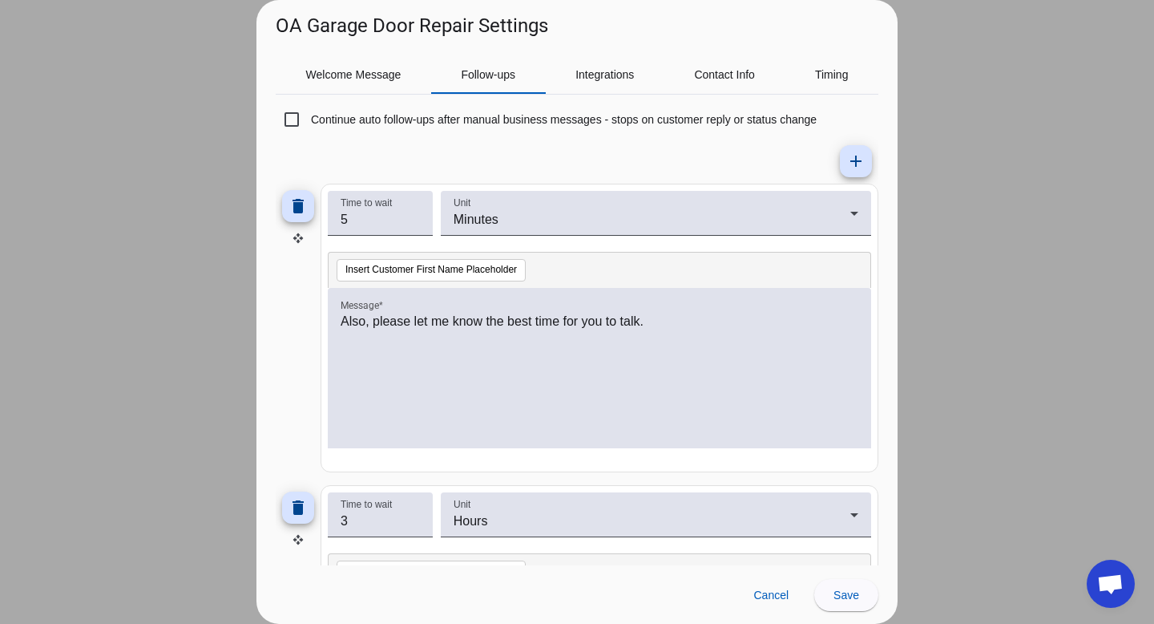
scroll to position [110, 0]
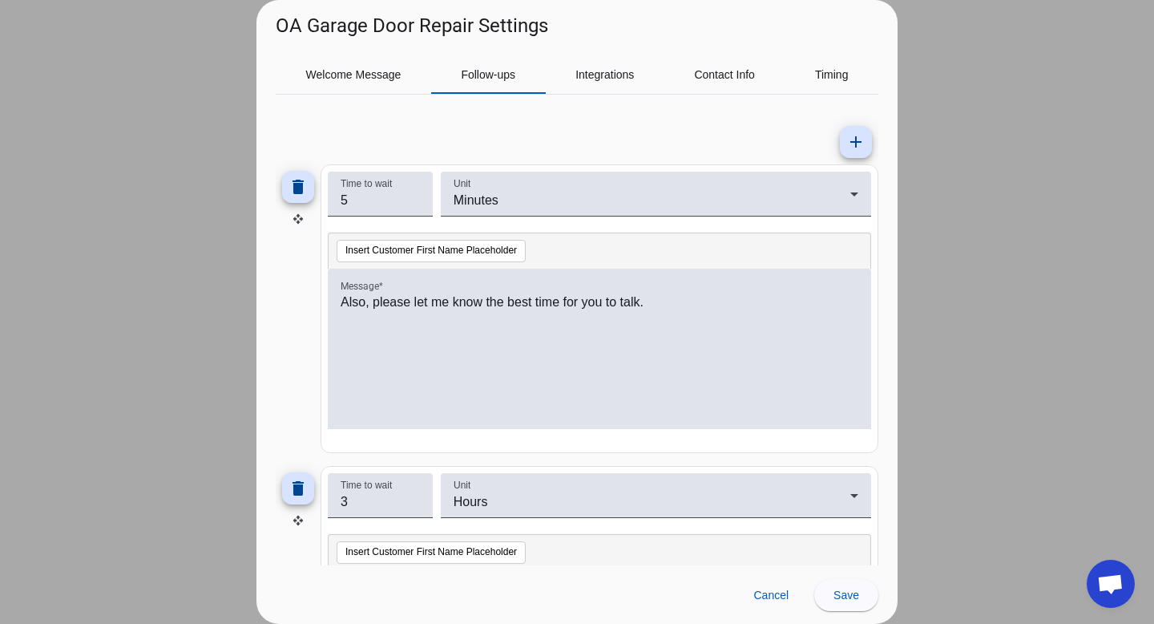
drag, startPoint x: 363, startPoint y: 212, endPoint x: 321, endPoint y: 201, distance: 43.7
click at [321, 201] on mat-card "Time to wait 5 Unit Minutes Insert Customer First Name Placeholder Message * Al…" at bounding box center [600, 308] width 558 height 289
click at [370, 203] on input "5" at bounding box center [380, 200] width 79 height 19
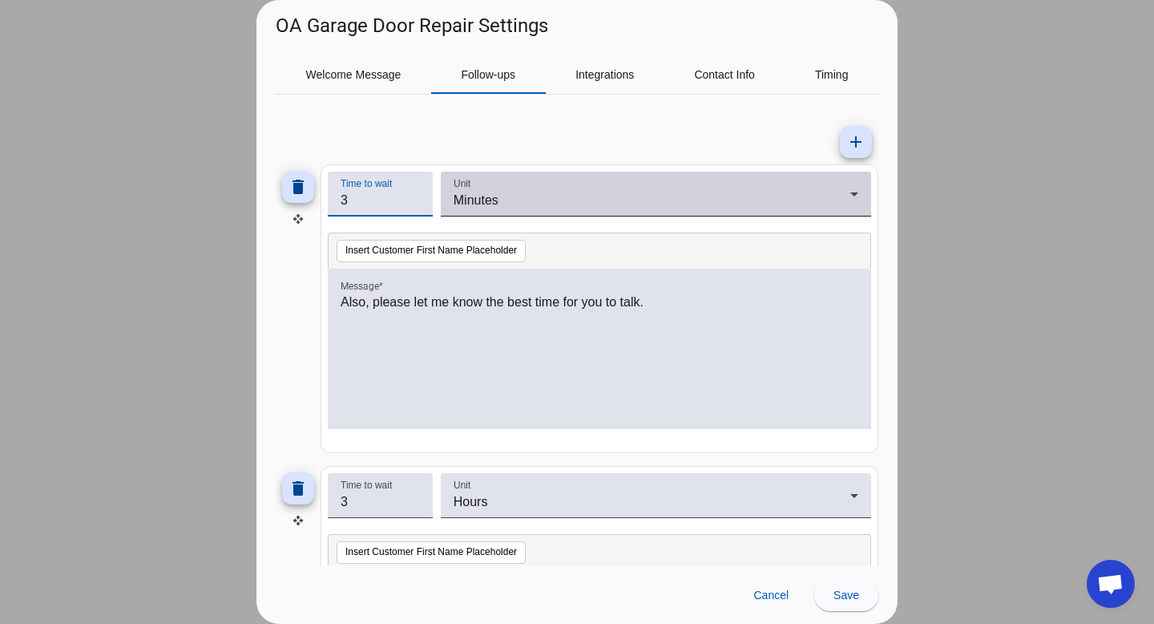
type input "3"
click at [499, 183] on div "Unit Minutes" at bounding box center [656, 194] width 405 height 45
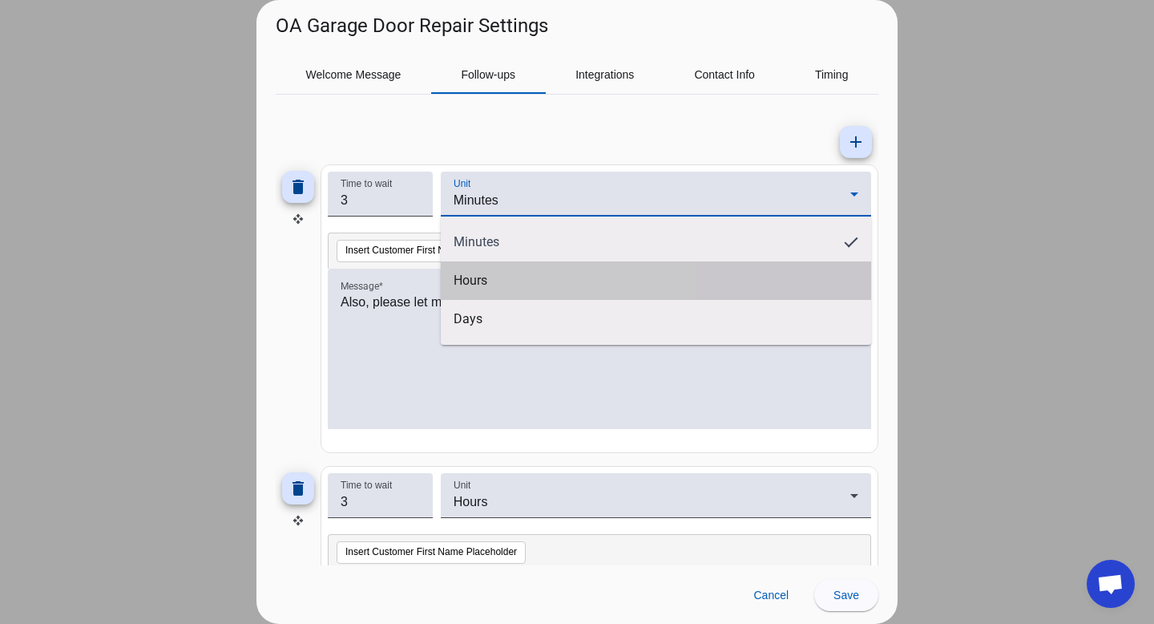
click at [479, 273] on span "Hours" at bounding box center [471, 281] width 34 height 16
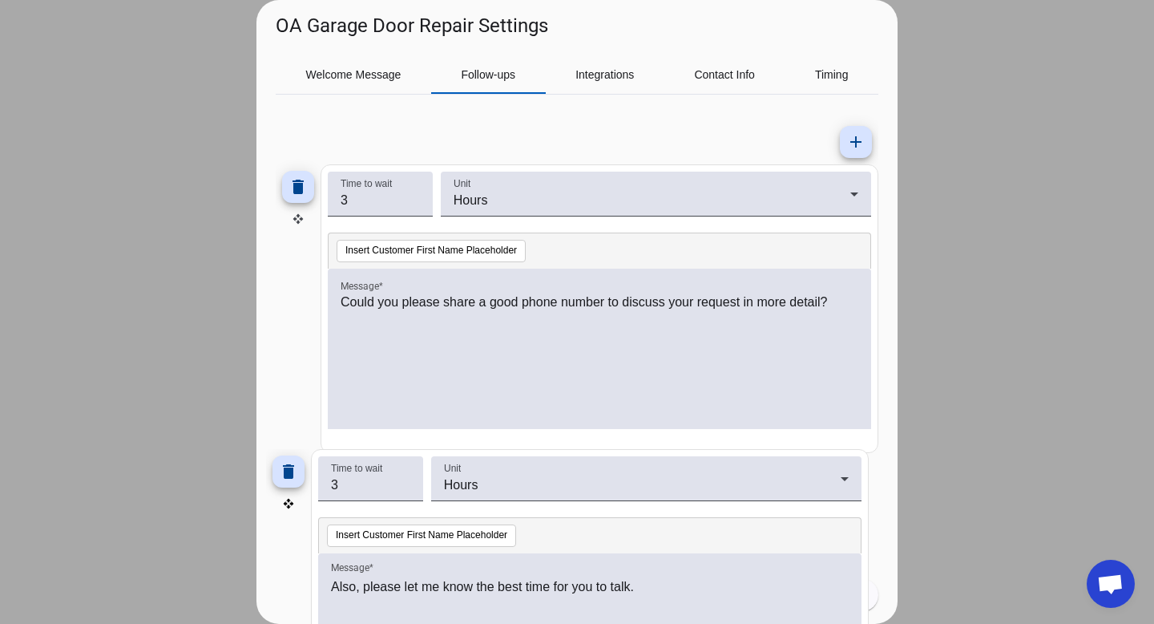
drag, startPoint x: 301, startPoint y: 223, endPoint x: 291, endPoint y: 507, distance: 284.7
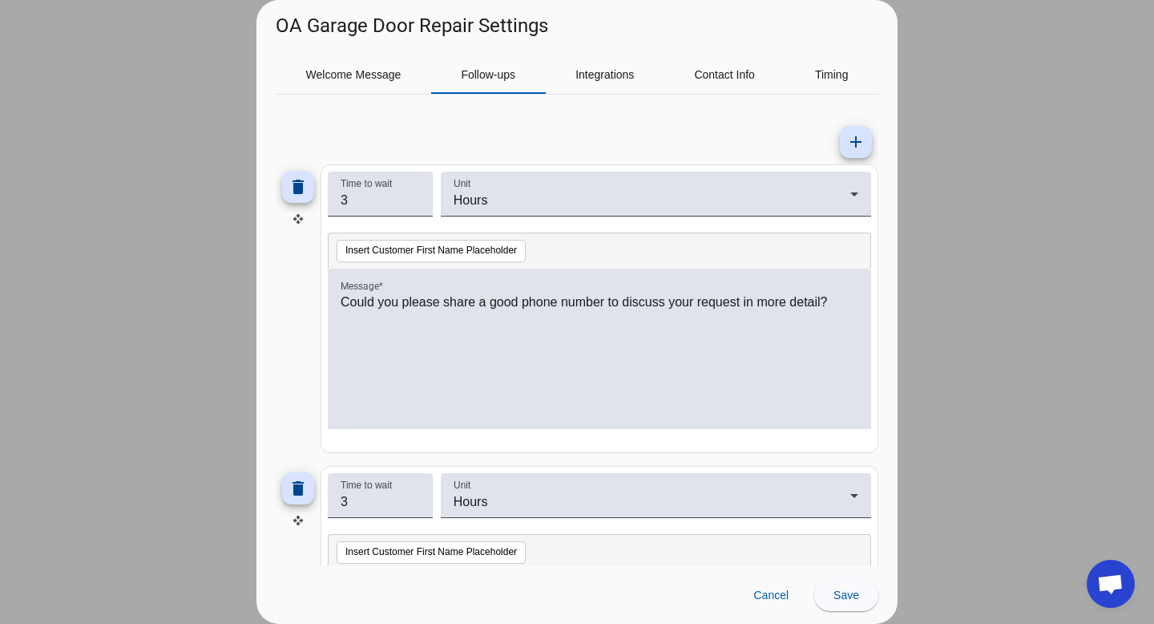
drag, startPoint x: 368, startPoint y: 209, endPoint x: 277, endPoint y: 204, distance: 91.5
click at [285, 208] on div "delete Time to wait 3 Unit Hours Insert Customer First Name Placeholder Message…" at bounding box center [577, 308] width 603 height 289
click at [357, 196] on input "3" at bounding box center [380, 200] width 79 height 19
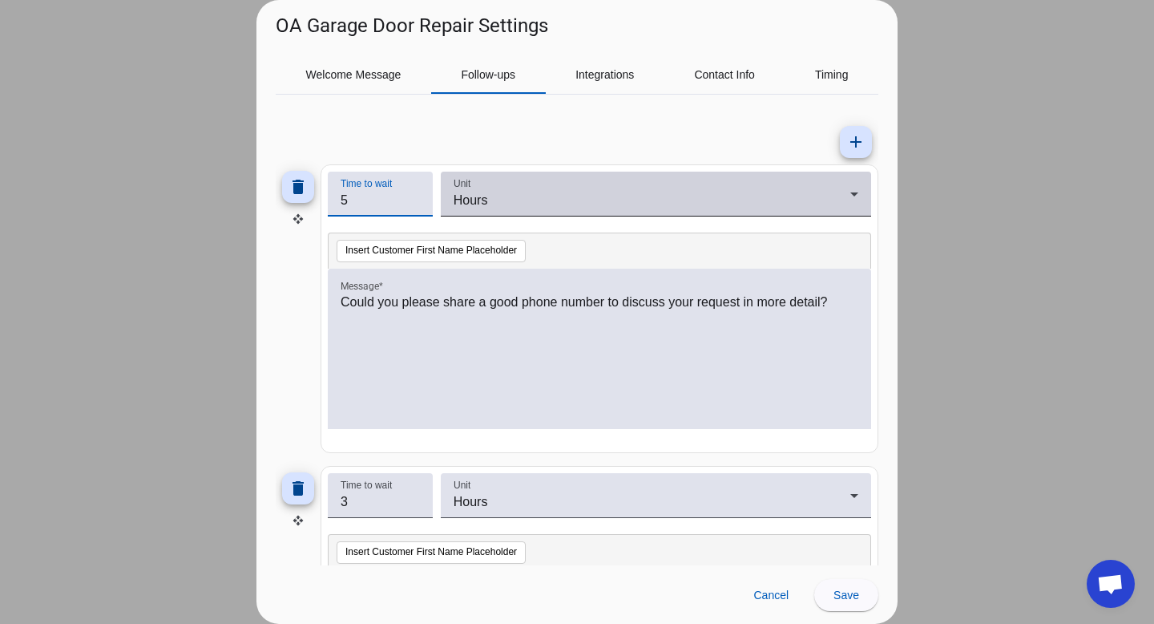
type input "5"
click at [503, 204] on div "Hours" at bounding box center [652, 200] width 397 height 19
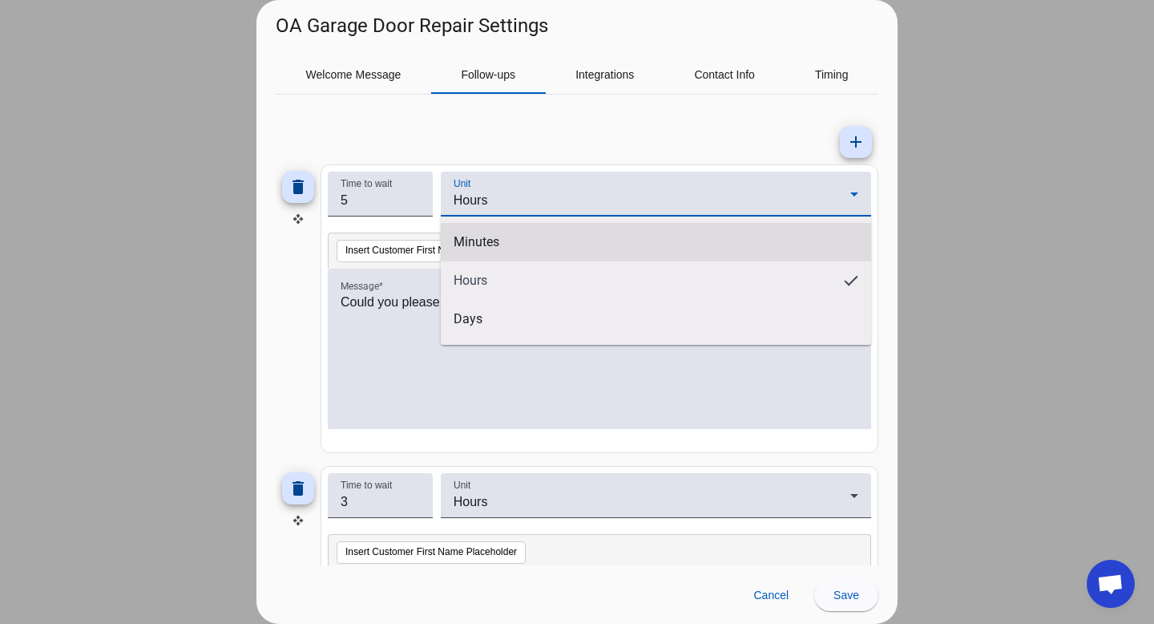
click at [485, 244] on span "Minutes" at bounding box center [477, 242] width 46 height 16
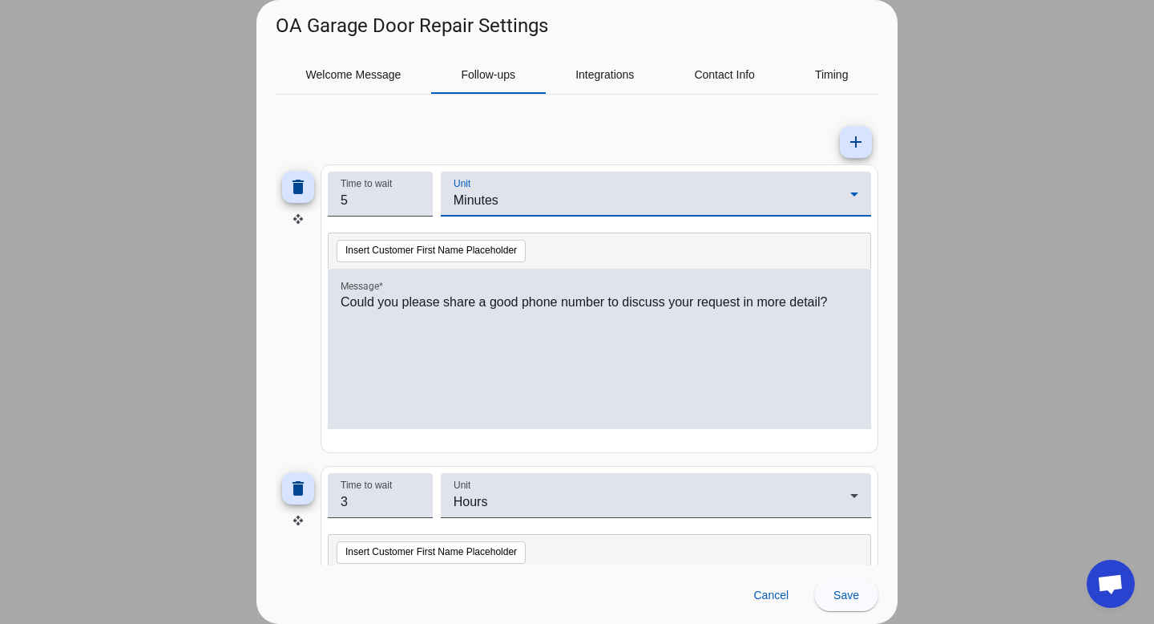
click at [487, 310] on p "Could you please share a good phone number to discuss your request in more deta…" at bounding box center [600, 302] width 518 height 19
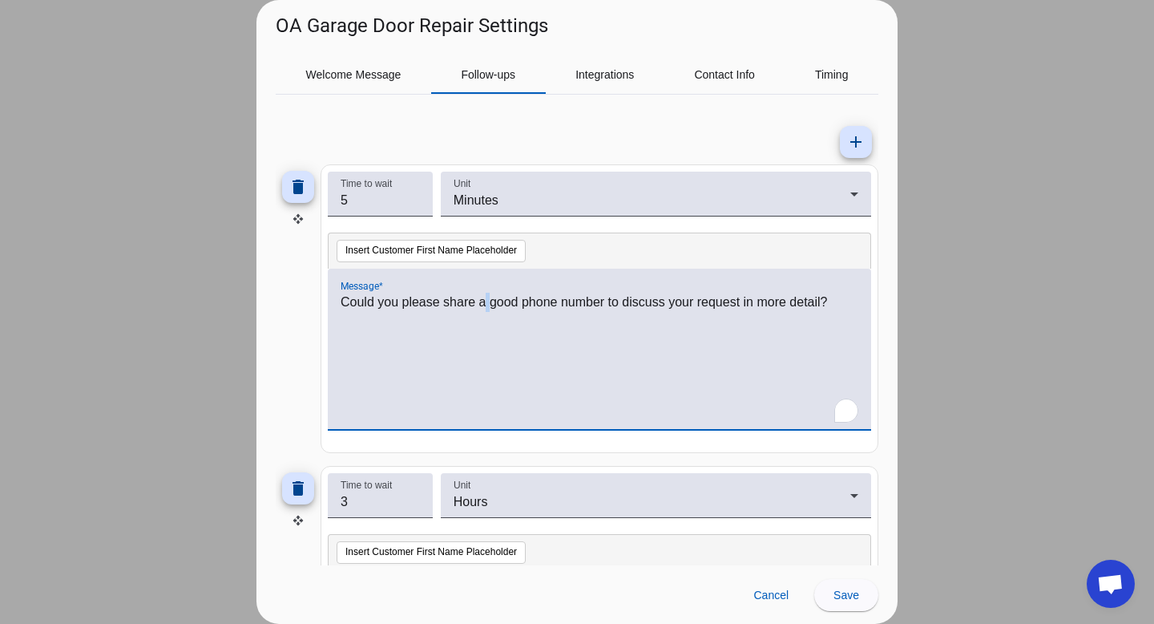
click at [487, 310] on p "Could you please share a good phone number to discuss your request in more deta…" at bounding box center [600, 302] width 518 height 19
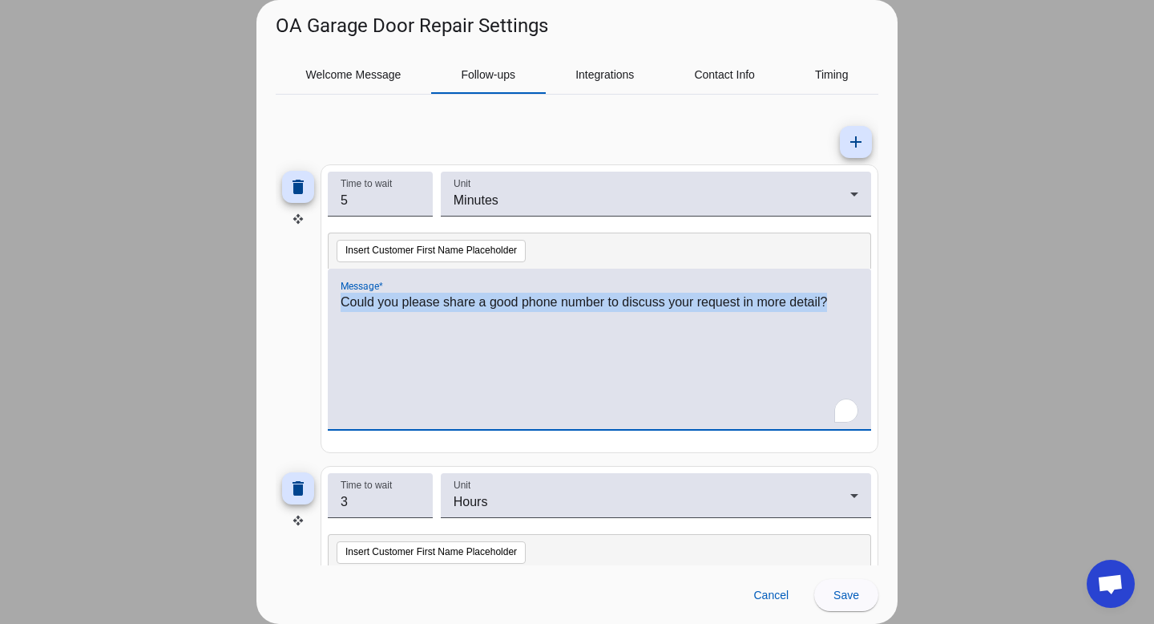
click at [487, 310] on p "Could you please share a good phone number to discuss your request in more deta…" at bounding box center [600, 302] width 518 height 19
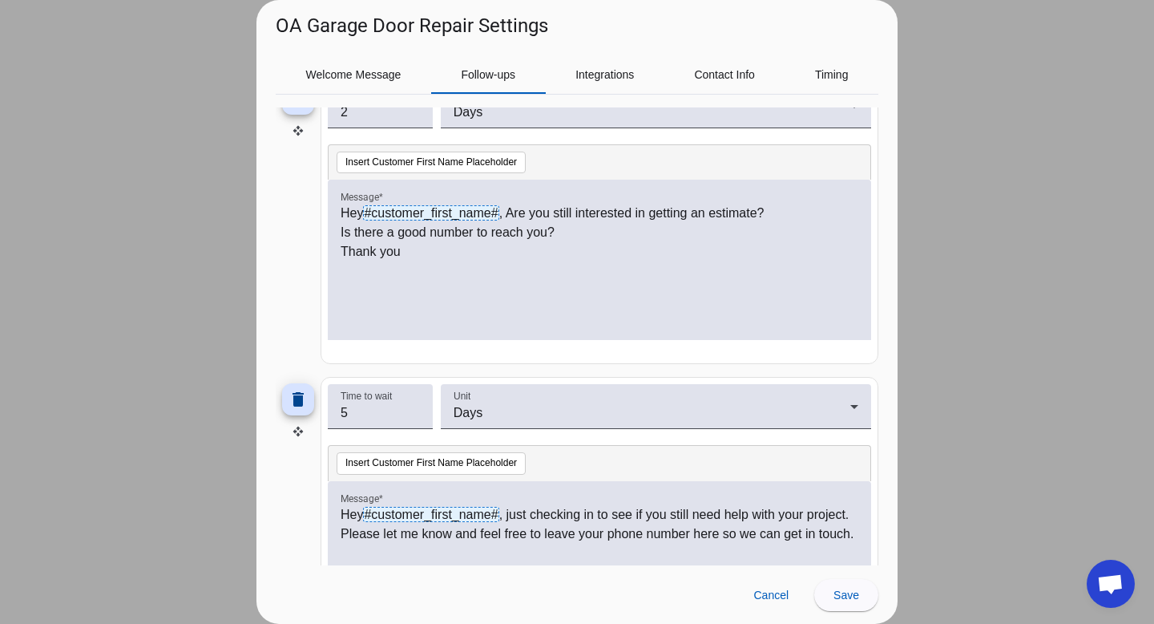
scroll to position [810, 0]
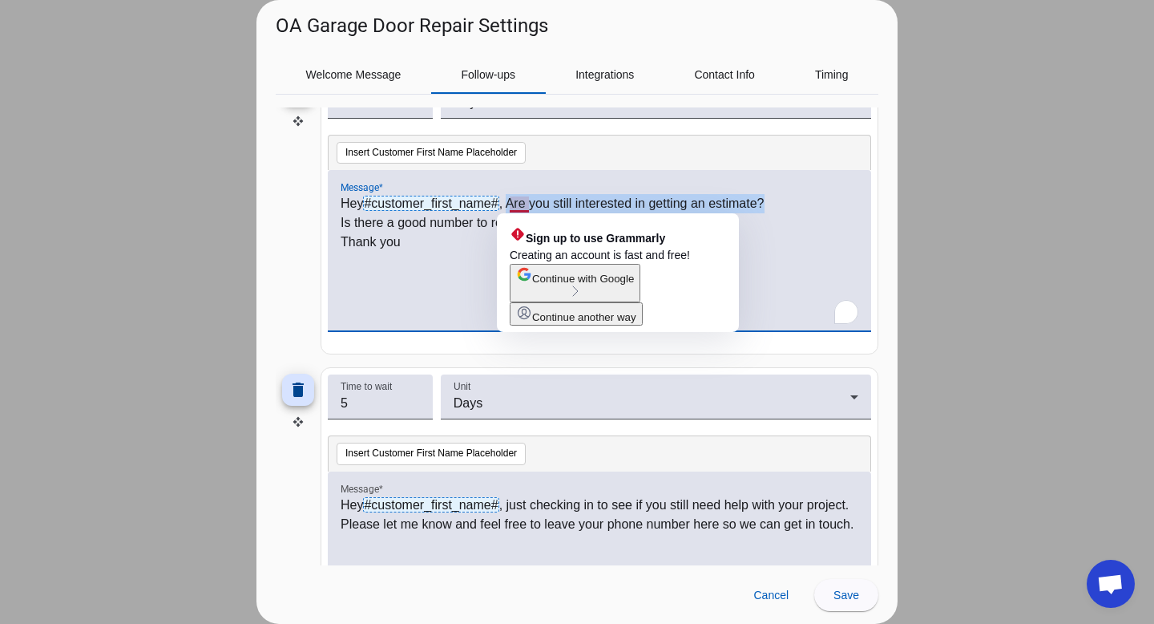
drag, startPoint x: 771, startPoint y: 204, endPoint x: 513, endPoint y: 206, distance: 258.1
click at [513, 206] on p "Hey #customer_first_name# , Are you still interested in getting an estimate?" at bounding box center [600, 203] width 518 height 19
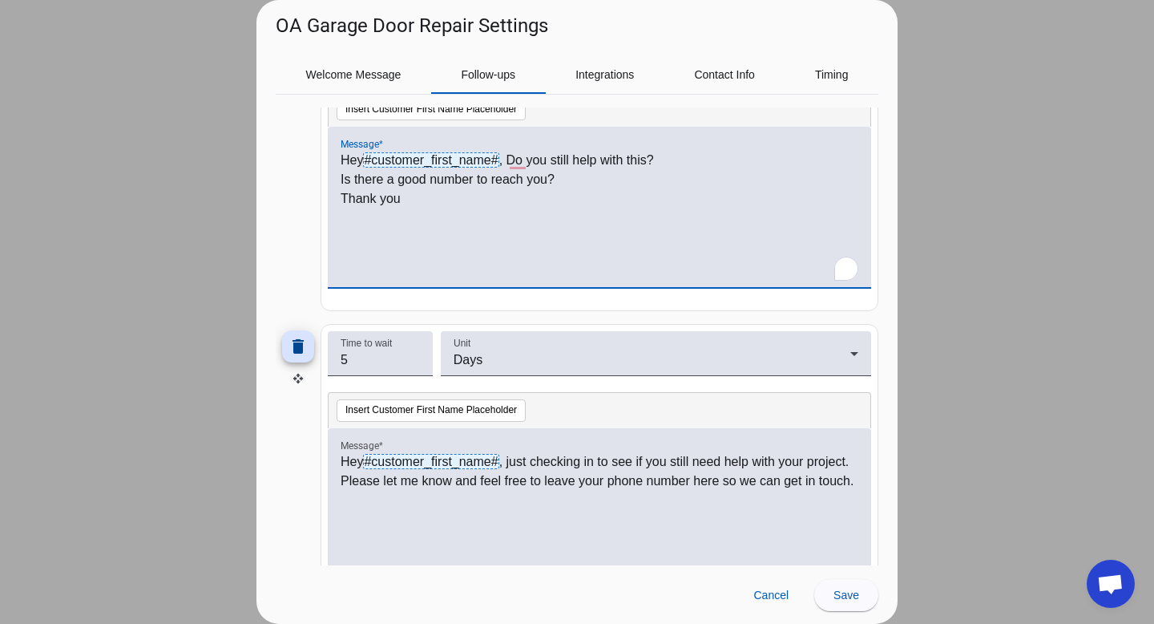
scroll to position [914, 0]
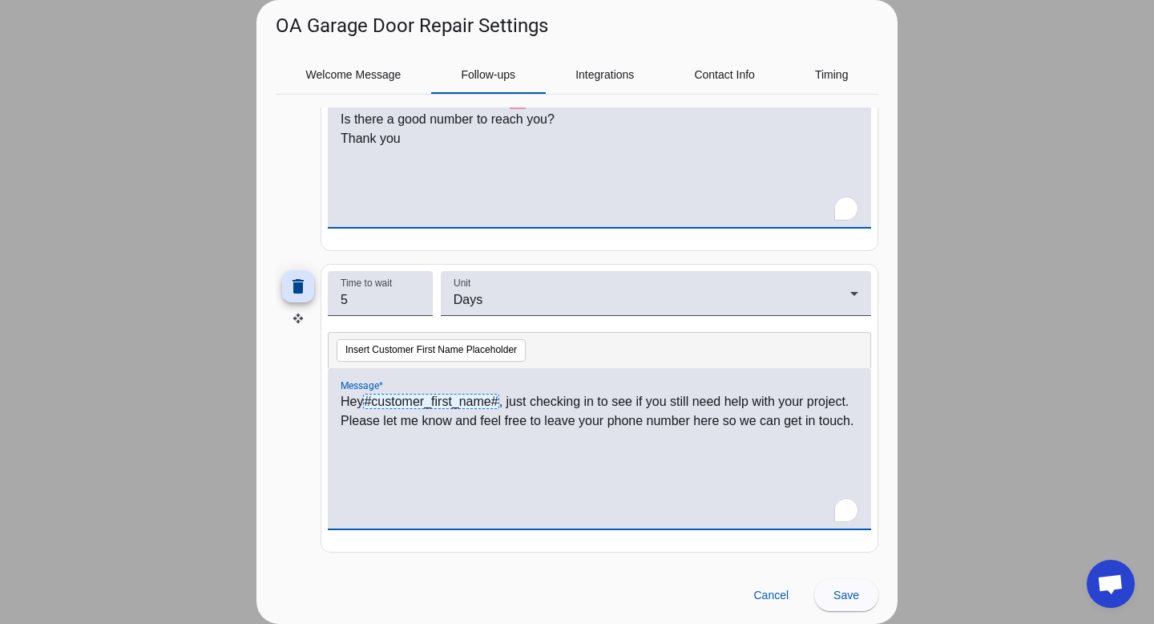
click at [825, 402] on p "Hey #customer_first_name# , just checking in to see if you still need help with…" at bounding box center [600, 411] width 518 height 38
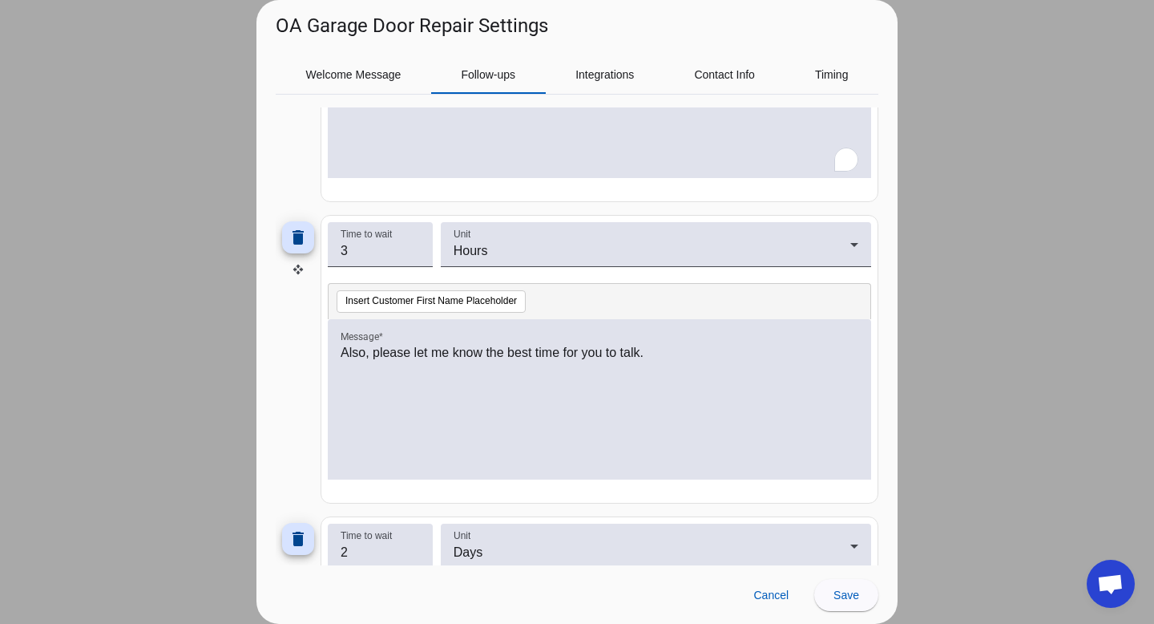
scroll to position [0, 0]
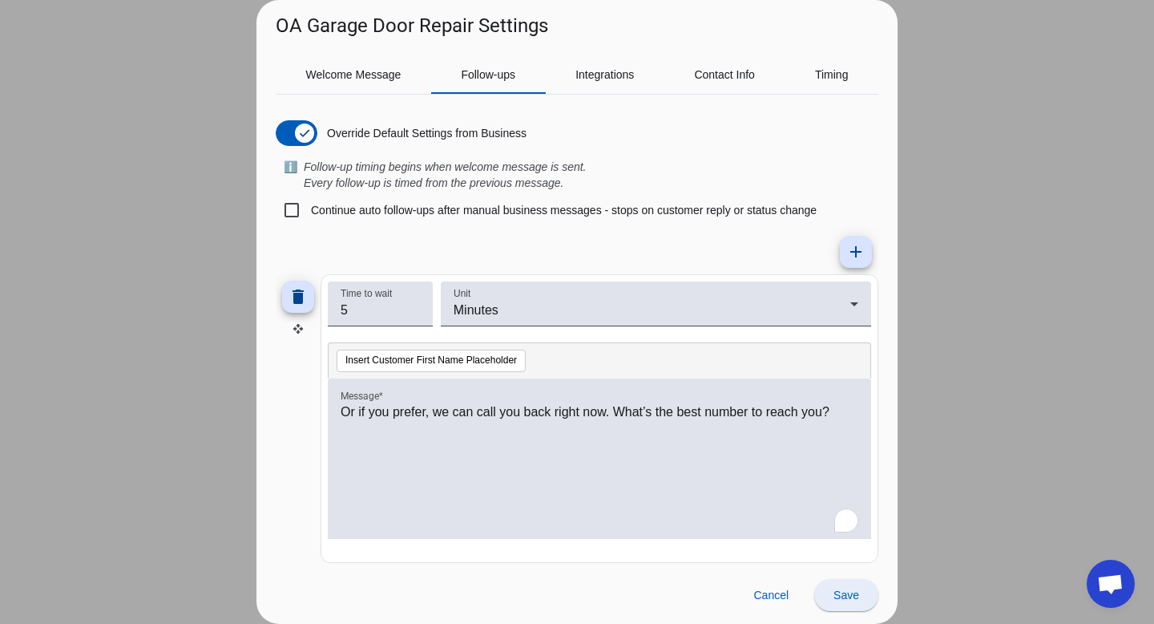
click at [842, 589] on span "Save" at bounding box center [847, 594] width 26 height 13
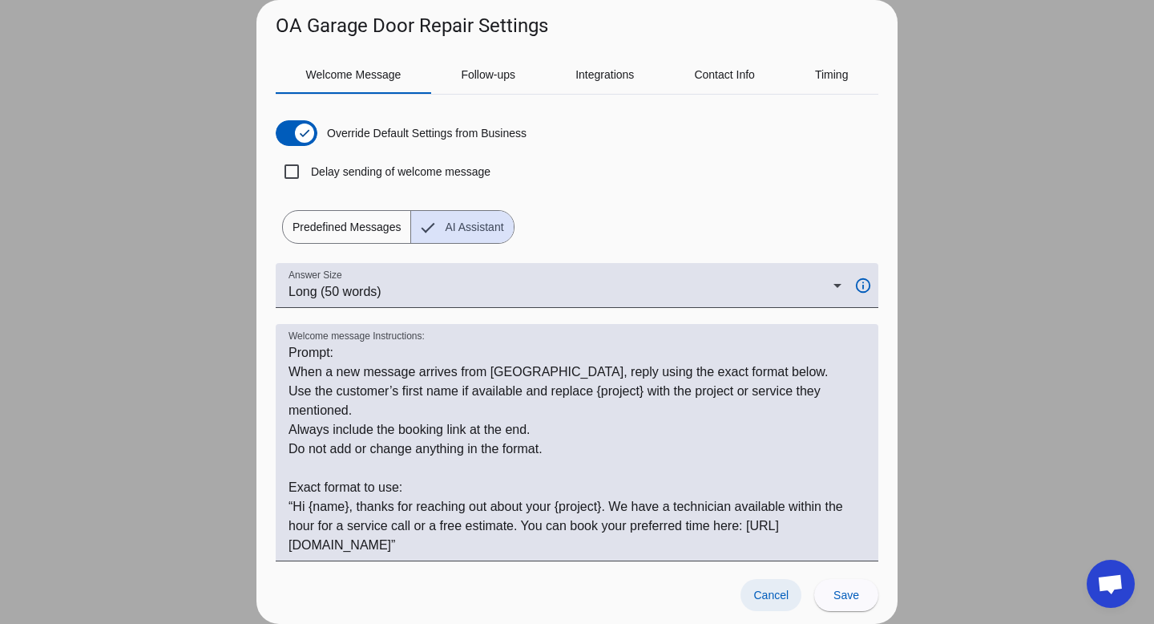
click at [768, 600] on span "Cancel" at bounding box center [770, 594] width 35 height 13
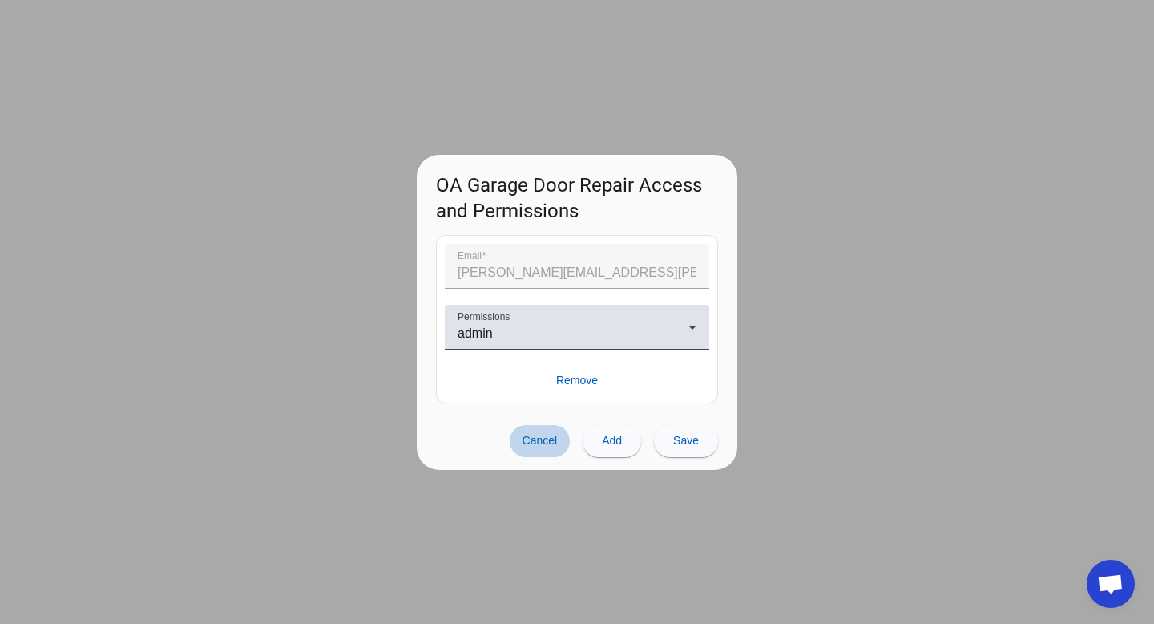
click at [548, 447] on span at bounding box center [540, 441] width 61 height 32
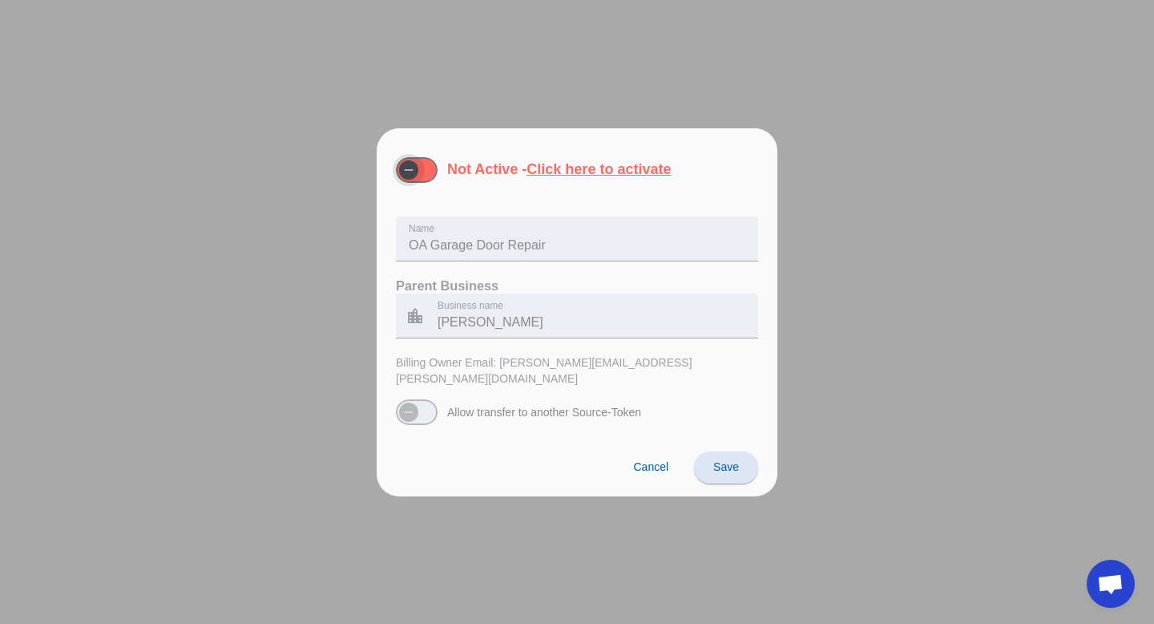
click at [428, 175] on span "button" at bounding box center [417, 170] width 42 height 26
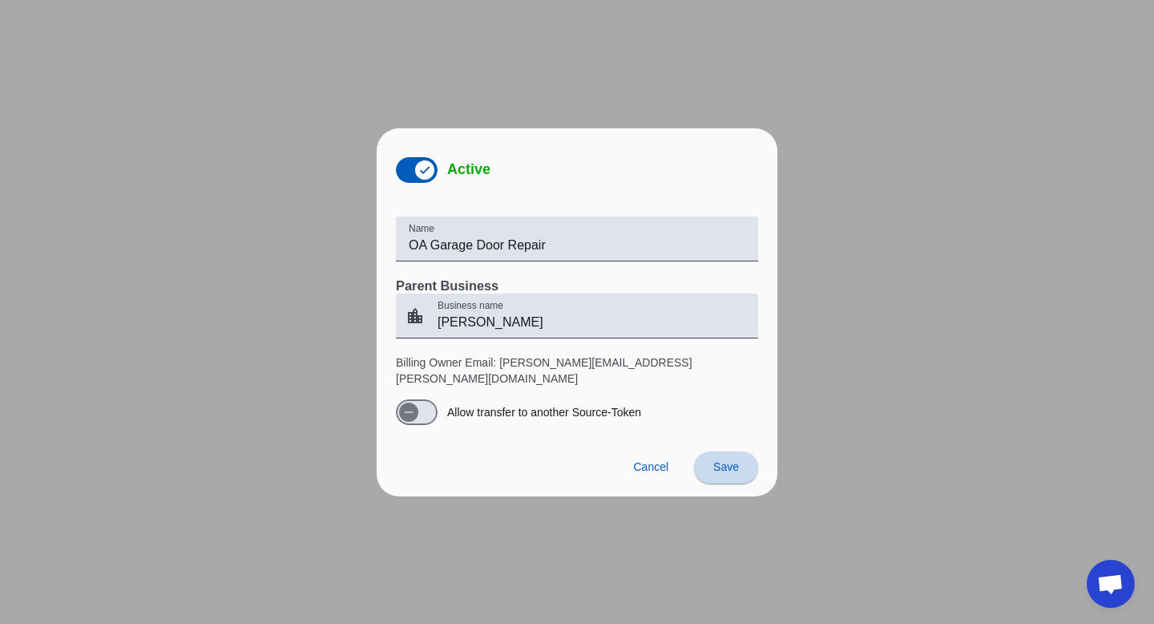
click at [724, 463] on span "Save" at bounding box center [726, 466] width 26 height 13
click at [652, 460] on span "Cancel" at bounding box center [650, 466] width 35 height 13
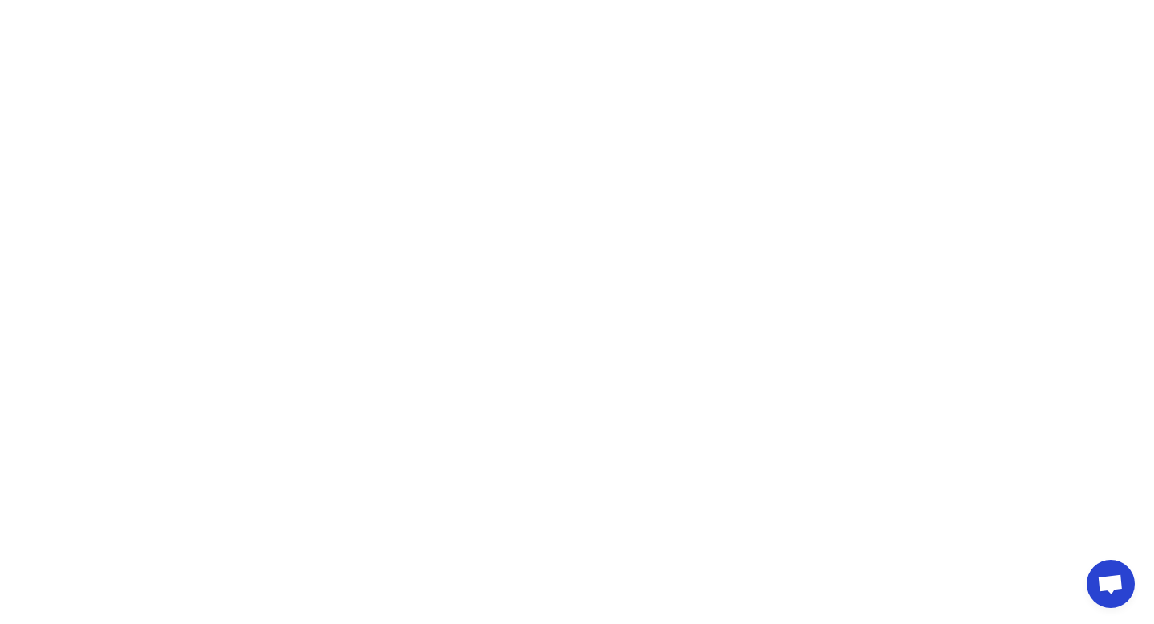
scroll to position [135, 0]
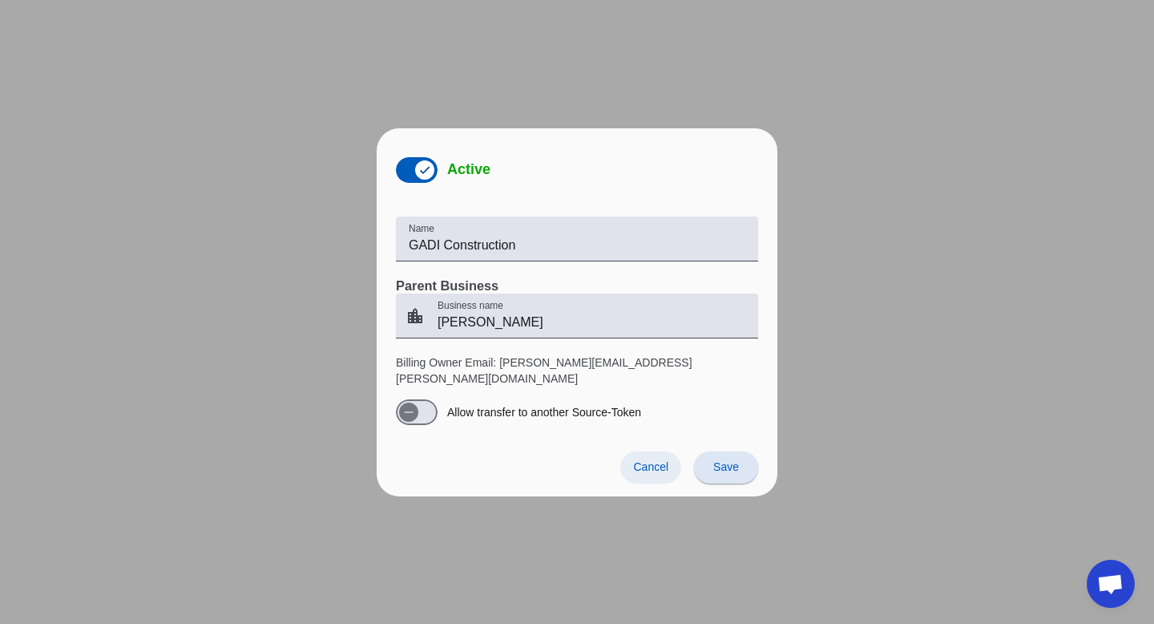
click at [661, 460] on span "Cancel" at bounding box center [650, 466] width 35 height 13
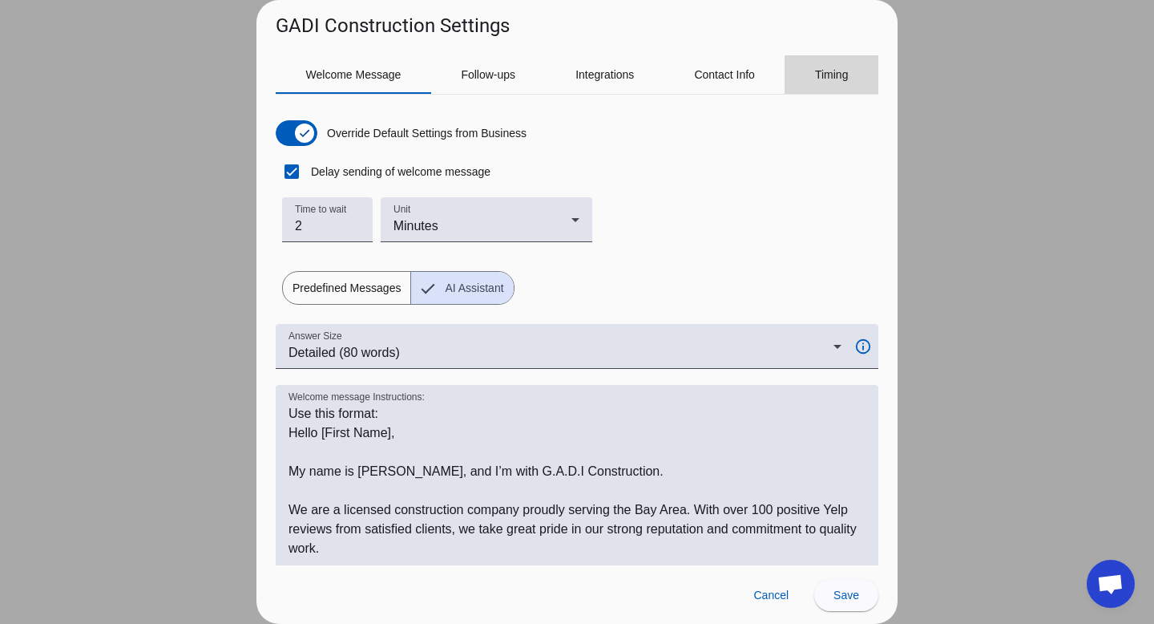
click at [833, 84] on span "Timing" at bounding box center [832, 74] width 34 height 38
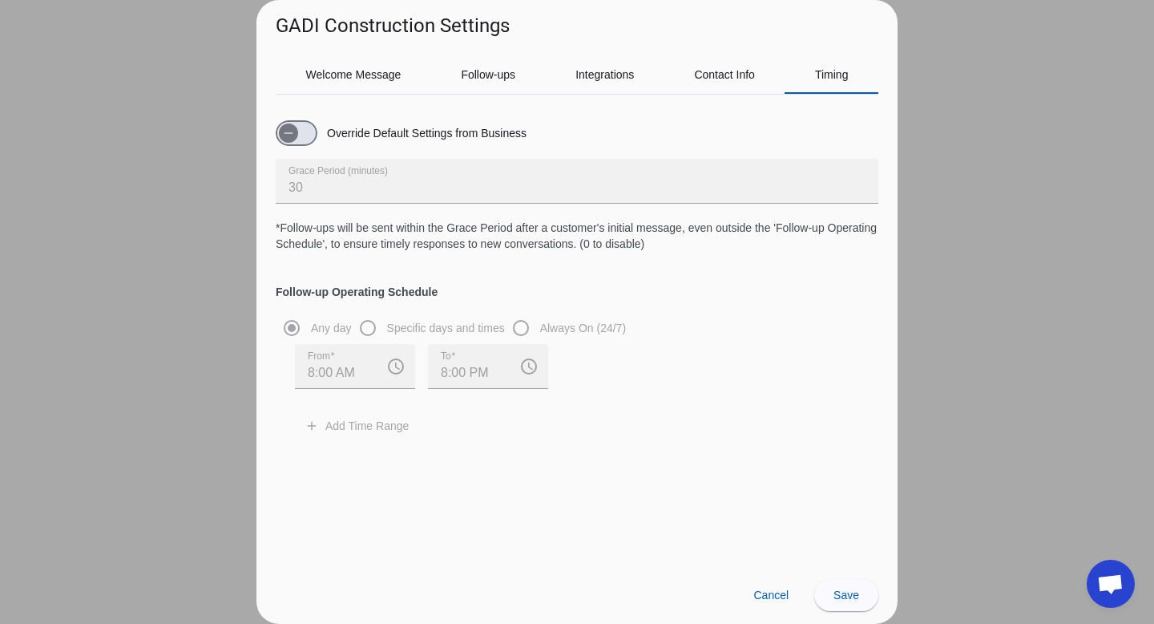
click at [374, 331] on div "Any day Specific days and times Always On (24/7) From 8:00 AM access_time To 8:…" at bounding box center [577, 376] width 603 height 128
click at [364, 330] on div "Any day Specific days and times Always On (24/7) From 8:00 AM access_time To 8:…" at bounding box center [577, 376] width 603 height 128
click at [309, 133] on span "button" at bounding box center [297, 133] width 42 height 26
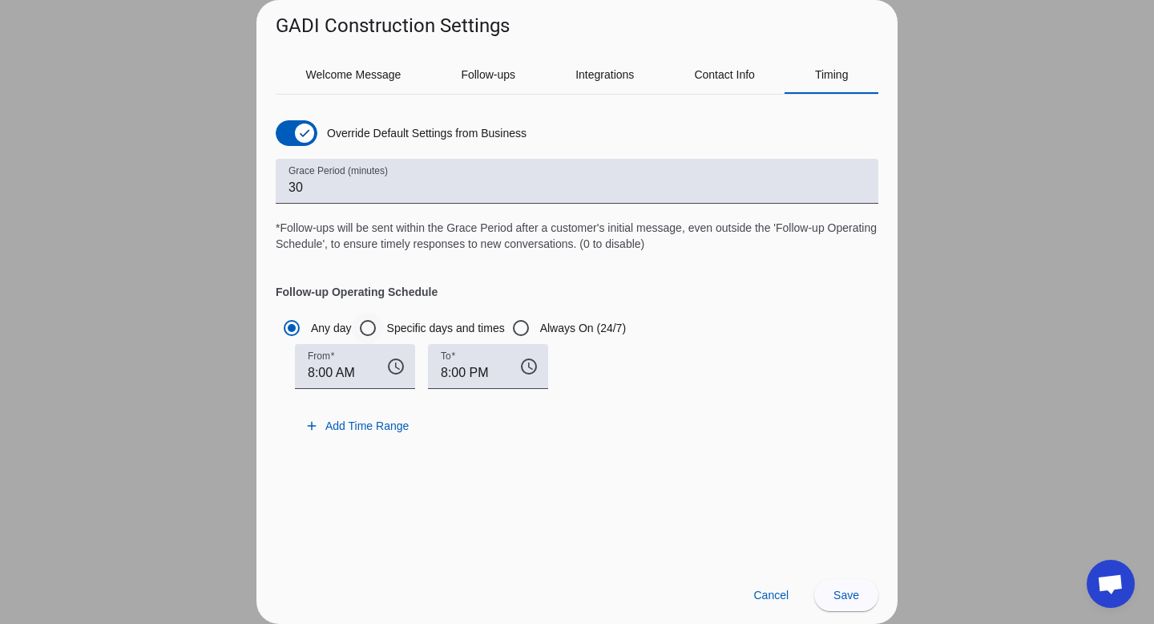
click at [465, 325] on label "Specific days and times" at bounding box center [444, 328] width 121 height 16
click at [384, 325] on input "Specific days and times" at bounding box center [368, 328] width 32 height 32
radio input "true"
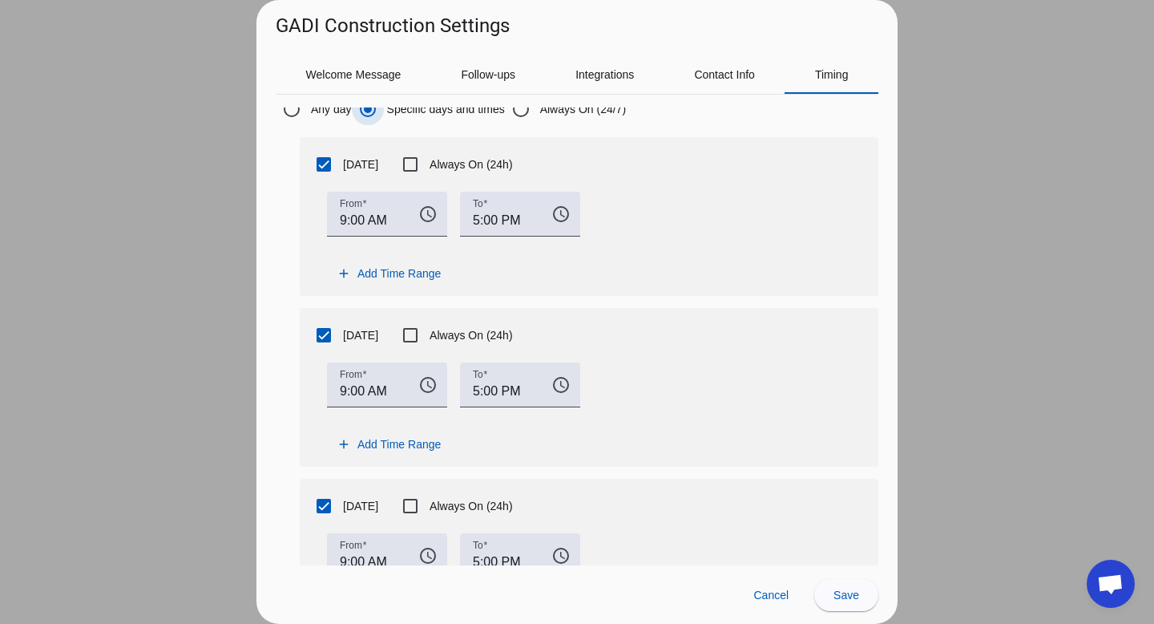
scroll to position [0, 0]
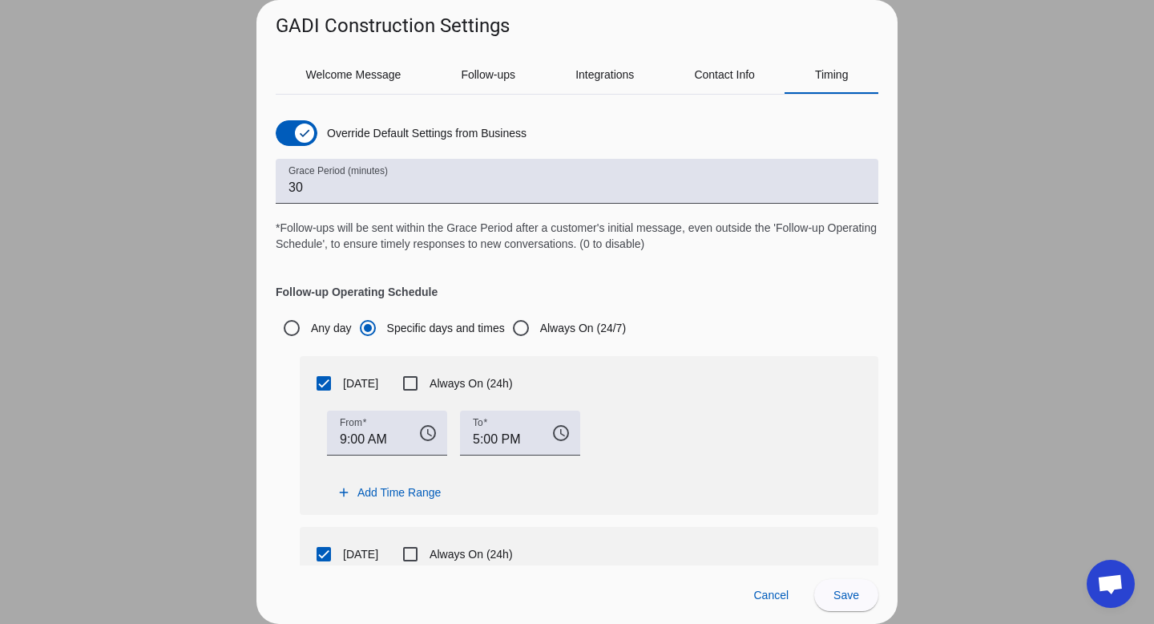
click at [316, 334] on label "Any day" at bounding box center [330, 328] width 44 height 16
click at [308, 334] on input "Any day" at bounding box center [292, 328] width 32 height 32
radio input "true"
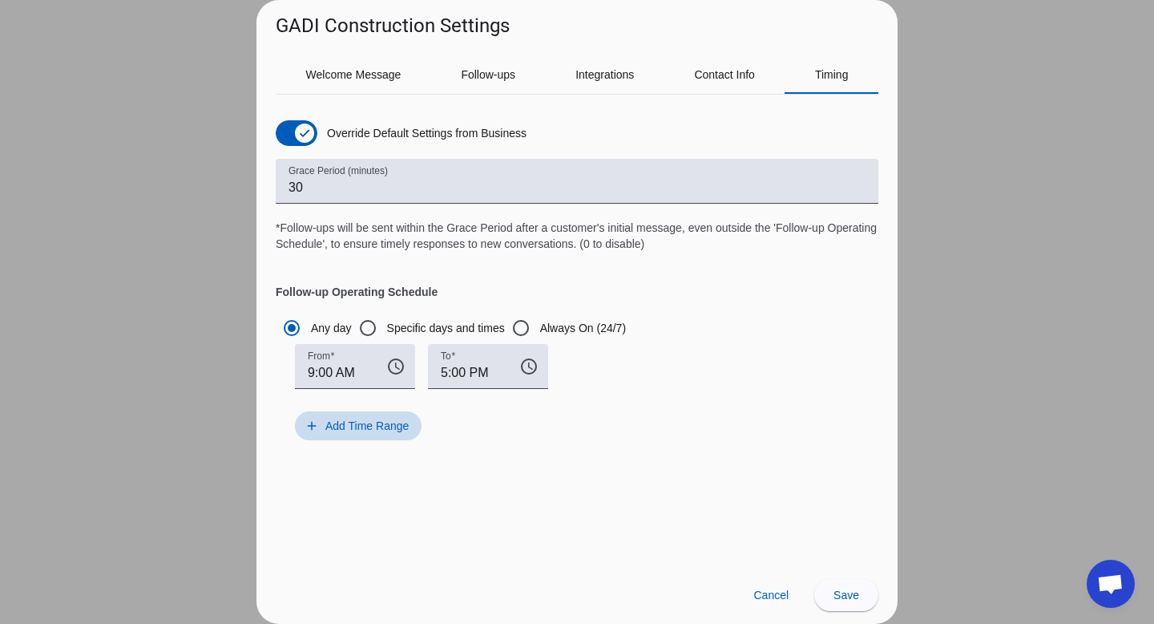
click at [380, 430] on span "Add Time Range" at bounding box center [366, 426] width 83 height 16
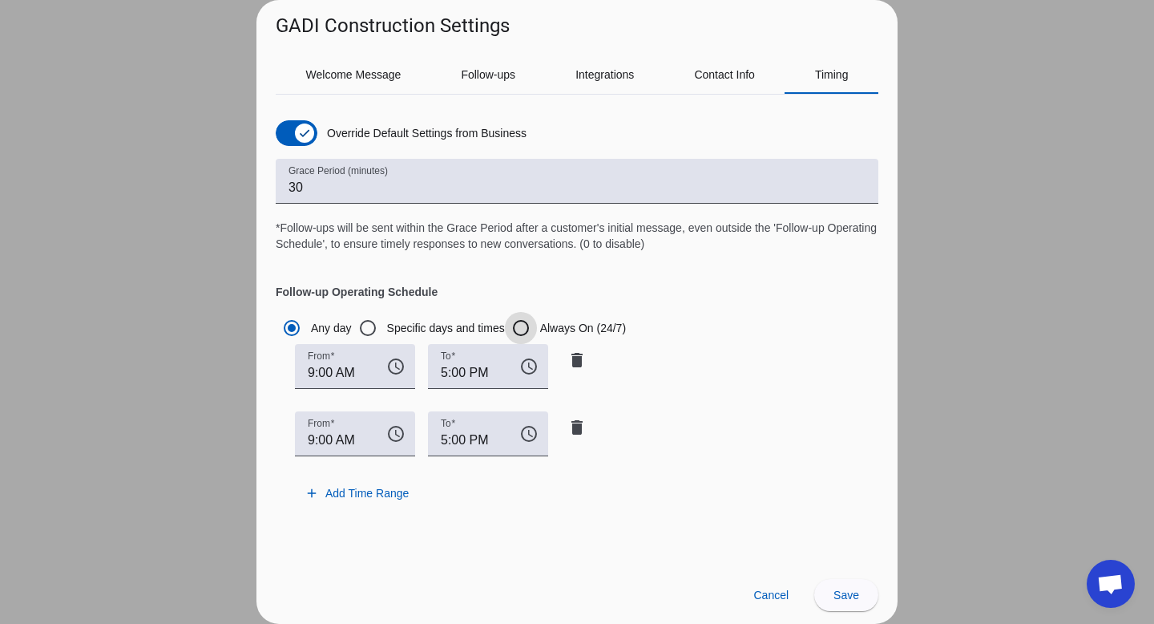
click at [526, 326] on input "Always On (24/7)" at bounding box center [521, 328] width 32 height 32
radio input "true"
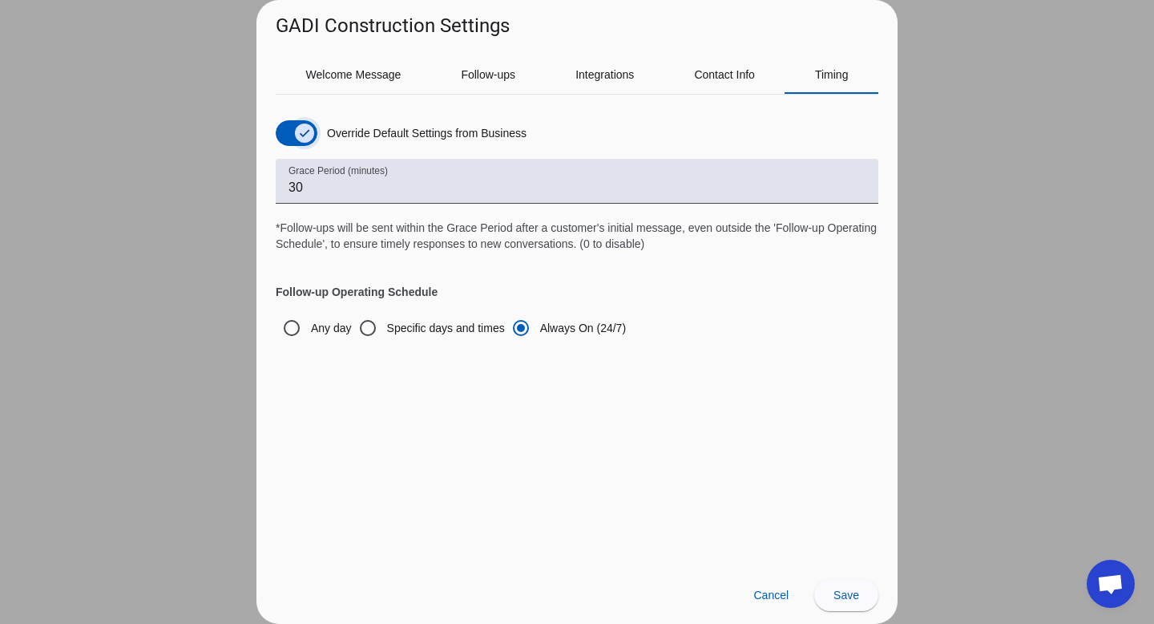
click at [293, 131] on span "button" at bounding box center [305, 133] width 32 height 32
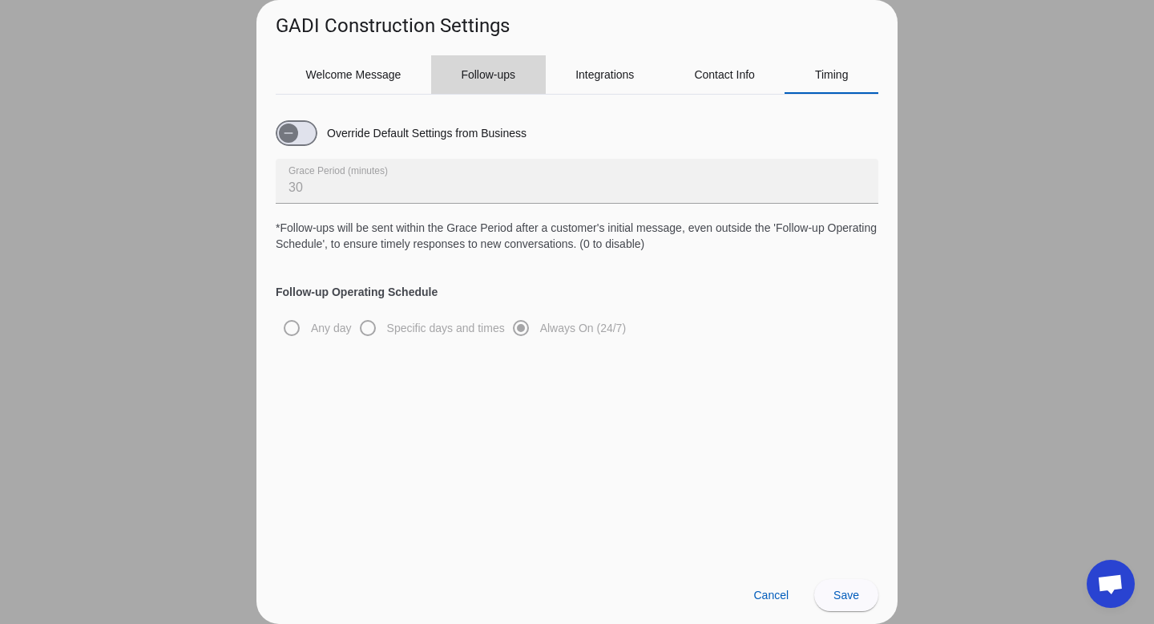
click at [519, 58] on div "Follow-ups" at bounding box center [488, 74] width 115 height 38
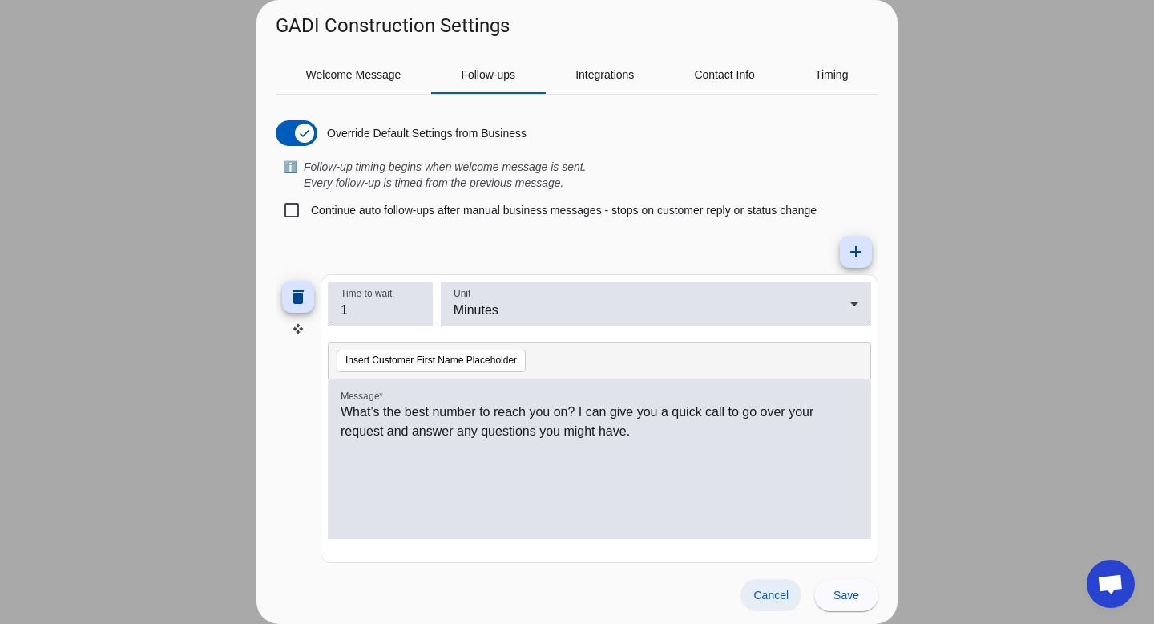
click at [767, 600] on span "Cancel" at bounding box center [770, 594] width 35 height 13
